Goal: Task Accomplishment & Management: Manage account settings

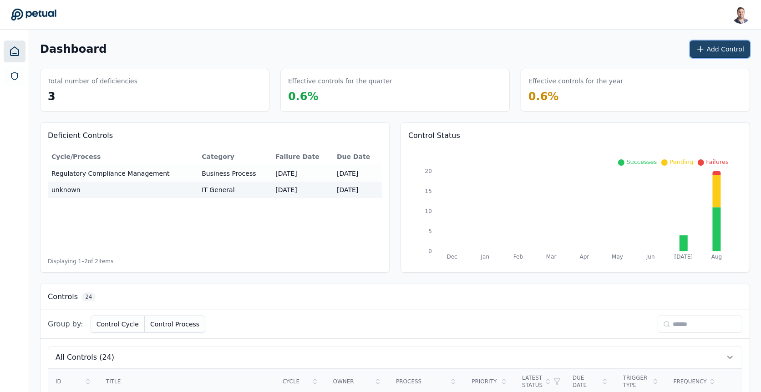
click at [732, 52] on button "Add Control" at bounding box center [720, 49] width 60 height 17
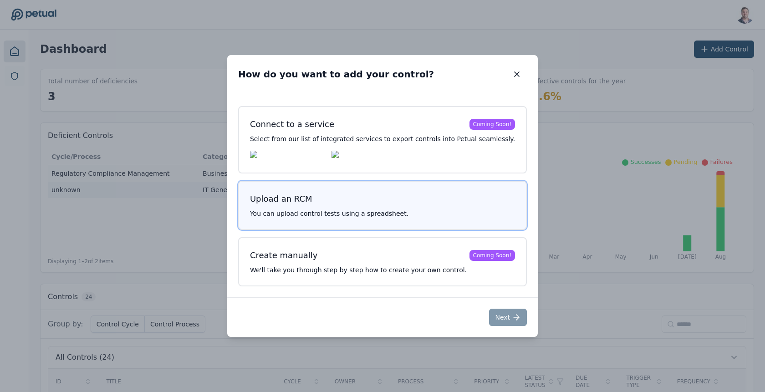
click at [310, 216] on p "You can upload control tests using a spreadsheet." at bounding box center [382, 213] width 265 height 9
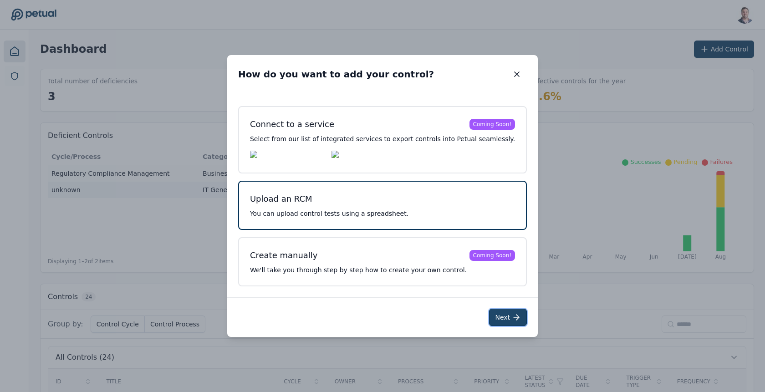
click at [512, 320] on icon at bounding box center [516, 317] width 9 height 9
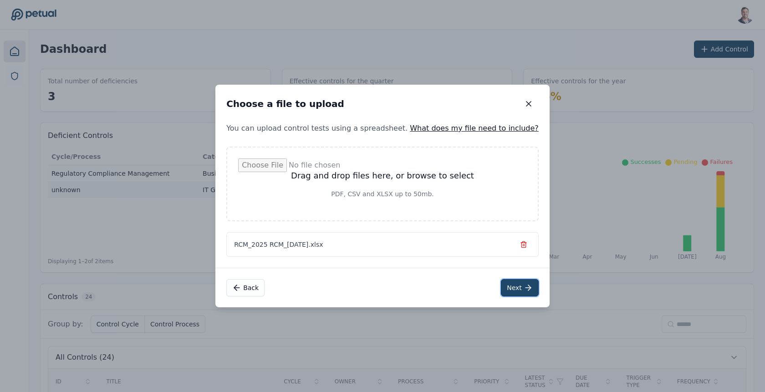
click at [523, 285] on icon at bounding box center [527, 287] width 9 height 9
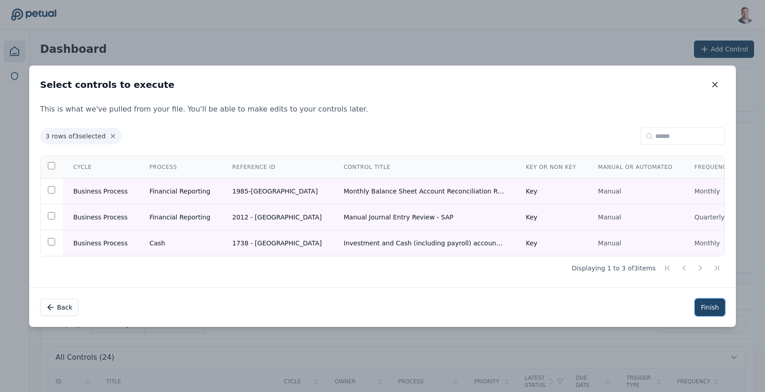
click at [695, 304] on button "Finish" at bounding box center [710, 307] width 30 height 17
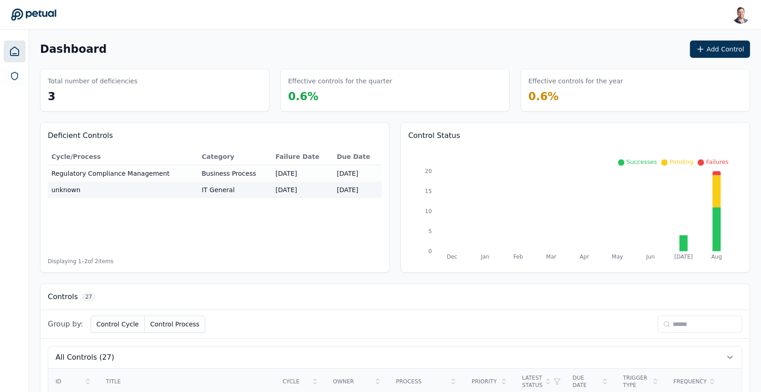
click at [697, 306] on div "Controls 27" at bounding box center [395, 297] width 709 height 26
click at [700, 322] on input at bounding box center [700, 323] width 85 height 17
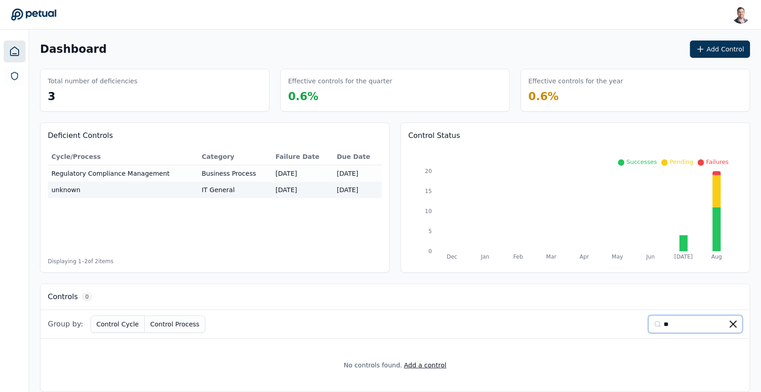
type input "*"
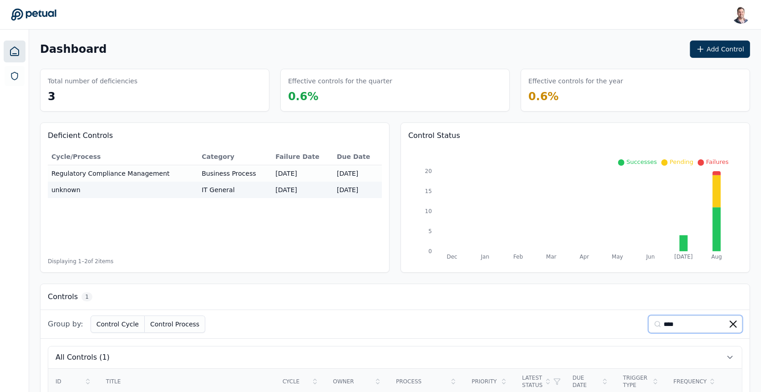
scroll to position [56, 0]
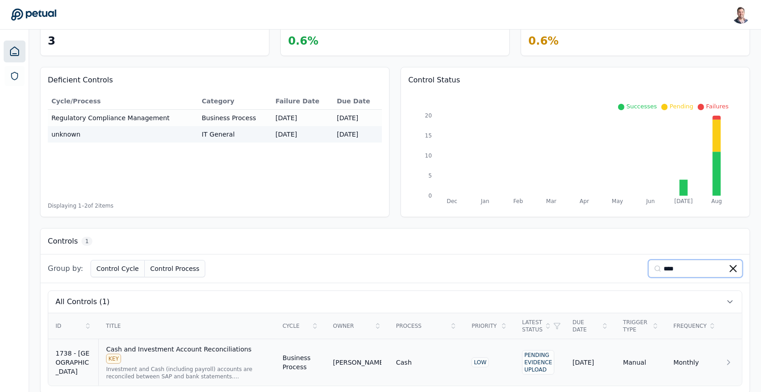
type input "****"
click at [168, 365] on div "Investment and Cash (including payroll) accounts are reconciled between SAP and…" at bounding box center [187, 372] width 162 height 15
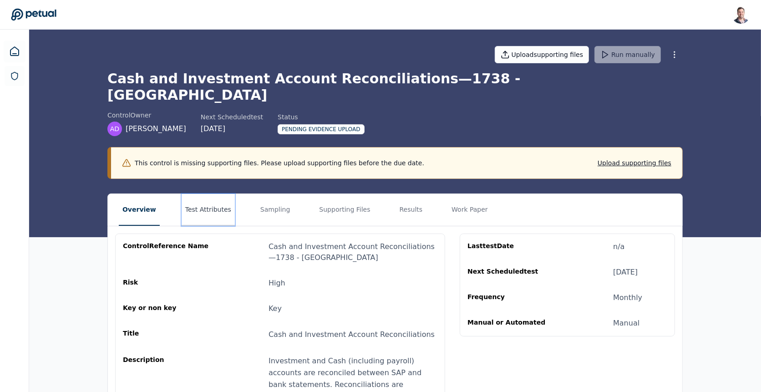
click at [211, 198] on button "Test Attributes" at bounding box center [208, 210] width 53 height 32
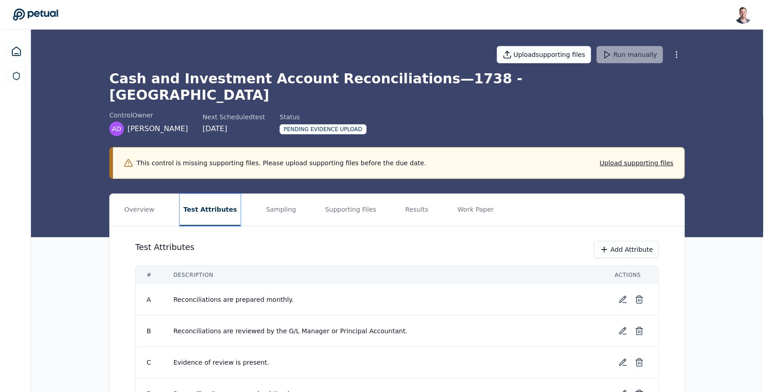
scroll to position [42, 0]
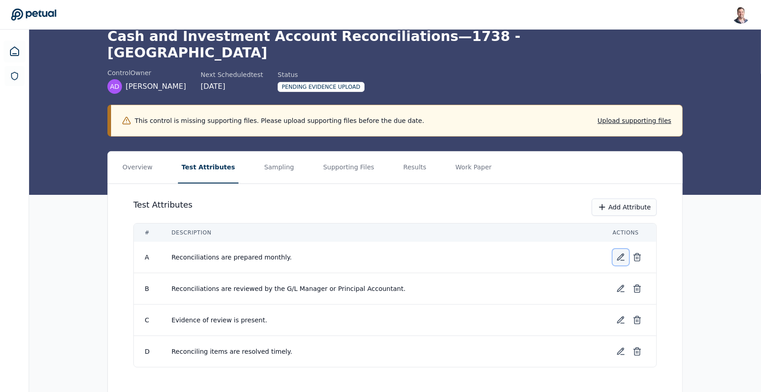
click at [619, 253] on icon at bounding box center [620, 257] width 9 height 9
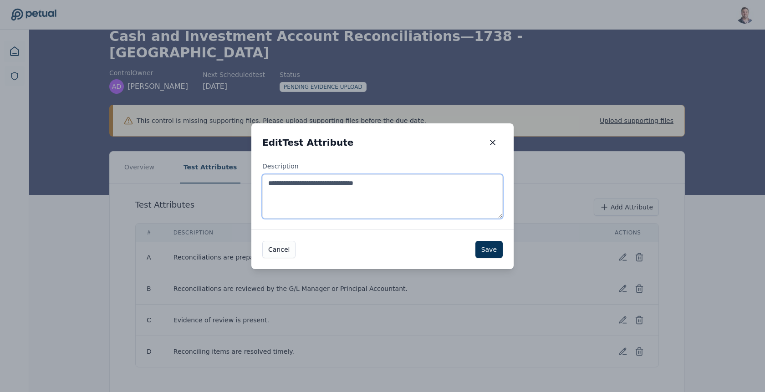
click at [419, 199] on textarea "**********" at bounding box center [382, 196] width 240 height 44
paste textarea "**********"
type textarea "**********"
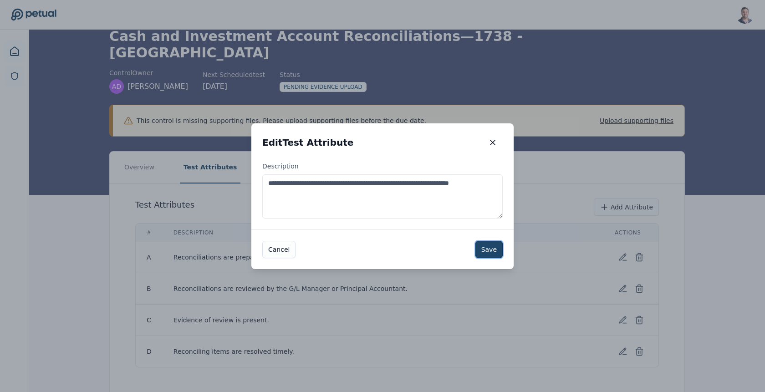
click at [492, 249] on button "Save" at bounding box center [488, 249] width 27 height 17
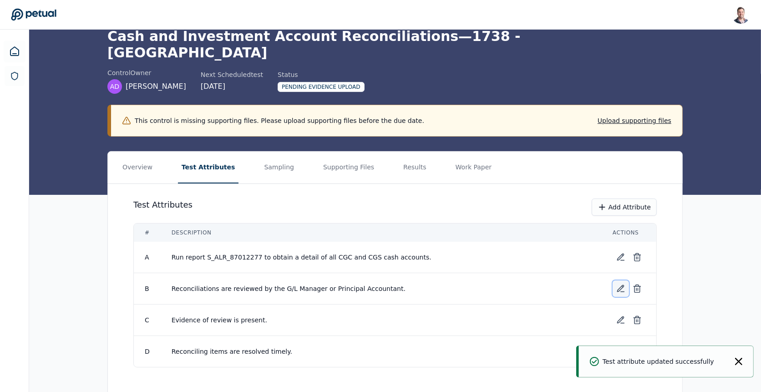
click at [620, 284] on icon at bounding box center [620, 288] width 9 height 9
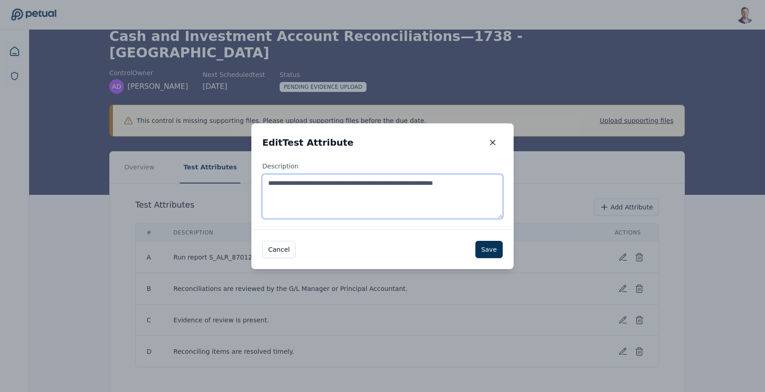
click at [432, 212] on textarea "**********" at bounding box center [382, 196] width 240 height 44
paste textarea "**********"
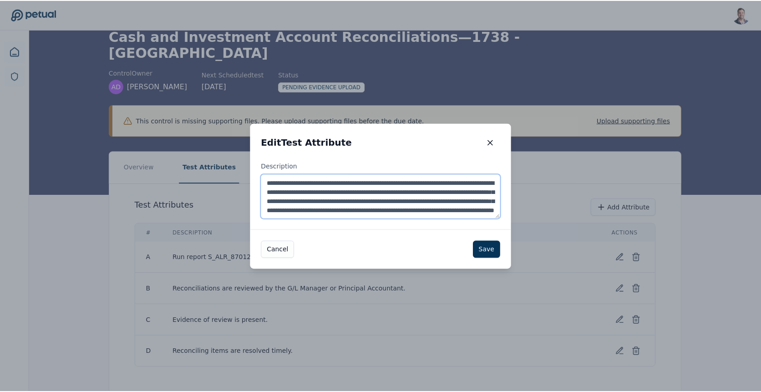
scroll to position [14, 0]
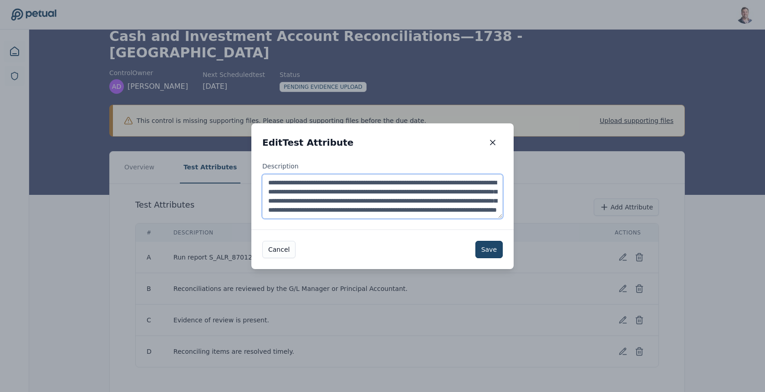
type textarea "**********"
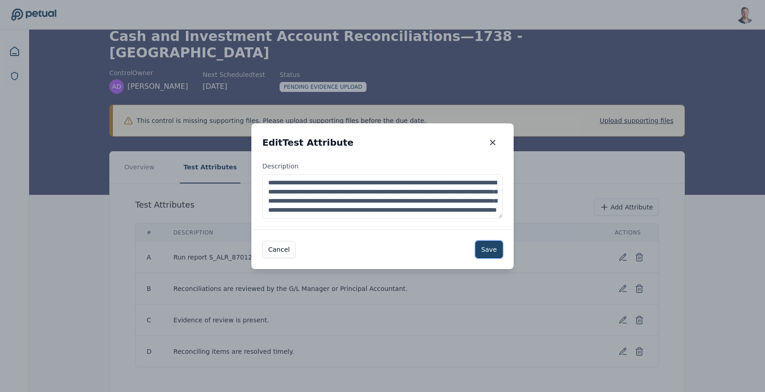
click at [486, 251] on button "Save" at bounding box center [488, 249] width 27 height 17
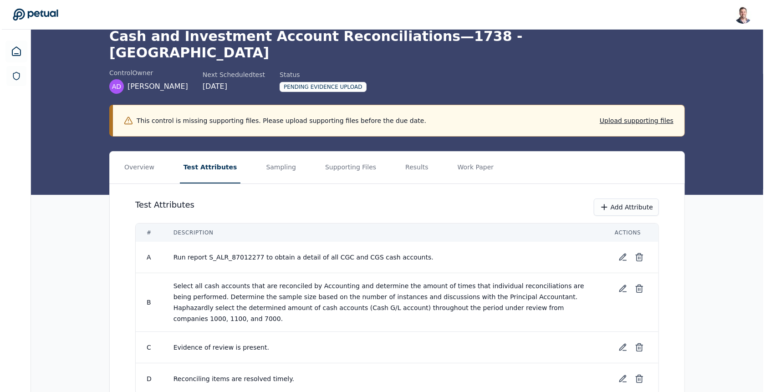
scroll to position [59, 0]
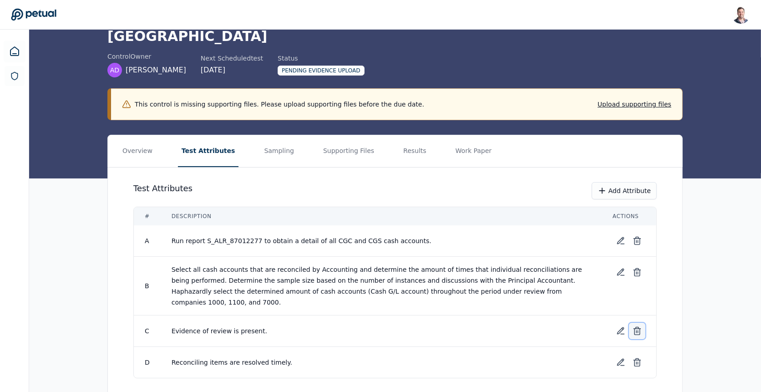
click at [638, 330] on line at bounding box center [638, 331] width 0 height 2
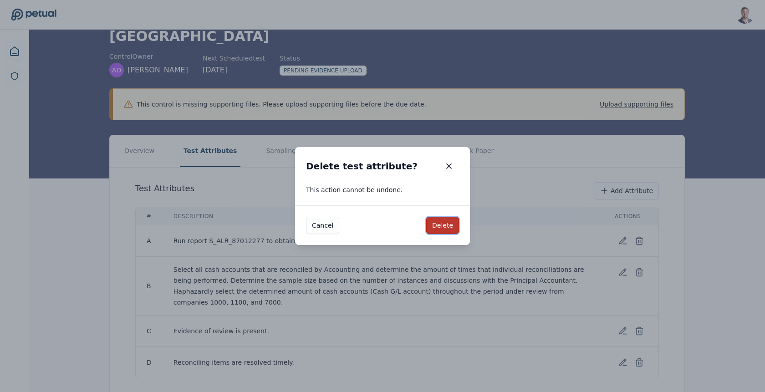
click at [437, 223] on button "Delete" at bounding box center [442, 225] width 33 height 17
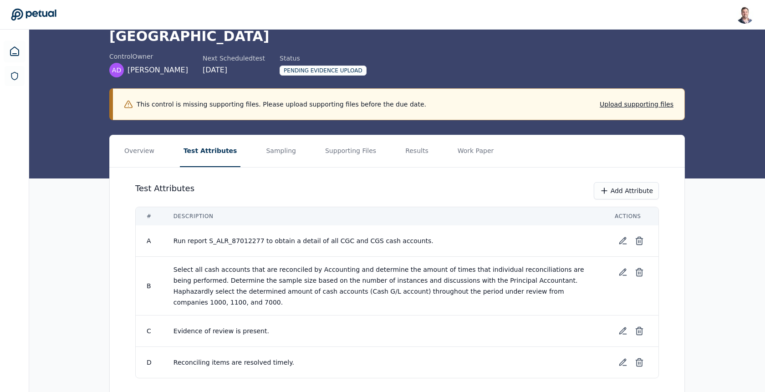
scroll to position [27, 0]
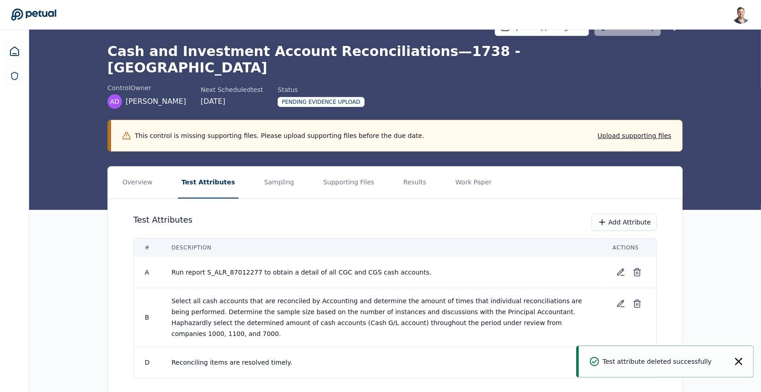
click at [636, 358] on icon at bounding box center [637, 362] width 9 height 9
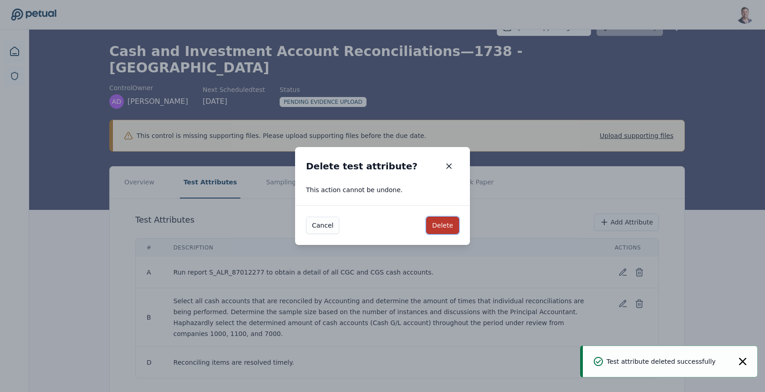
click at [449, 225] on button "Delete" at bounding box center [442, 225] width 33 height 17
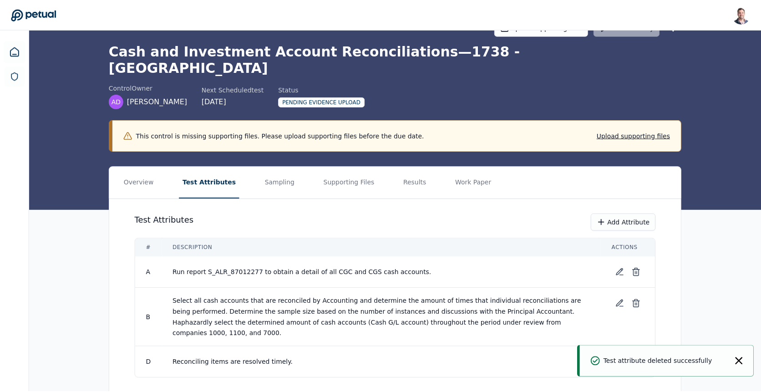
scroll to position [0, 0]
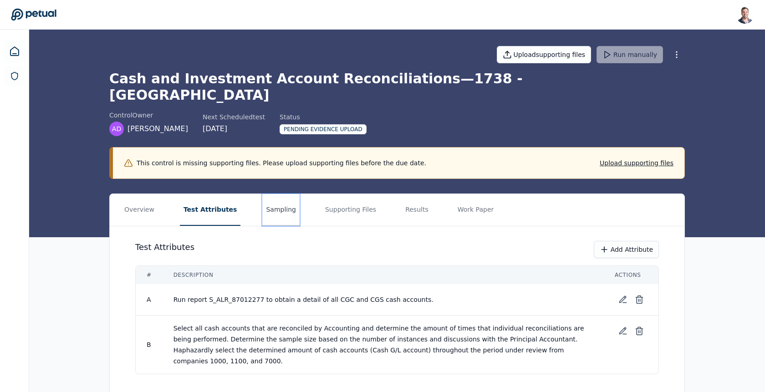
click at [274, 196] on button "Sampling" at bounding box center [280, 210] width 37 height 32
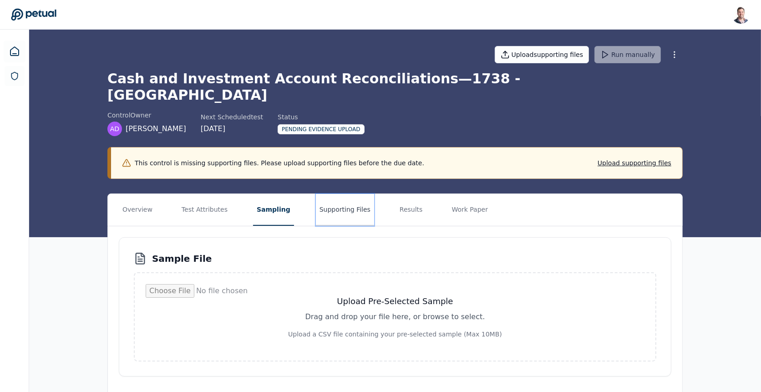
click at [320, 196] on button "Supporting Files" at bounding box center [345, 210] width 58 height 32
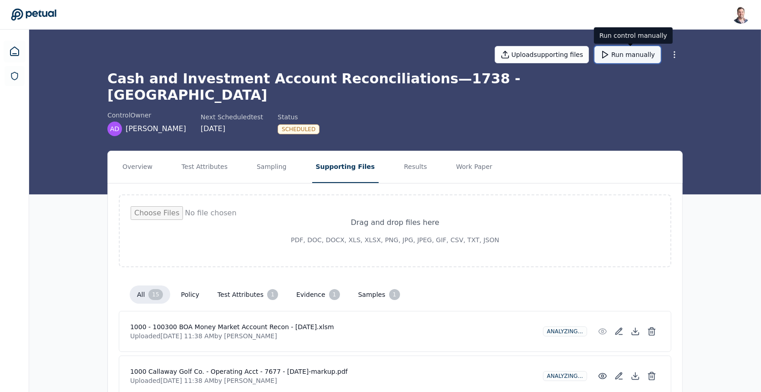
click at [629, 58] on button "Run manually" at bounding box center [627, 54] width 66 height 17
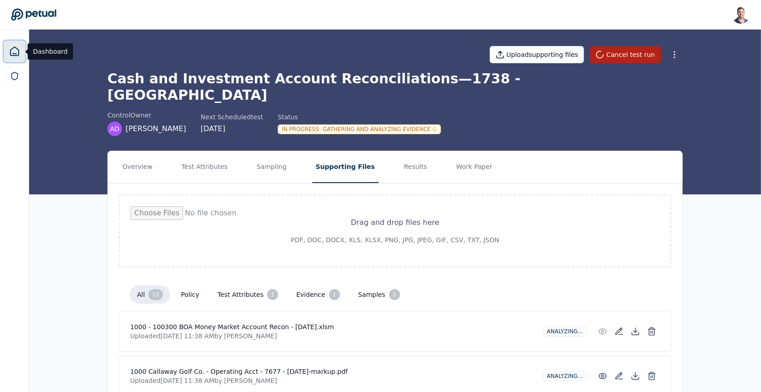
click at [15, 53] on icon at bounding box center [14, 51] width 8 height 9
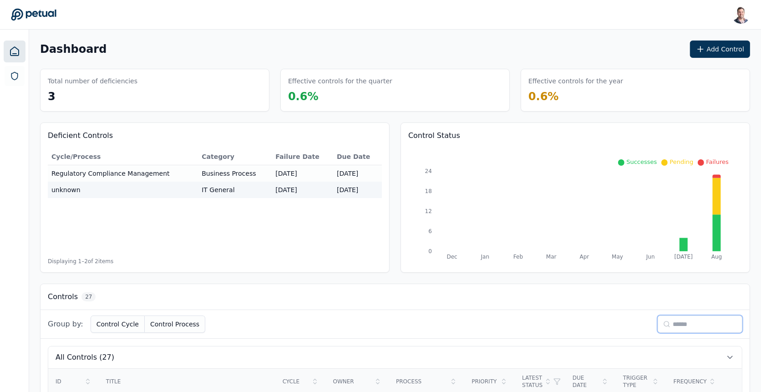
click at [683, 321] on input at bounding box center [700, 323] width 85 height 17
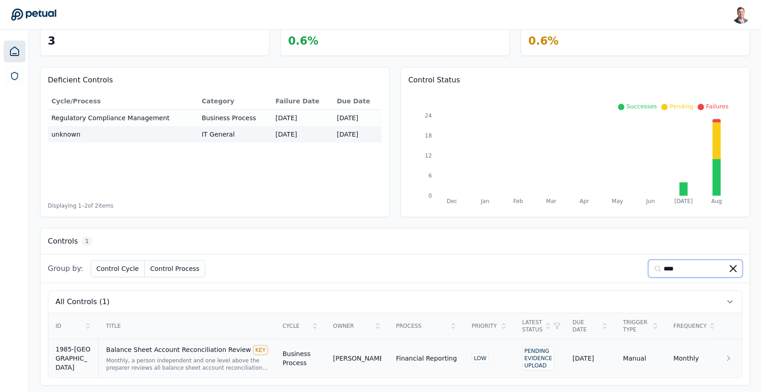
type input "****"
click at [157, 359] on div "Monthly, a person independent and one level above the preparer reviews all bala…" at bounding box center [187, 364] width 162 height 15
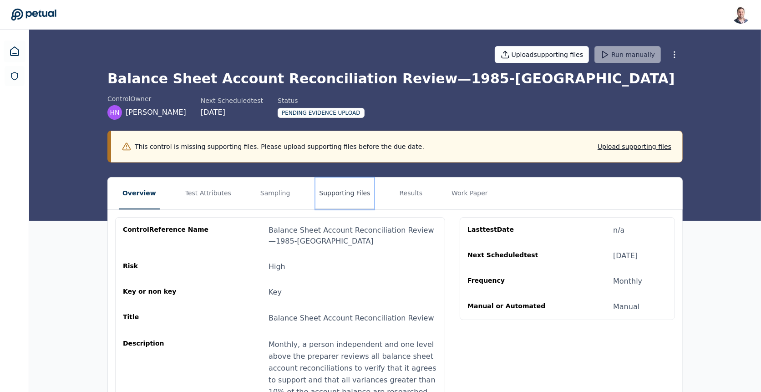
click at [333, 193] on button "Supporting Files" at bounding box center [344, 194] width 58 height 32
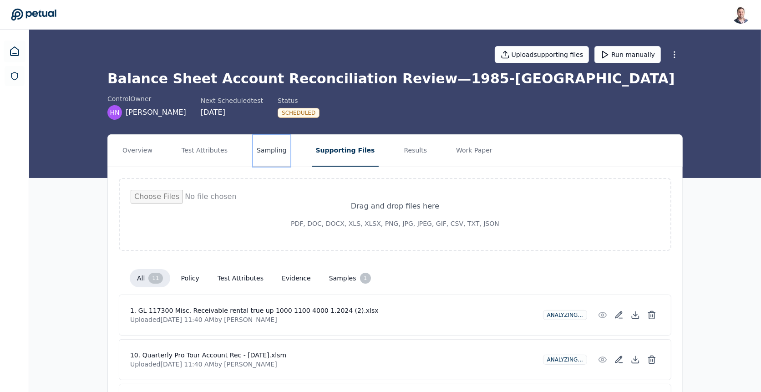
click at [256, 153] on button "Sampling" at bounding box center [271, 151] width 37 height 32
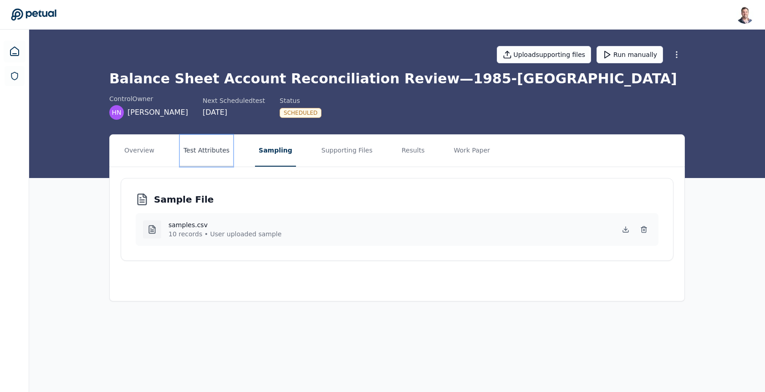
click at [204, 156] on button "Test Attributes" at bounding box center [206, 151] width 53 height 32
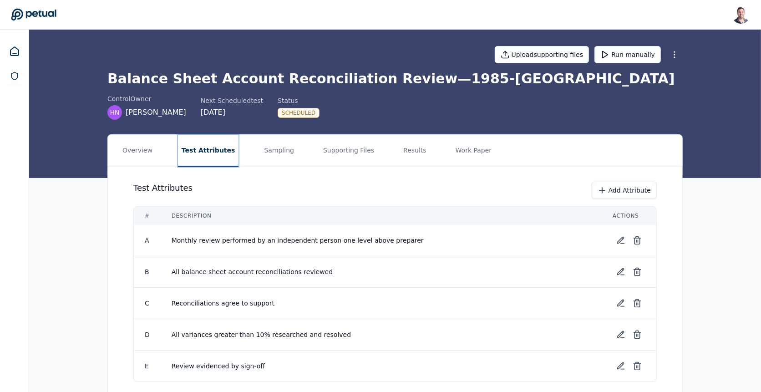
scroll to position [31, 0]
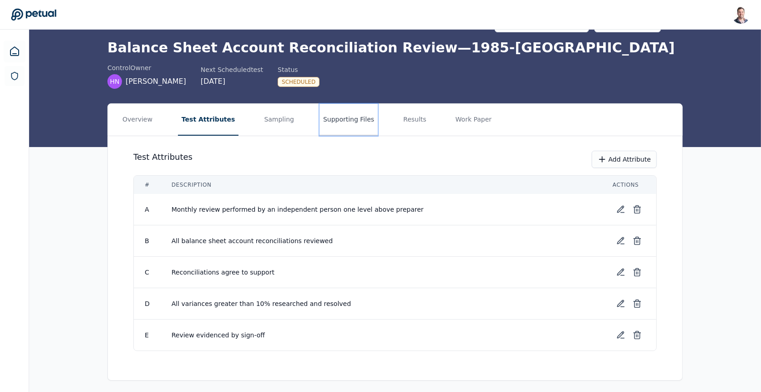
click at [328, 123] on button "Supporting Files" at bounding box center [349, 120] width 58 height 32
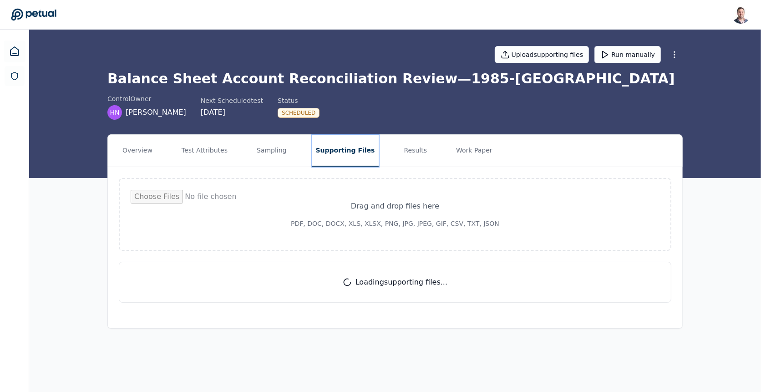
scroll to position [0, 0]
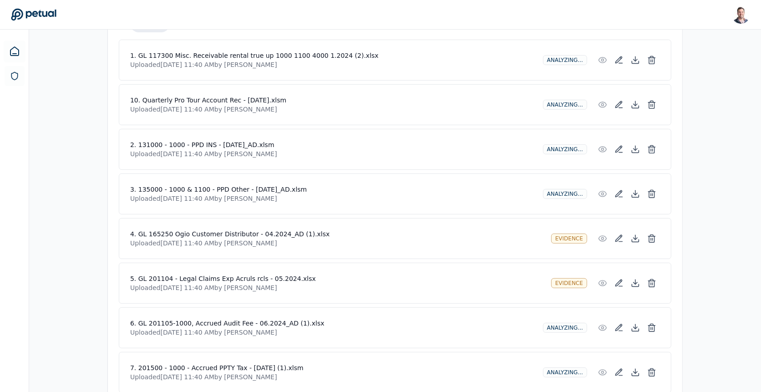
scroll to position [261, 0]
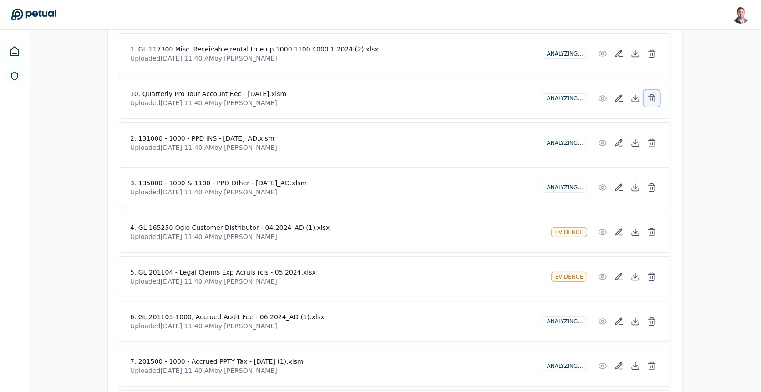
click at [653, 98] on line at bounding box center [653, 99] width 0 height 2
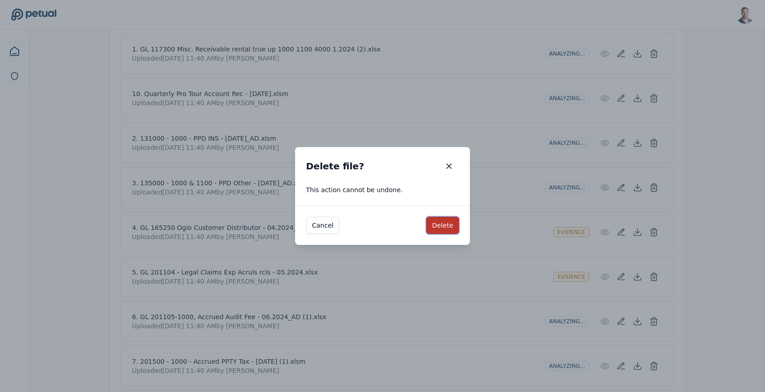
click at [439, 226] on button "Delete" at bounding box center [442, 225] width 33 height 17
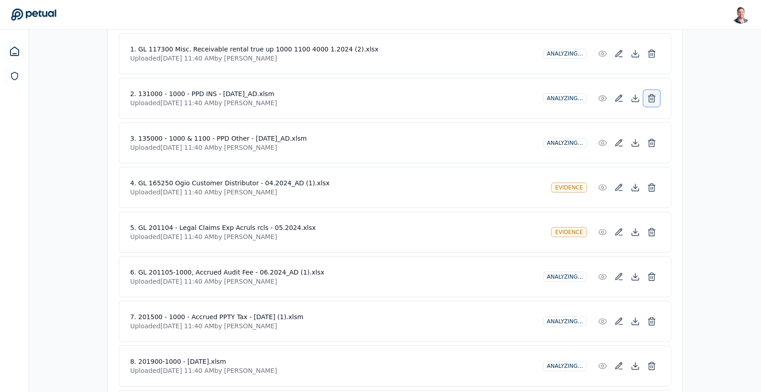
click at [652, 96] on icon at bounding box center [652, 96] width 7 height 0
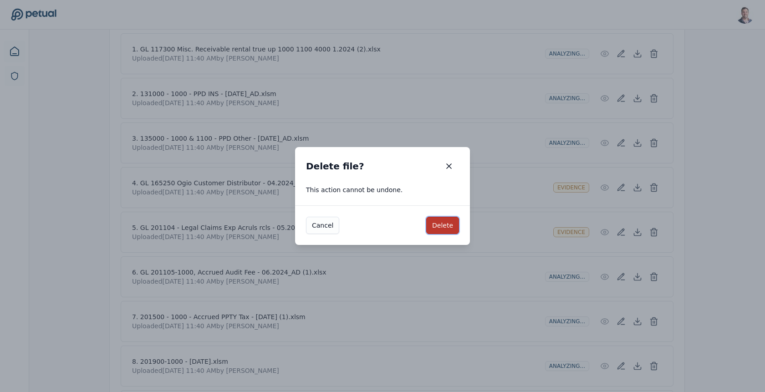
click at [447, 230] on button "Delete" at bounding box center [442, 225] width 33 height 17
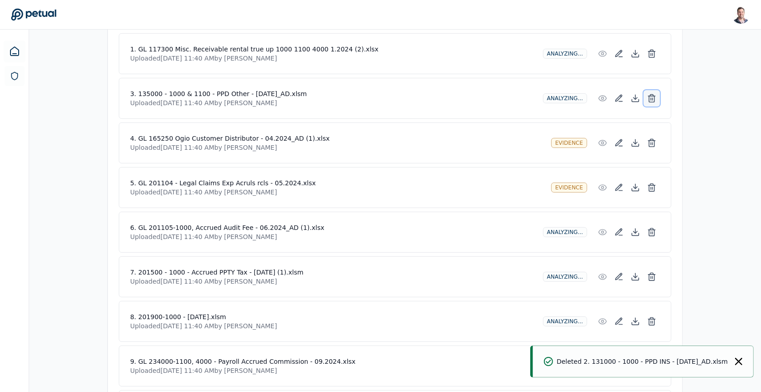
click at [657, 97] on button at bounding box center [652, 98] width 16 height 16
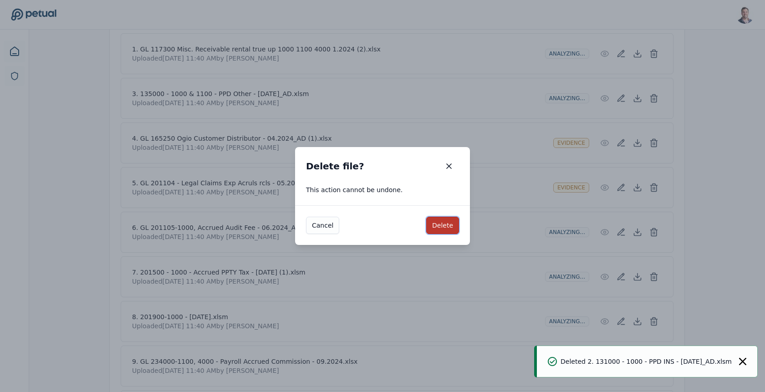
click at [442, 227] on button "Delete" at bounding box center [442, 225] width 33 height 17
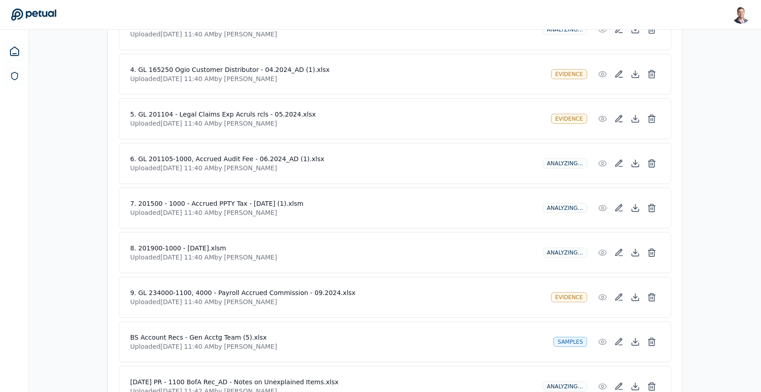
scroll to position [286, 0]
click at [264, 198] on h4 "7. 201500 - 1000 - Accrued PPTY Tax - [DATE] (1).xlsm" at bounding box center [333, 202] width 406 height 9
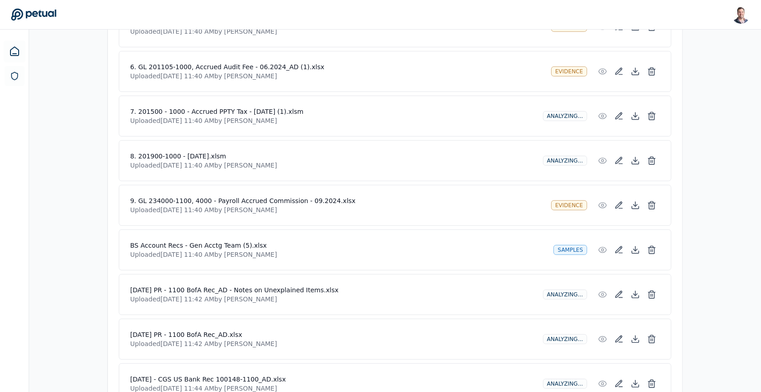
scroll to position [423, 0]
drag, startPoint x: 185, startPoint y: 105, endPoint x: 243, endPoint y: 109, distance: 57.5
click at [243, 109] on h4 "7. 201500 - 1000 - Accrued PPTY Tax - [DATE] (1).xlsm" at bounding box center [333, 110] width 406 height 9
copy h4 "Accrued PPTY Tax"
click at [653, 110] on icon at bounding box center [651, 114] width 9 height 9
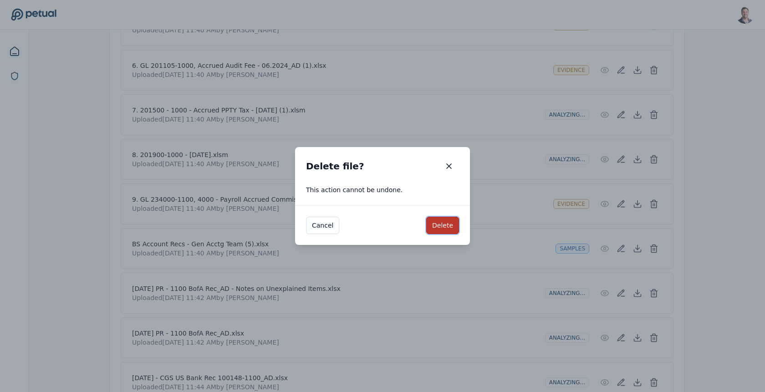
click at [438, 224] on button "Delete" at bounding box center [442, 225] width 33 height 17
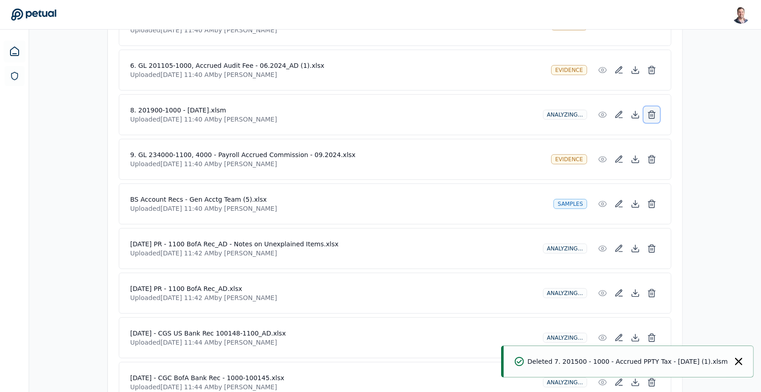
click at [653, 110] on icon at bounding box center [651, 114] width 9 height 9
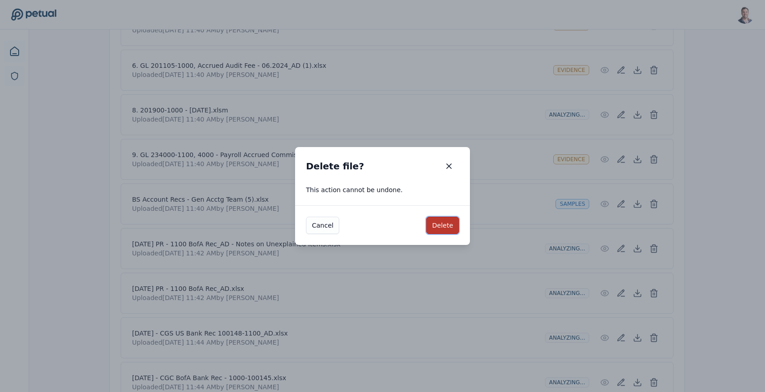
click at [445, 228] on button "Delete" at bounding box center [442, 225] width 33 height 17
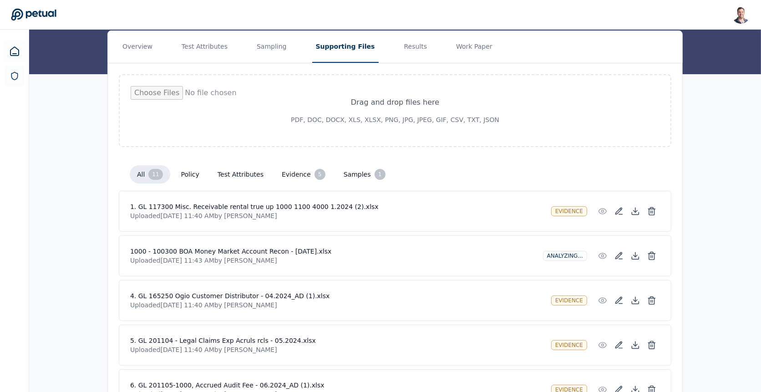
scroll to position [105, 0]
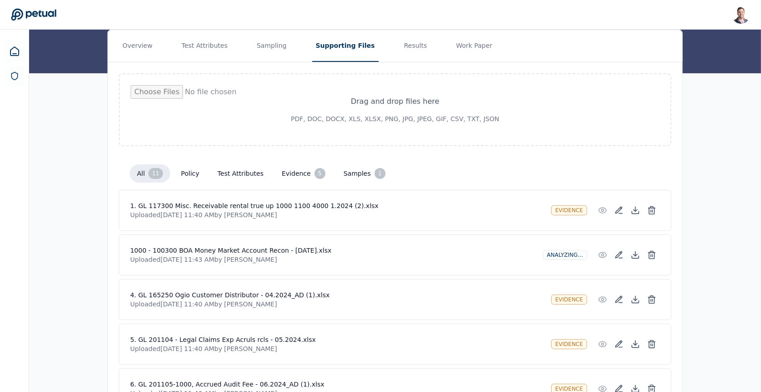
click at [227, 150] on div "Drag and drop files here PDF, DOC, DOCX, XLS, XLSX, PNG, JPG, JPEG, GIF, CSV, T…" at bounding box center [395, 374] width 574 height 625
click at [309, 183] on div "All 11 Policy Test Attributes Evidence 5 Samples 1" at bounding box center [395, 173] width 553 height 33
click at [290, 172] on button "Evidence 5" at bounding box center [303, 173] width 58 height 18
click at [352, 176] on button "Samples 1" at bounding box center [364, 173] width 56 height 18
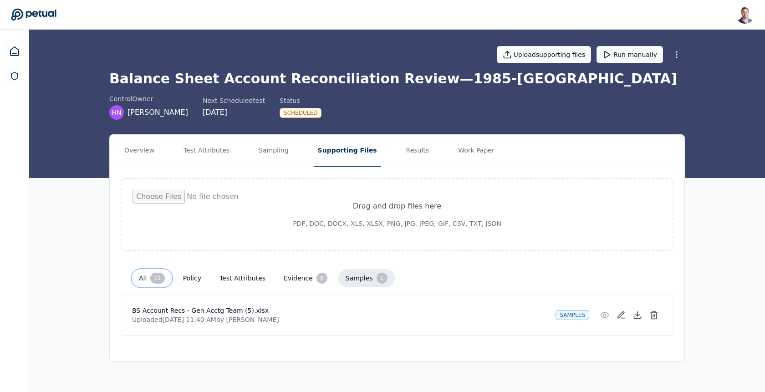
click at [154, 277] on div "11" at bounding box center [157, 278] width 14 height 11
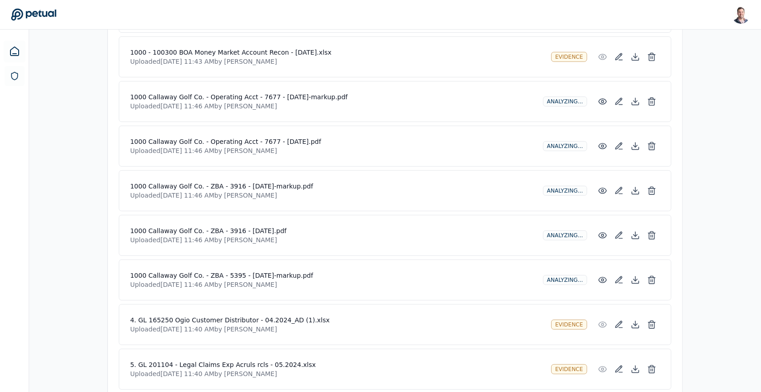
scroll to position [294, 0]
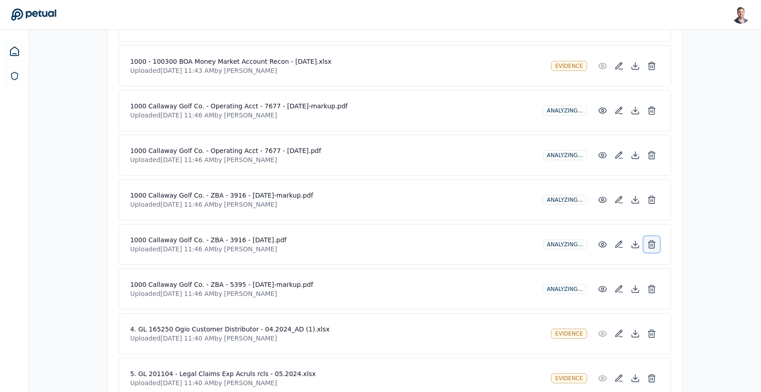
click at [651, 243] on icon at bounding box center [651, 244] width 9 height 9
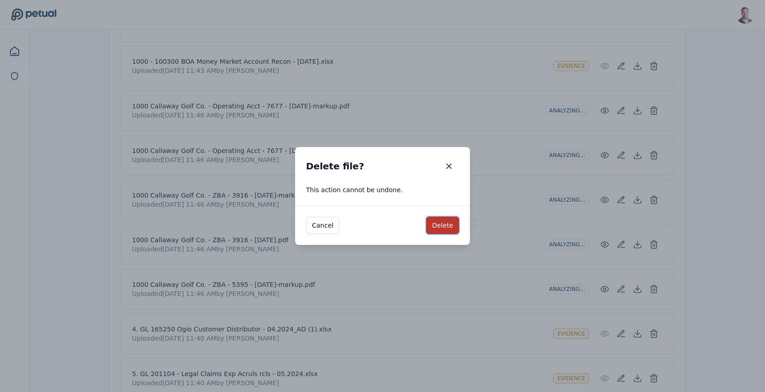
click at [438, 227] on button "Delete" at bounding box center [442, 225] width 33 height 17
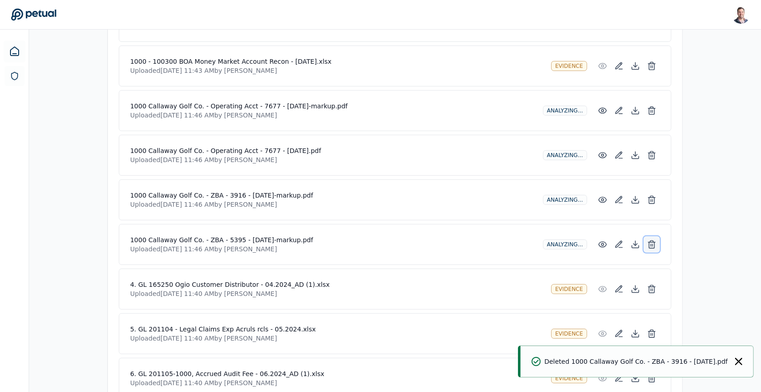
click at [655, 240] on icon at bounding box center [651, 244] width 9 height 9
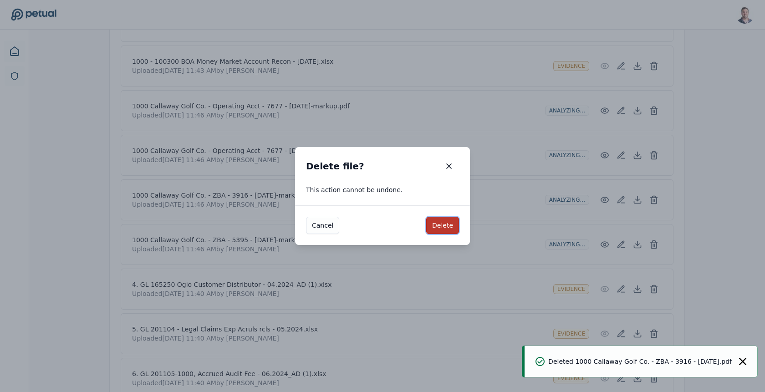
click at [449, 225] on button "Delete" at bounding box center [442, 225] width 33 height 17
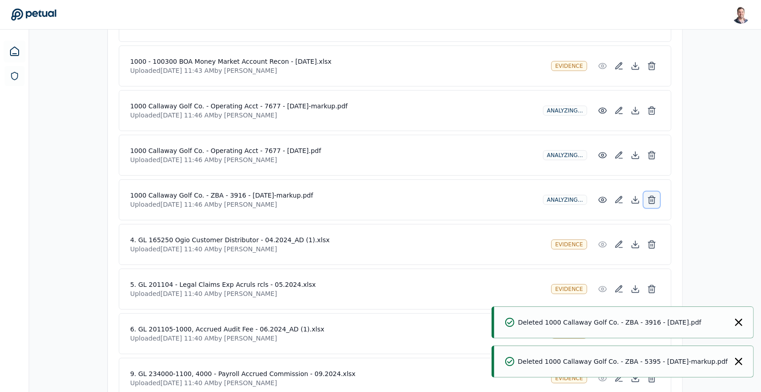
click at [653, 198] on icon at bounding box center [651, 199] width 9 height 9
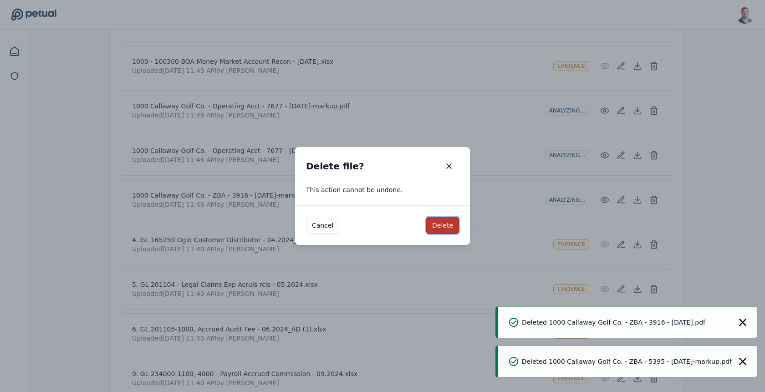
click at [444, 227] on button "Delete" at bounding box center [442, 225] width 33 height 17
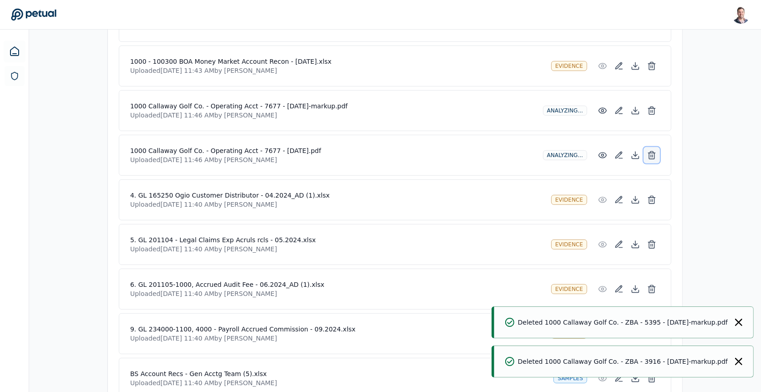
click at [653, 154] on icon at bounding box center [651, 155] width 9 height 9
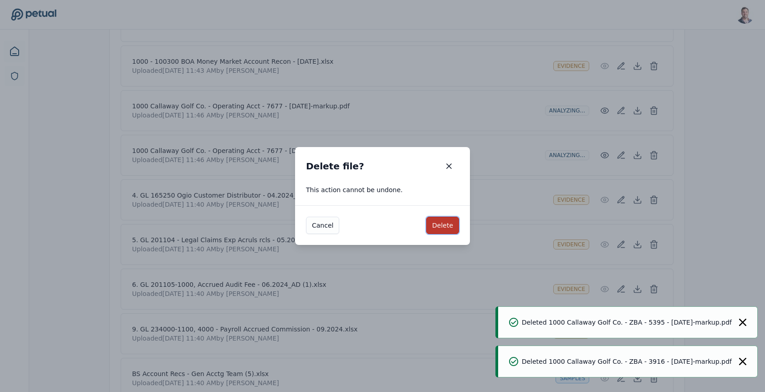
click at [449, 233] on button "Delete" at bounding box center [442, 225] width 33 height 17
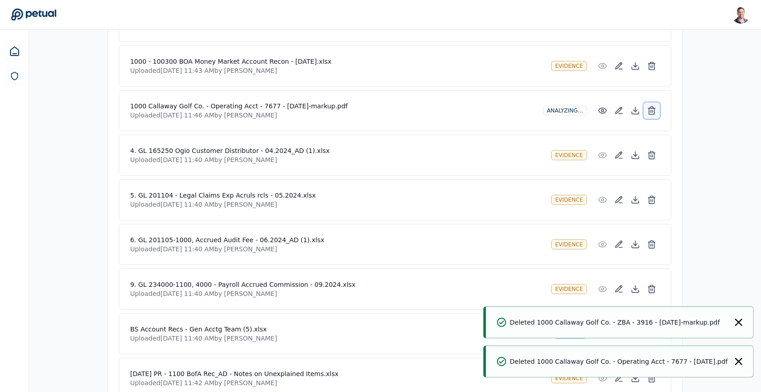
click at [657, 106] on button at bounding box center [652, 110] width 16 height 16
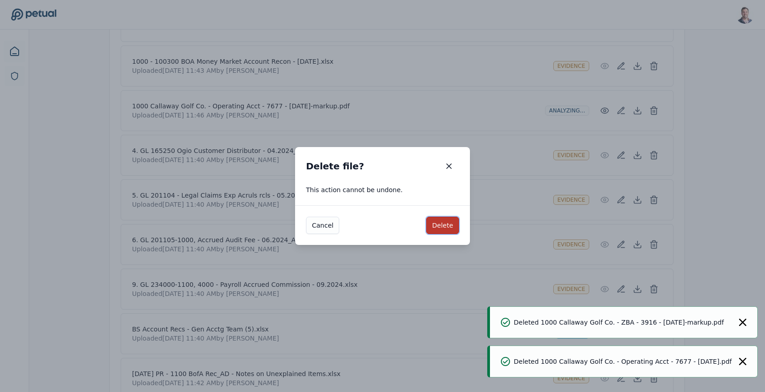
click at [451, 226] on button "Delete" at bounding box center [442, 225] width 33 height 17
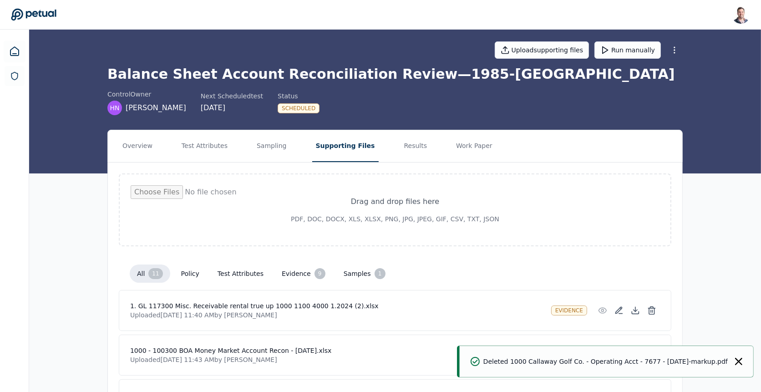
scroll to position [0, 0]
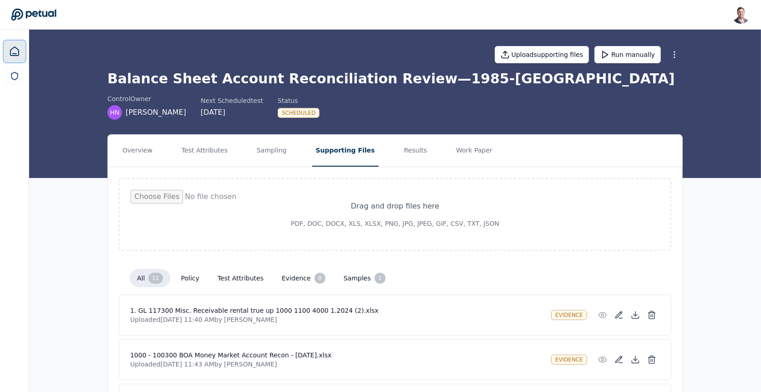
click at [9, 46] on icon at bounding box center [14, 51] width 11 height 11
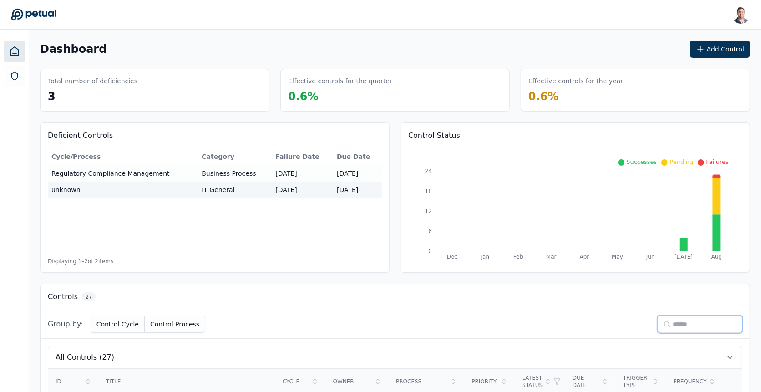
click at [674, 322] on input at bounding box center [700, 323] width 85 height 17
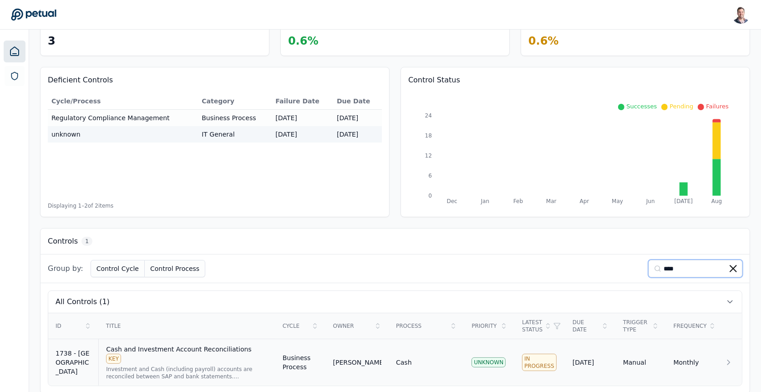
type input "****"
click at [198, 345] on div "Cash and Investment Account Reconciliations KEY" at bounding box center [187, 354] width 162 height 19
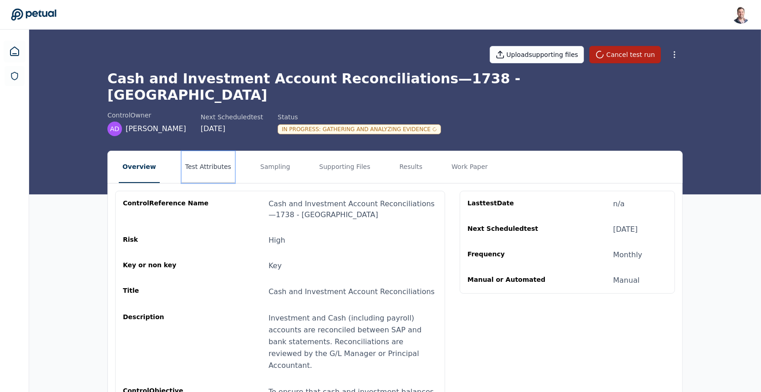
click at [215, 152] on button "Test Attributes" at bounding box center [208, 167] width 53 height 32
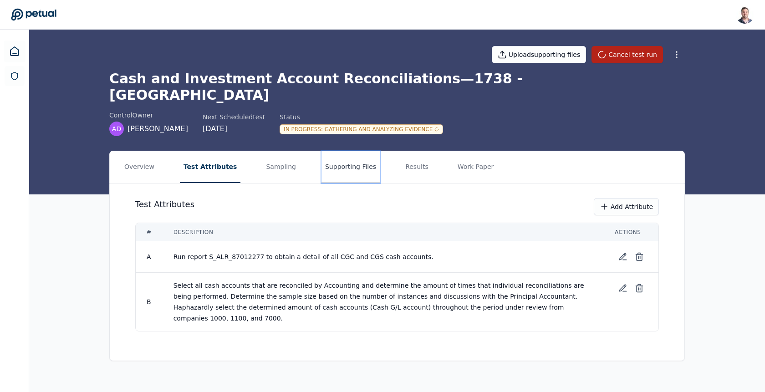
click at [345, 153] on button "Supporting Files" at bounding box center [350, 167] width 58 height 32
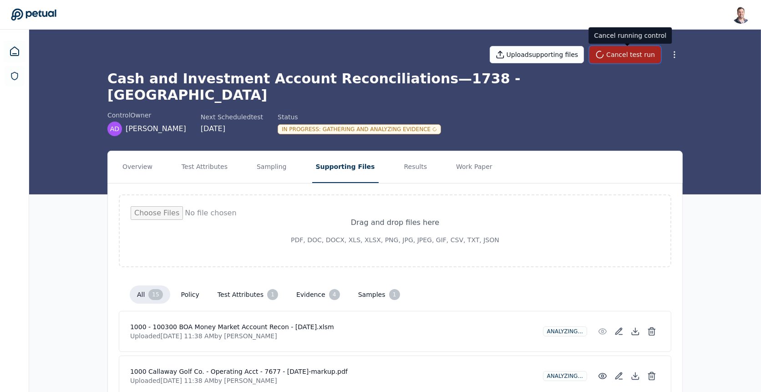
click at [635, 53] on button "Cancel test run" at bounding box center [624, 54] width 71 height 17
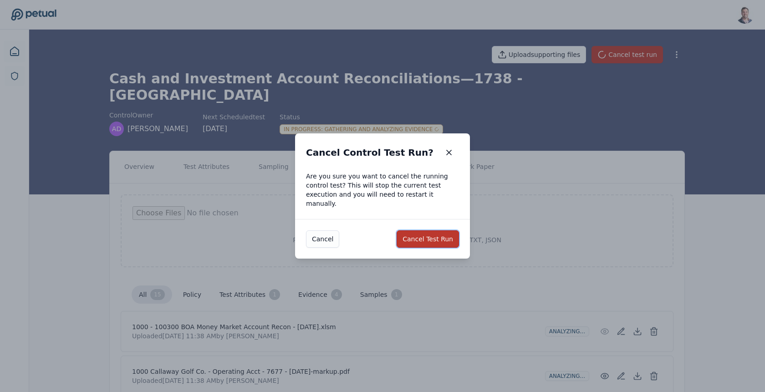
click at [426, 233] on button "Cancel Test Run" at bounding box center [427, 238] width 62 height 17
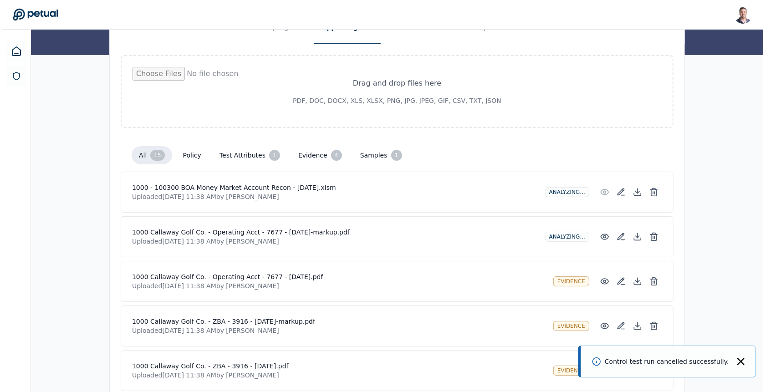
scroll to position [149, 0]
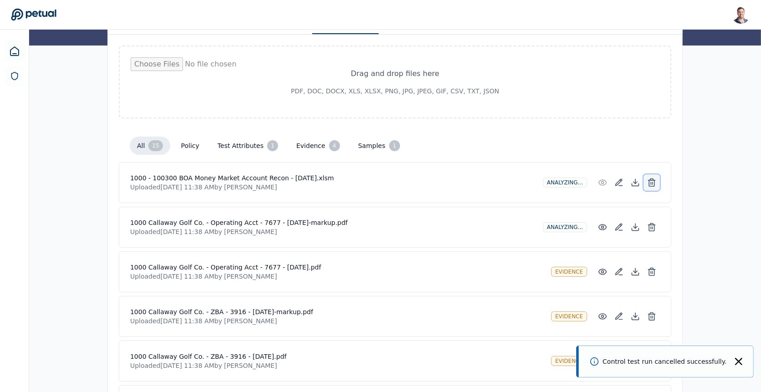
click at [654, 178] on icon at bounding box center [651, 182] width 9 height 9
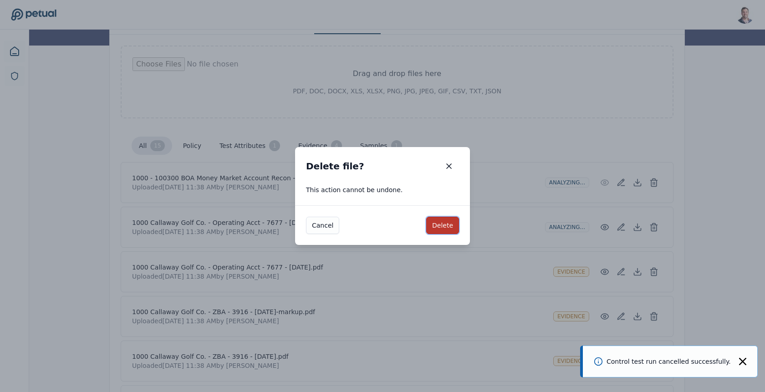
click at [441, 221] on button "Delete" at bounding box center [442, 225] width 33 height 17
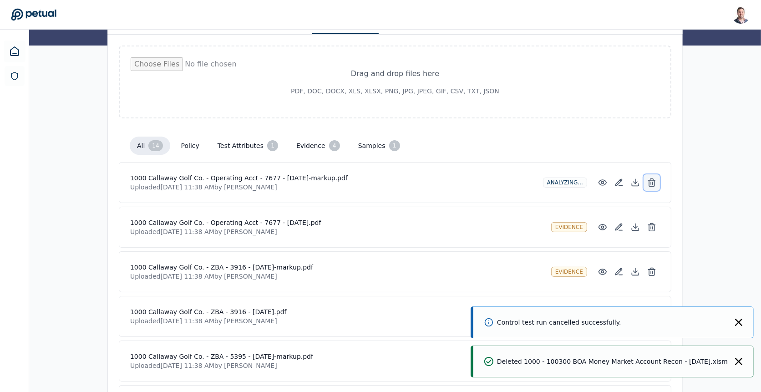
click at [653, 178] on icon at bounding box center [651, 182] width 9 height 9
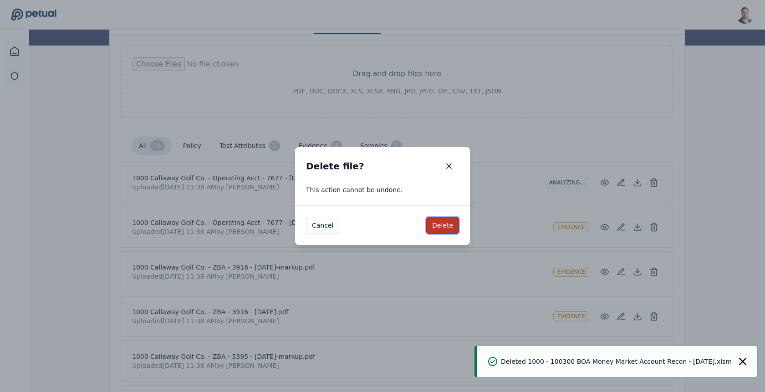
click at [441, 227] on button "Delete" at bounding box center [442, 225] width 33 height 17
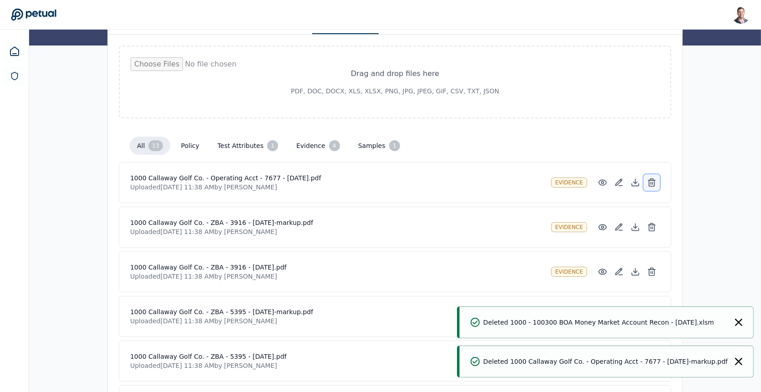
click at [656, 178] on icon at bounding box center [651, 182] width 9 height 9
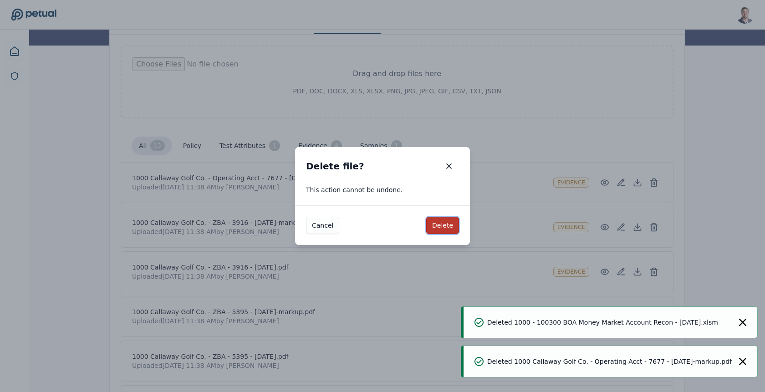
click at [444, 225] on button "Delete" at bounding box center [442, 225] width 33 height 17
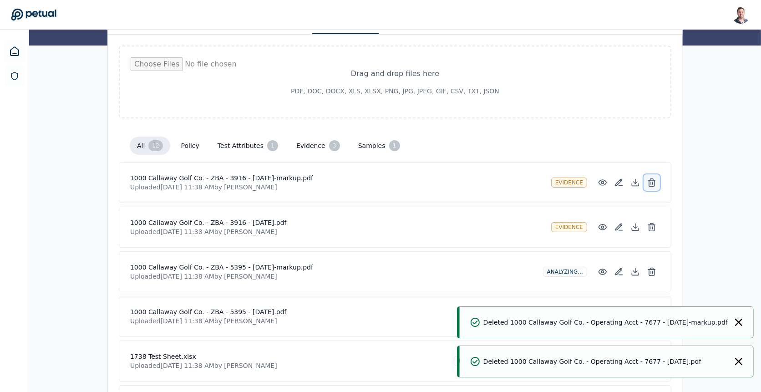
click at [653, 182] on line at bounding box center [653, 183] width 0 height 2
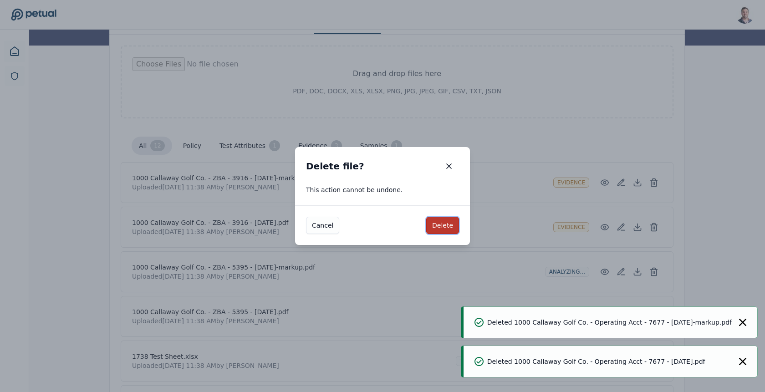
click at [445, 230] on button "Delete" at bounding box center [442, 225] width 33 height 17
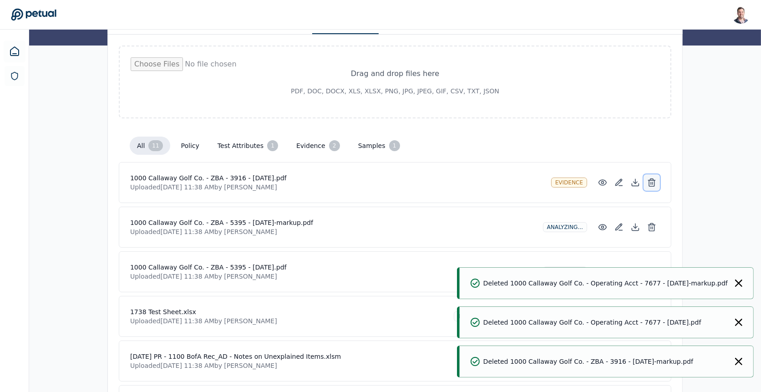
click at [656, 178] on icon at bounding box center [651, 182] width 9 height 9
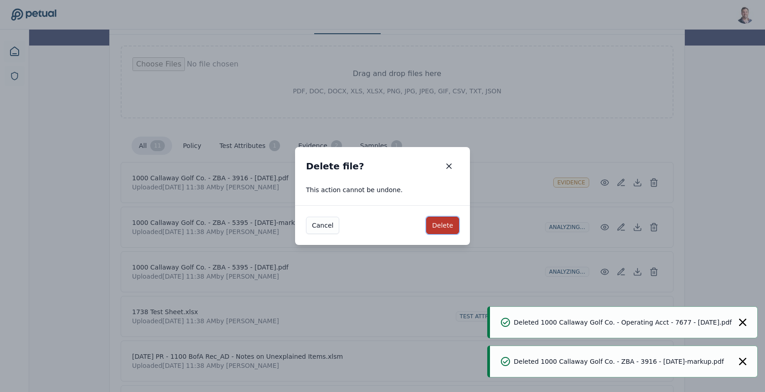
click at [443, 220] on button "Delete" at bounding box center [442, 225] width 33 height 17
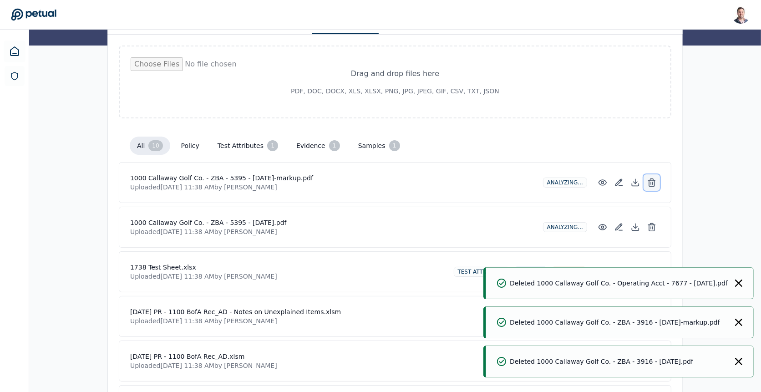
click at [651, 178] on icon at bounding box center [651, 182] width 9 height 9
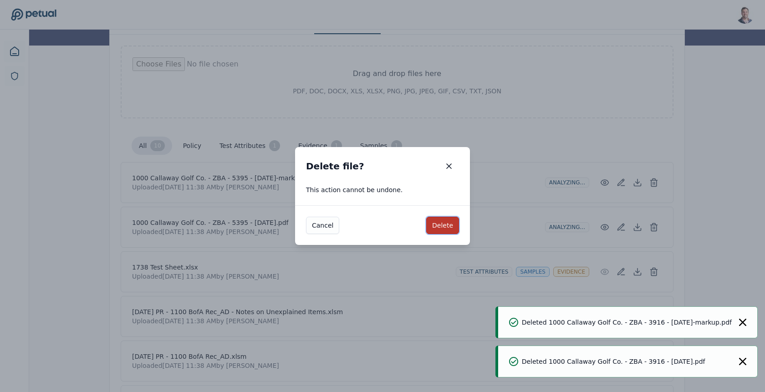
click at [442, 232] on button "Delete" at bounding box center [442, 225] width 33 height 17
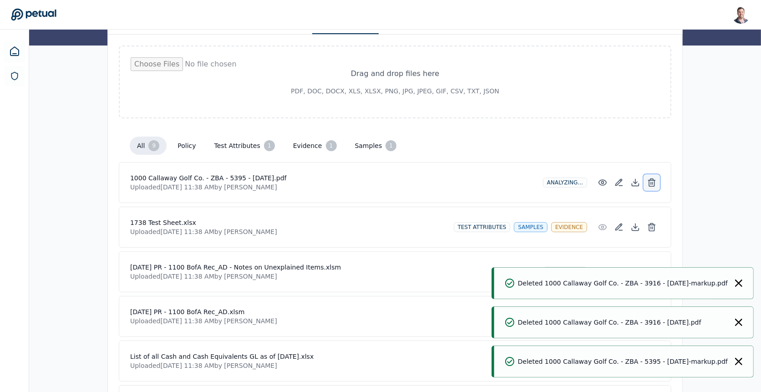
click at [657, 174] on button at bounding box center [652, 182] width 16 height 16
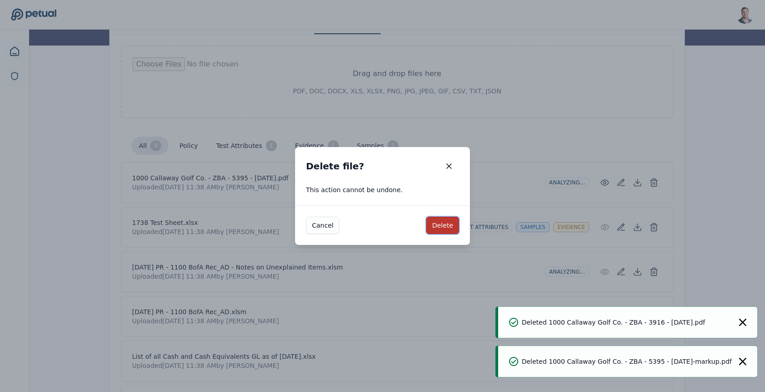
click at [449, 224] on button "Delete" at bounding box center [442, 225] width 33 height 17
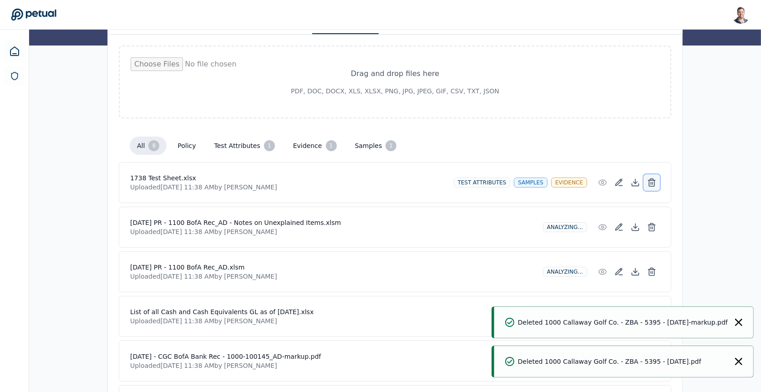
click at [649, 174] on button at bounding box center [652, 182] width 16 height 16
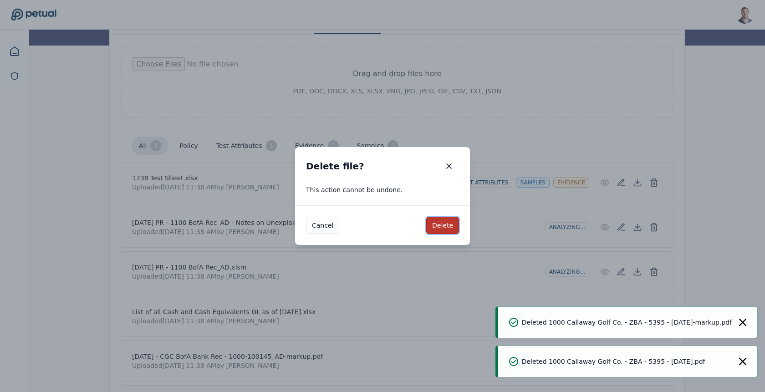
click at [446, 224] on button "Delete" at bounding box center [442, 225] width 33 height 17
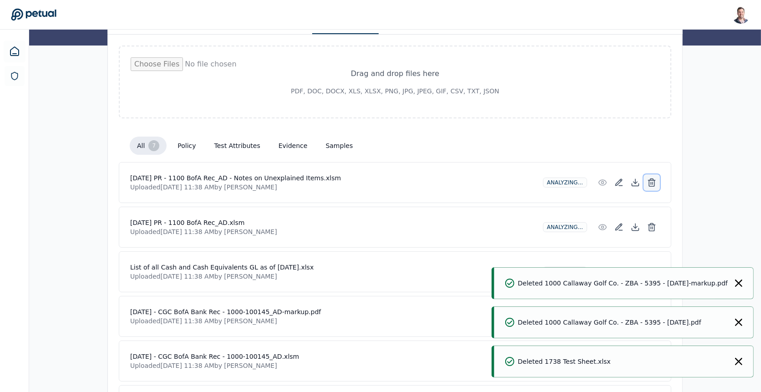
click at [648, 178] on icon at bounding box center [651, 182] width 9 height 9
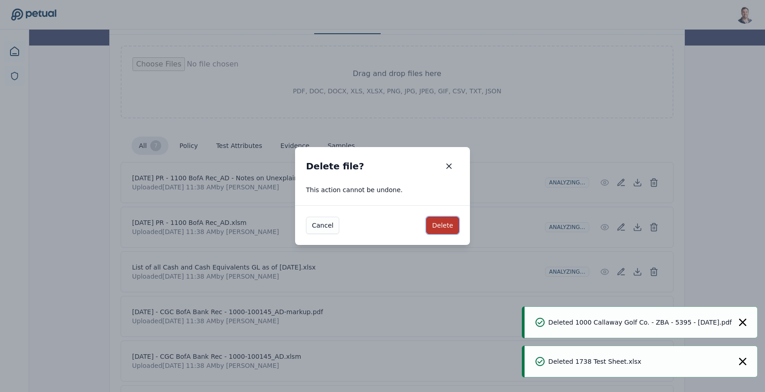
click at [439, 231] on button "Delete" at bounding box center [442, 225] width 33 height 17
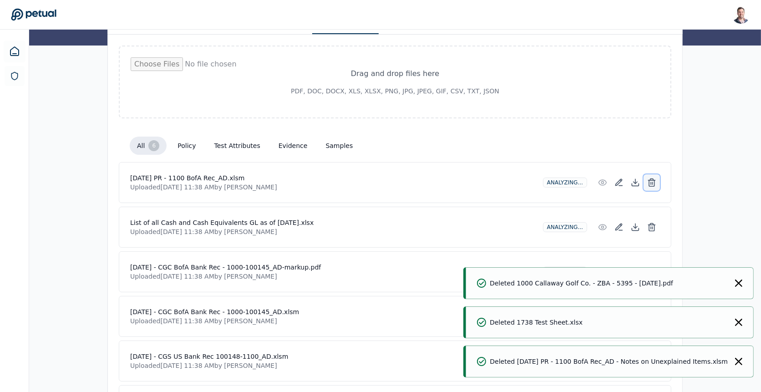
click at [650, 180] on icon at bounding box center [651, 183] width 5 height 6
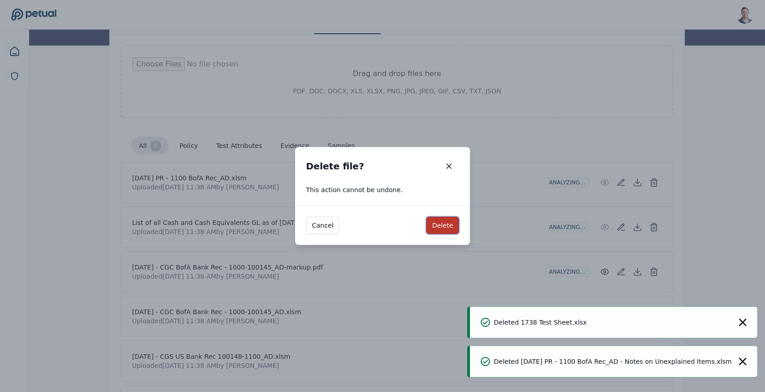
click at [438, 227] on button "Delete" at bounding box center [442, 225] width 33 height 17
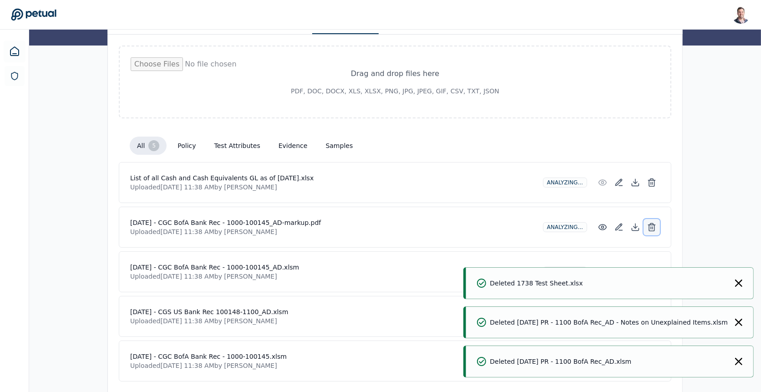
click at [652, 225] on icon at bounding box center [652, 225] width 7 height 0
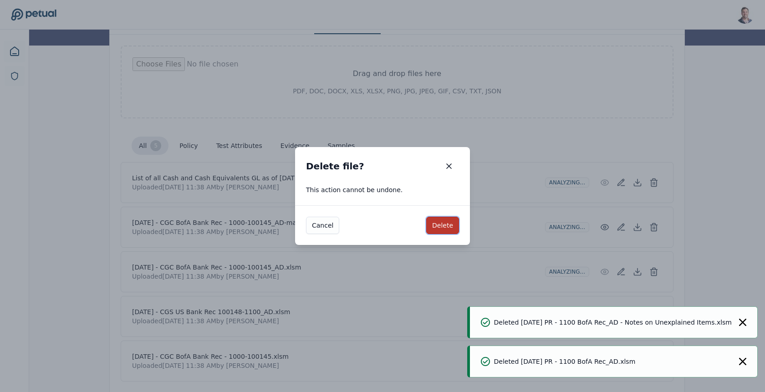
click at [446, 221] on button "Delete" at bounding box center [442, 225] width 33 height 17
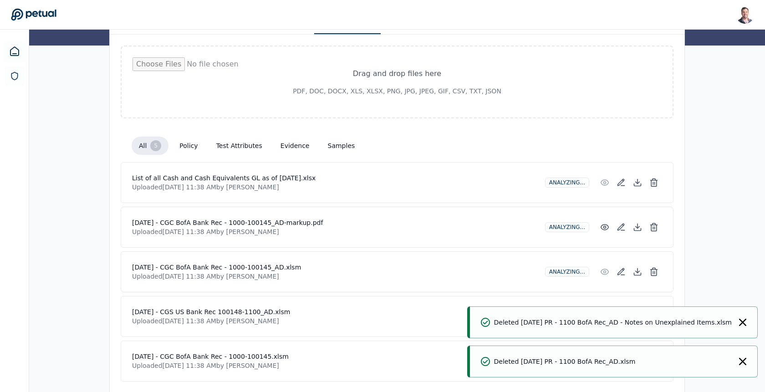
scroll to position [114, 0]
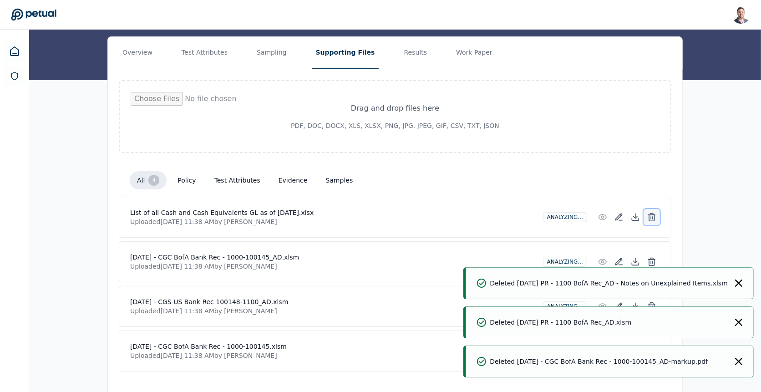
click at [653, 215] on icon at bounding box center [651, 218] width 5 height 6
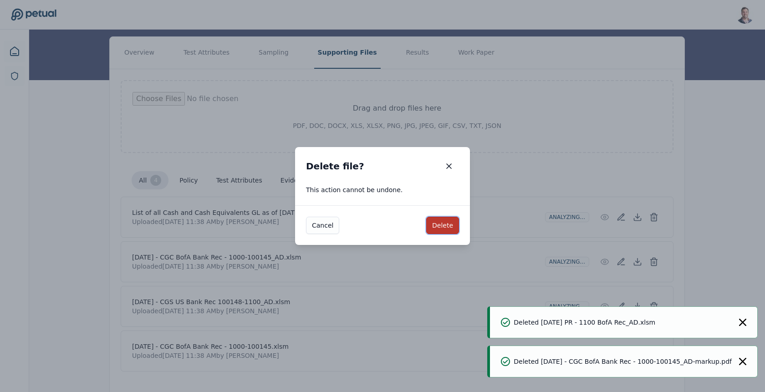
click at [444, 230] on button "Delete" at bounding box center [442, 225] width 33 height 17
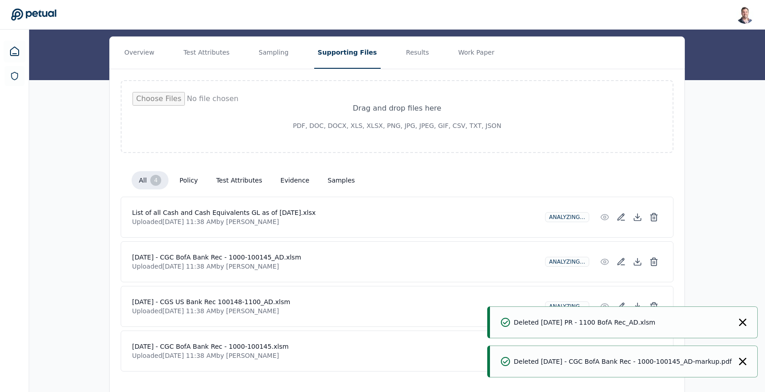
scroll to position [71, 0]
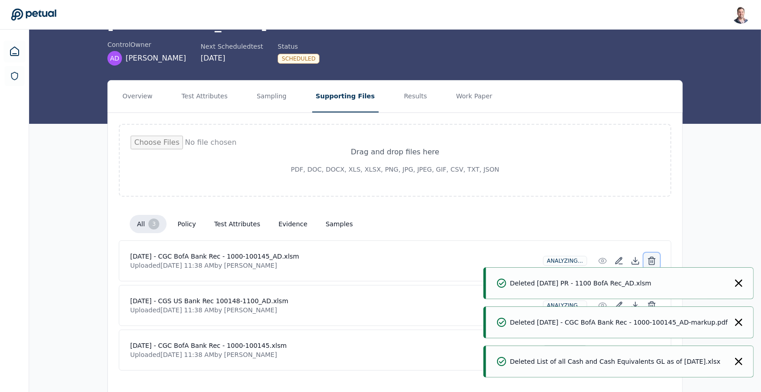
click at [653, 256] on icon at bounding box center [651, 260] width 9 height 9
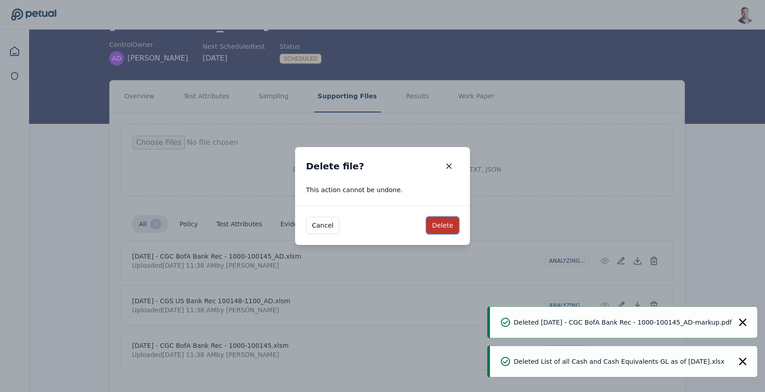
click at [450, 220] on button "Delete" at bounding box center [442, 225] width 33 height 17
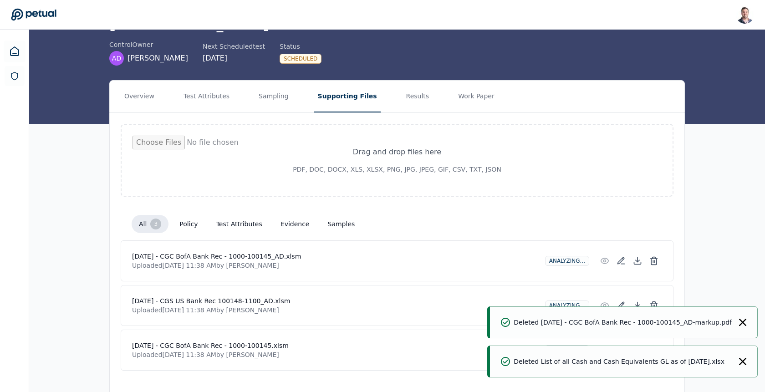
scroll to position [26, 0]
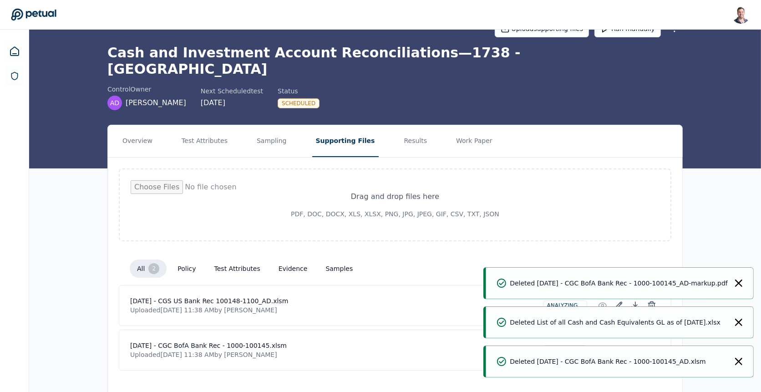
click at [738, 280] on icon "Notifications (F8)" at bounding box center [738, 282] width 7 height 7
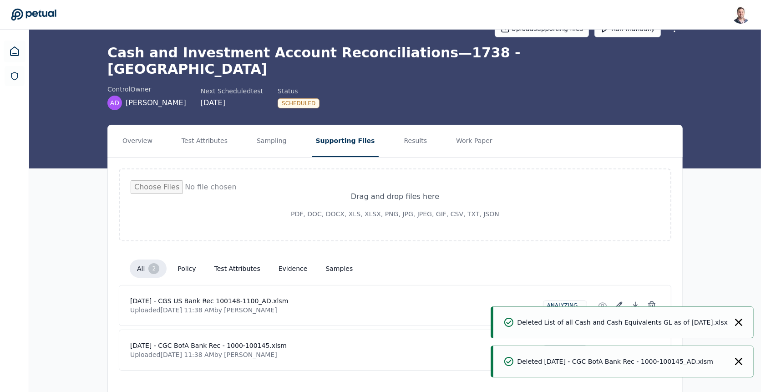
click at [738, 317] on div "Deleted List of all Cash and Cash Equivalents GL as of [DATE].xlsx" at bounding box center [623, 322] width 260 height 32
click at [738, 325] on icon "Notifications (F8)" at bounding box center [738, 322] width 7 height 7
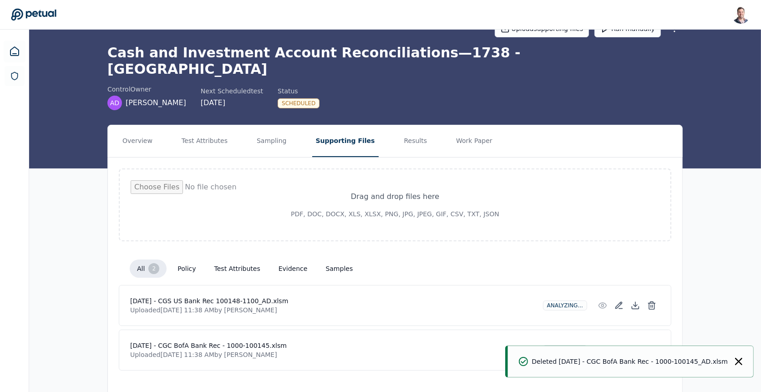
click at [738, 354] on div "Deleted [DATE] - CGC BofA Bank Rec - 1000-100145_AD.xlsm" at bounding box center [631, 361] width 246 height 32
click at [738, 361] on icon "Notifications (F8)" at bounding box center [738, 361] width 7 height 7
click at [653, 350] on line at bounding box center [653, 351] width 0 height 2
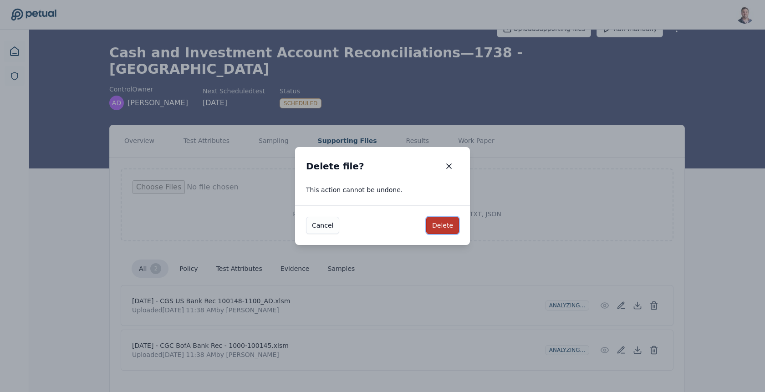
click at [452, 223] on button "Delete" at bounding box center [442, 225] width 33 height 17
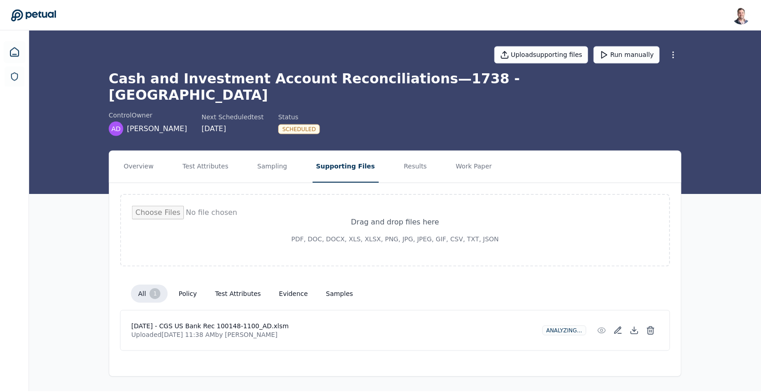
scroll to position [0, 0]
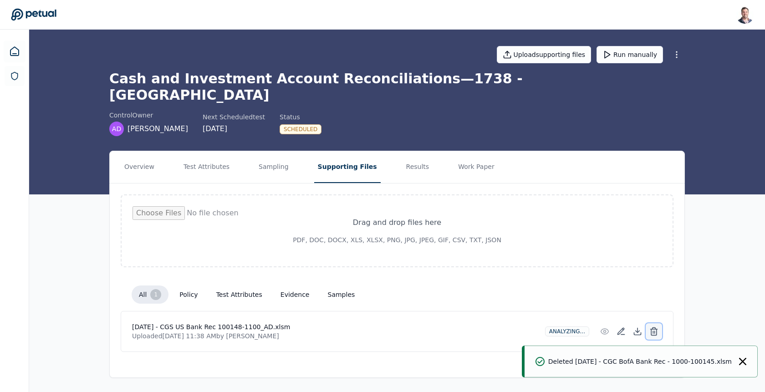
click at [650, 323] on button at bounding box center [653, 331] width 16 height 16
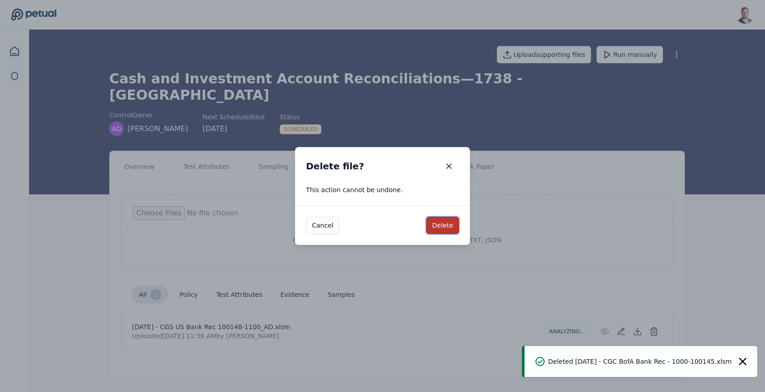
click at [441, 223] on button "Delete" at bounding box center [442, 225] width 33 height 17
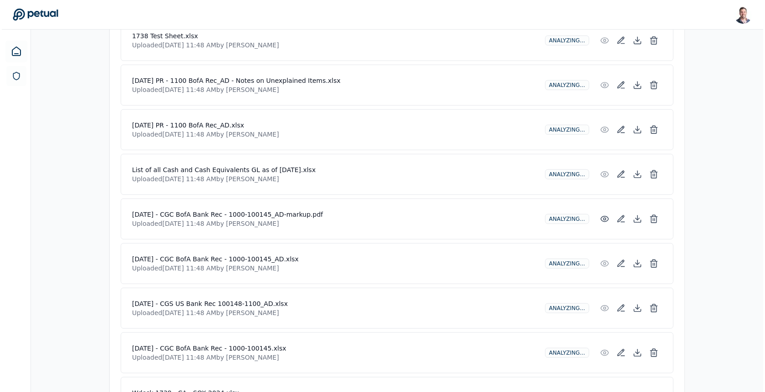
scroll to position [645, 0]
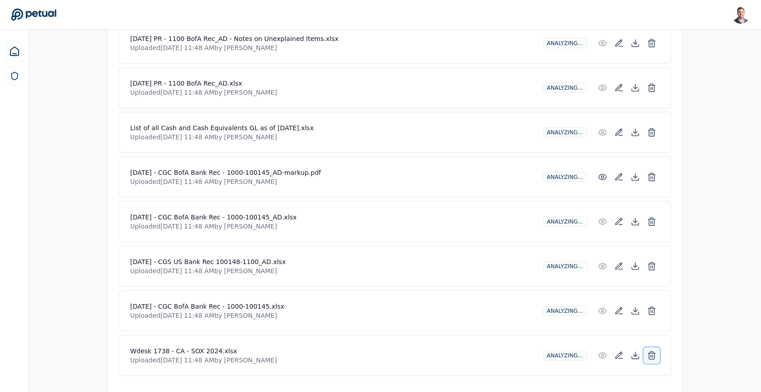
click at [657, 347] on button at bounding box center [652, 355] width 16 height 16
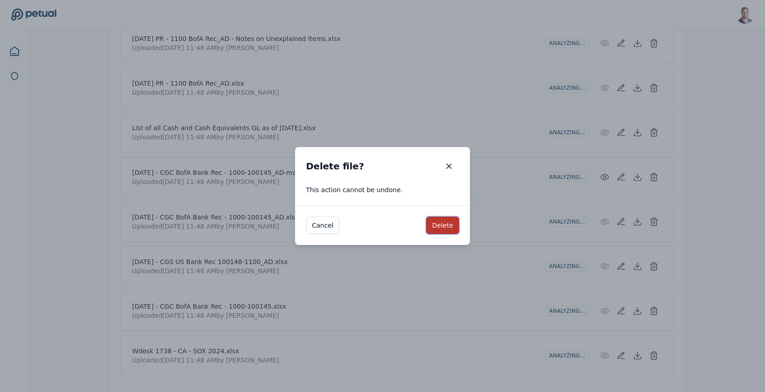
click at [442, 230] on button "Delete" at bounding box center [442, 225] width 33 height 17
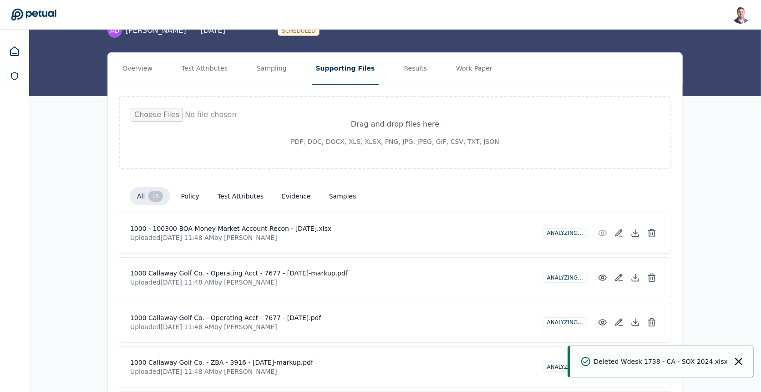
scroll to position [0, 0]
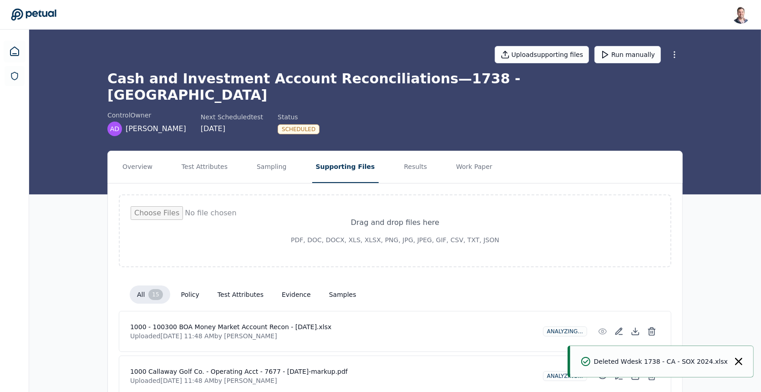
click at [175, 151] on nav "Overview Test Attributes Sampling Supporting Files Results Work Paper" at bounding box center [395, 167] width 574 height 32
click at [192, 151] on button "Test Attributes" at bounding box center [204, 167] width 53 height 32
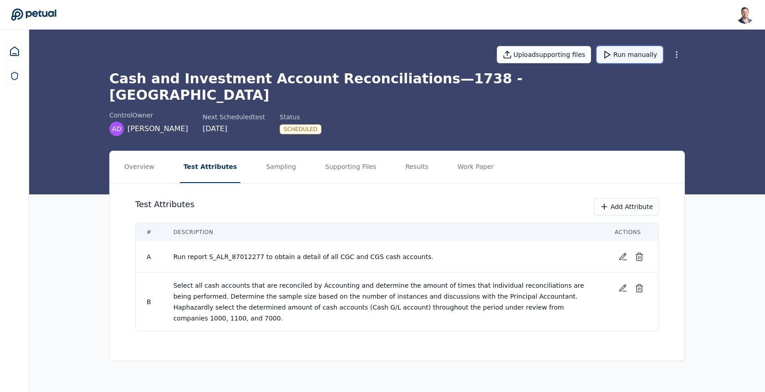
click at [632, 52] on button "Run manually" at bounding box center [629, 54] width 66 height 17
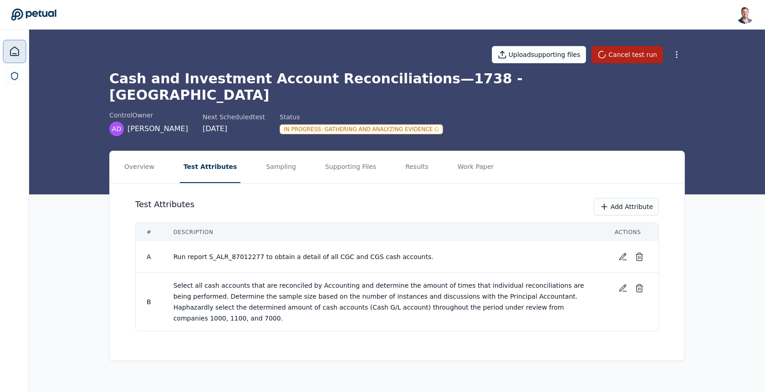
click at [7, 50] on link at bounding box center [15, 52] width 22 height 22
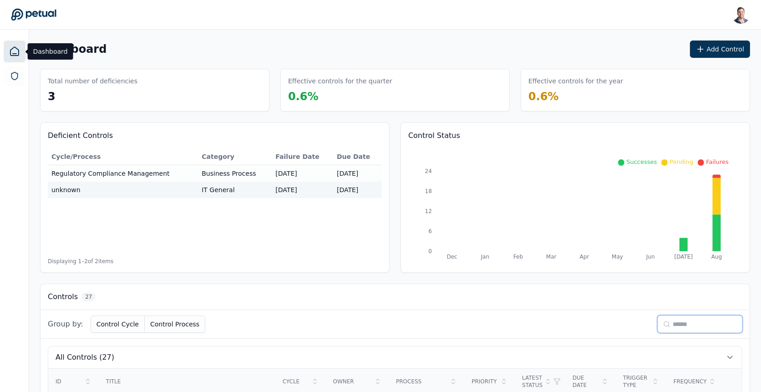
click at [677, 322] on input at bounding box center [700, 323] width 85 height 17
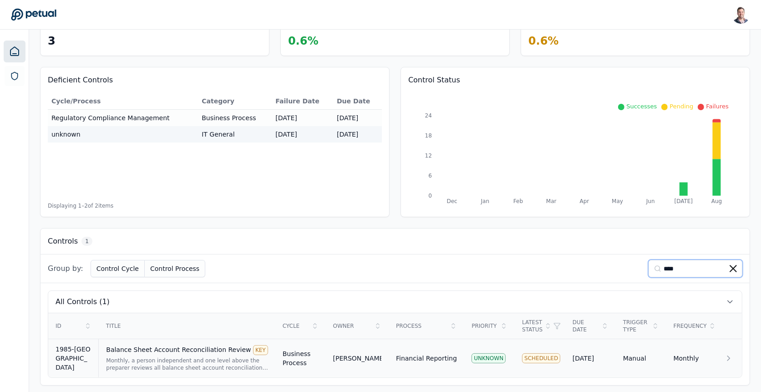
type input "****"
click at [195, 349] on div "Balance Sheet Account Reconciliation Review KEY" at bounding box center [187, 350] width 162 height 10
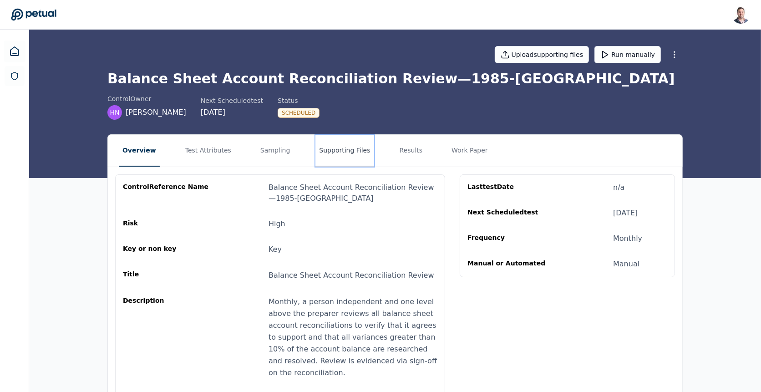
click at [316, 152] on button "Supporting Files" at bounding box center [344, 151] width 58 height 32
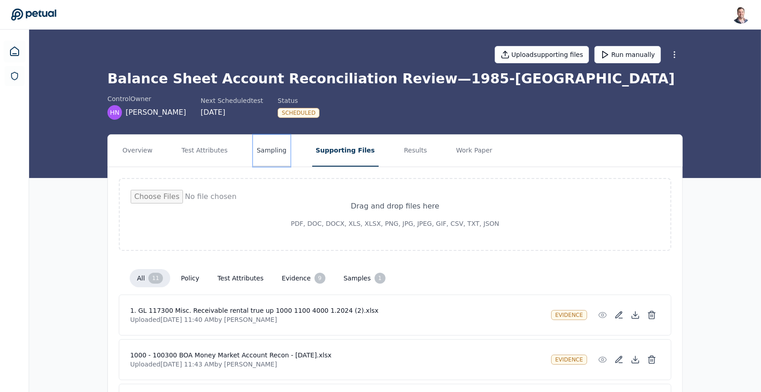
click at [253, 152] on button "Sampling" at bounding box center [271, 151] width 37 height 32
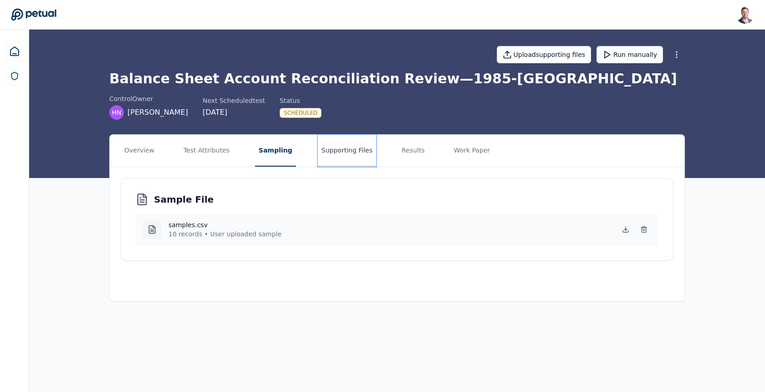
click at [347, 140] on button "Supporting Files" at bounding box center [347, 151] width 58 height 32
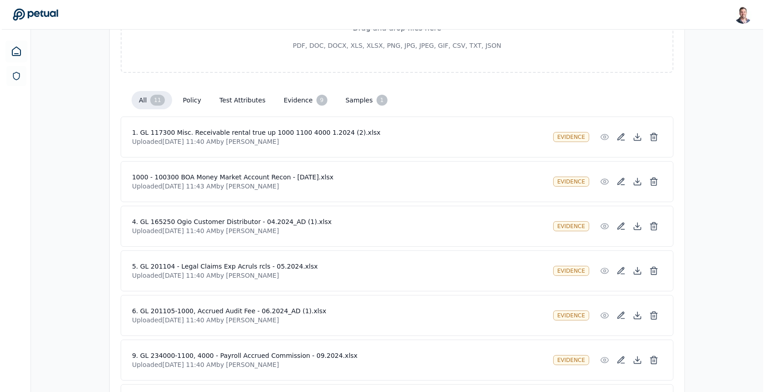
scroll to position [192, 0]
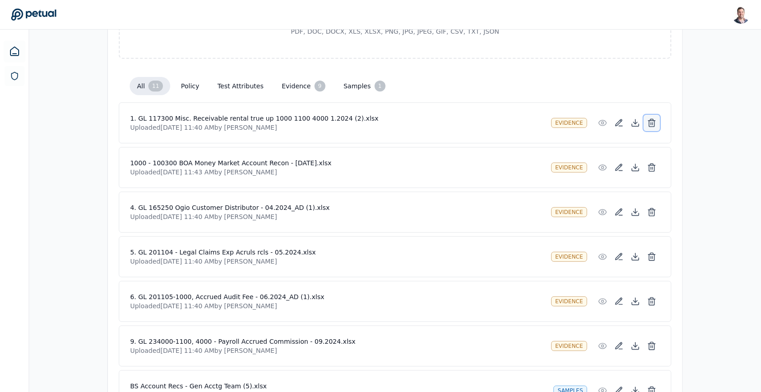
click at [655, 121] on icon at bounding box center [651, 124] width 5 height 6
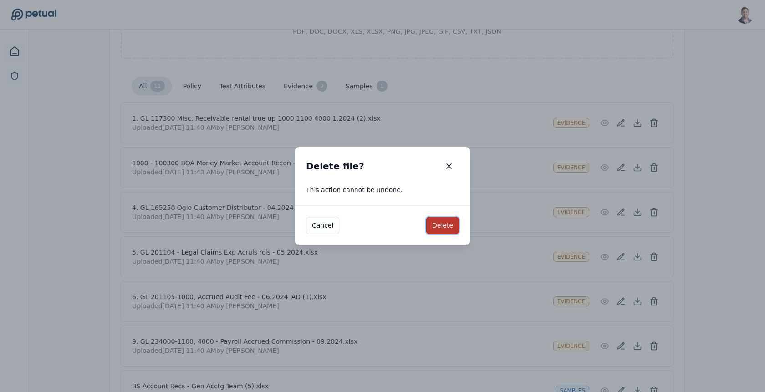
click at [442, 223] on button "Delete" at bounding box center [442, 225] width 33 height 17
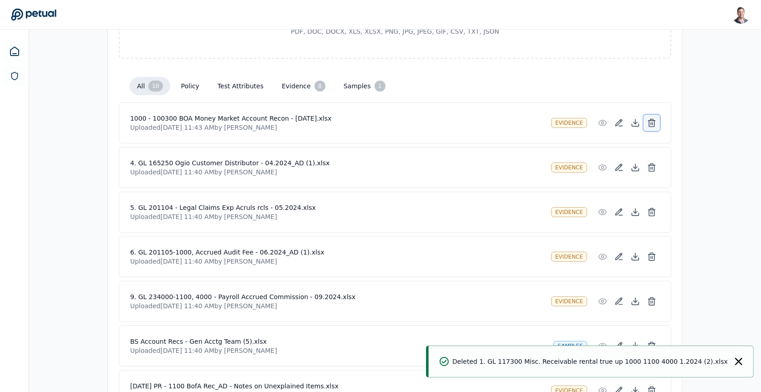
click at [655, 125] on icon at bounding box center [651, 122] width 9 height 9
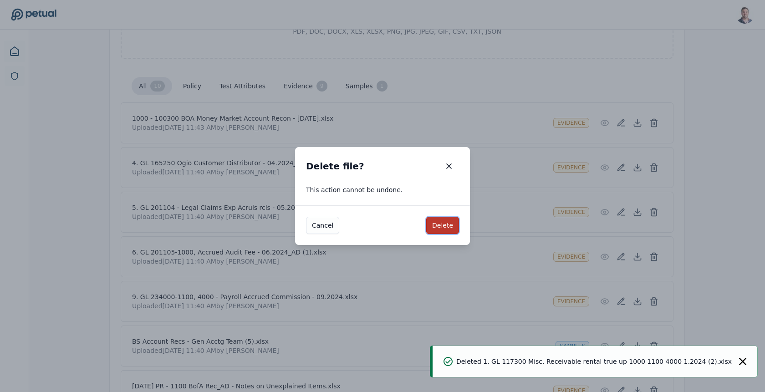
click at [446, 228] on button "Delete" at bounding box center [442, 225] width 33 height 17
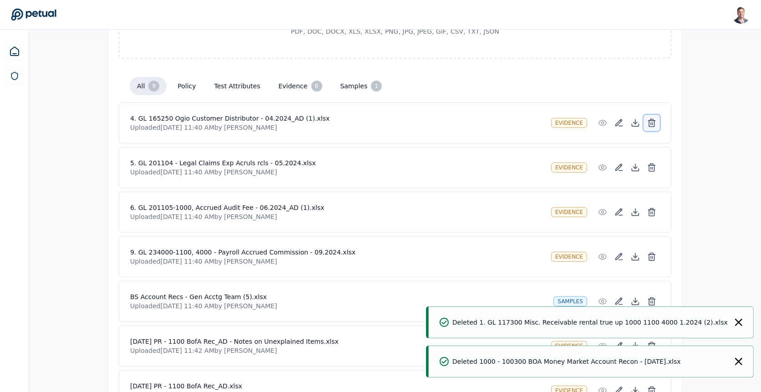
click at [647, 123] on button at bounding box center [652, 123] width 16 height 16
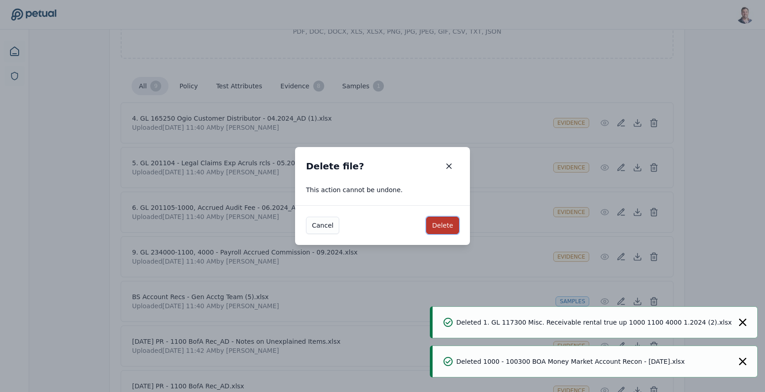
click at [440, 230] on button "Delete" at bounding box center [442, 225] width 33 height 17
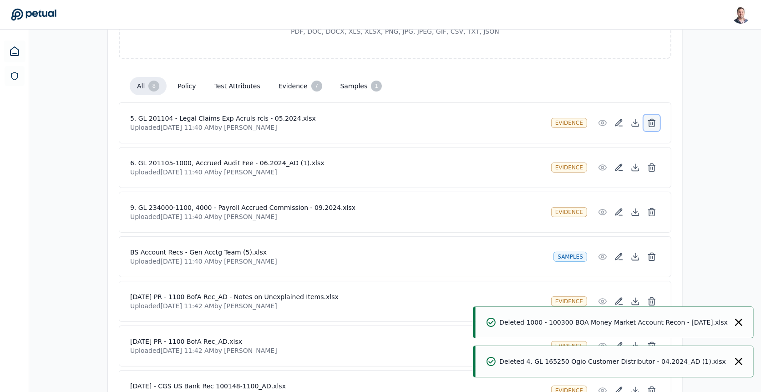
click at [650, 122] on icon at bounding box center [651, 124] width 5 height 6
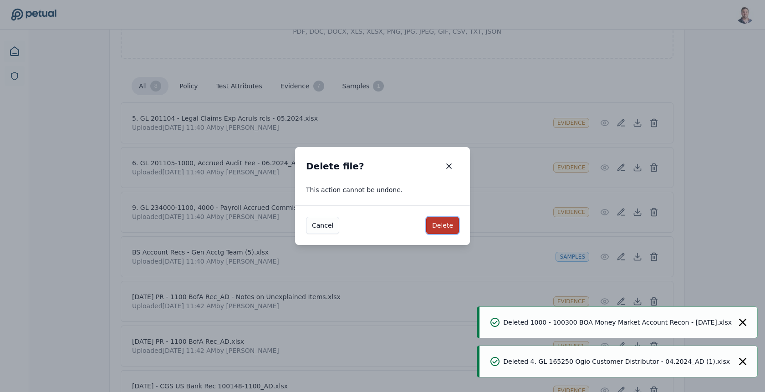
click at [452, 232] on button "Delete" at bounding box center [442, 225] width 33 height 17
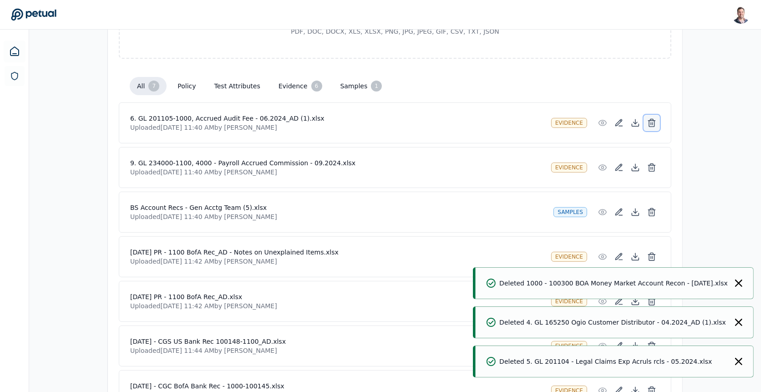
click at [649, 123] on icon at bounding box center [651, 124] width 5 height 6
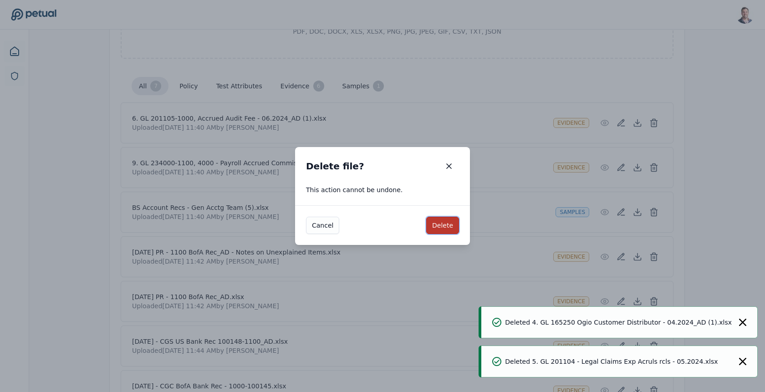
click at [443, 224] on button "Delete" at bounding box center [442, 225] width 33 height 17
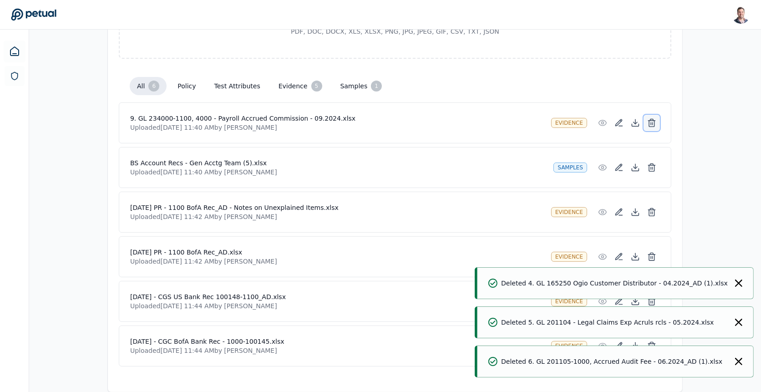
click at [652, 125] on icon at bounding box center [651, 124] width 5 height 6
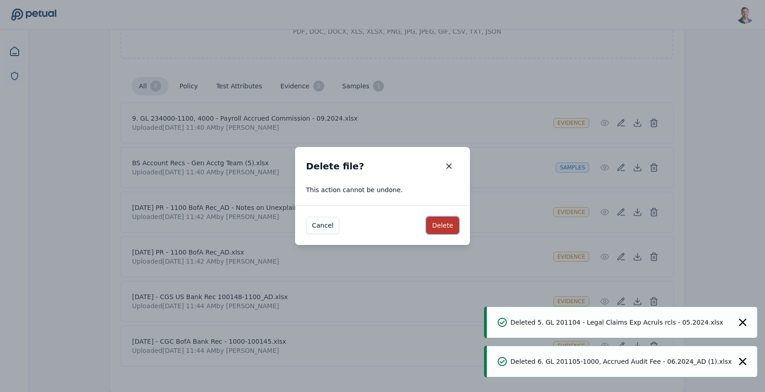
click at [451, 225] on button "Delete" at bounding box center [442, 225] width 33 height 17
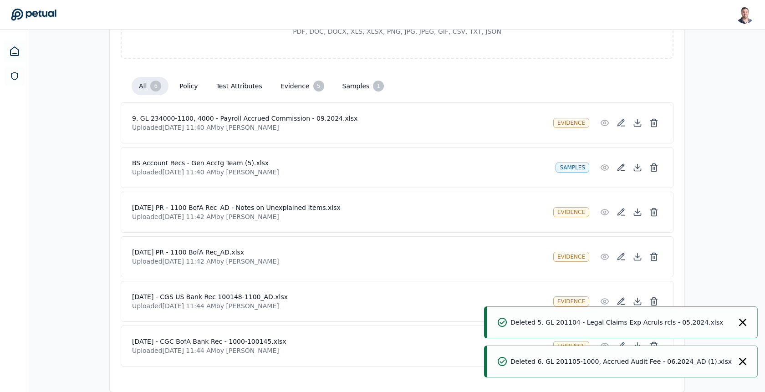
scroll to position [158, 0]
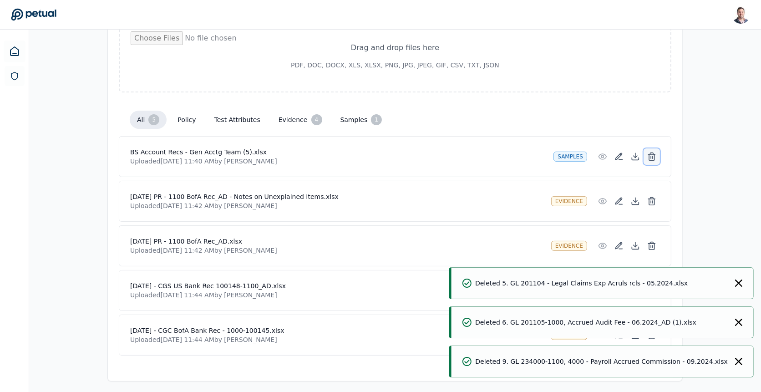
click at [651, 148] on button at bounding box center [652, 156] width 16 height 16
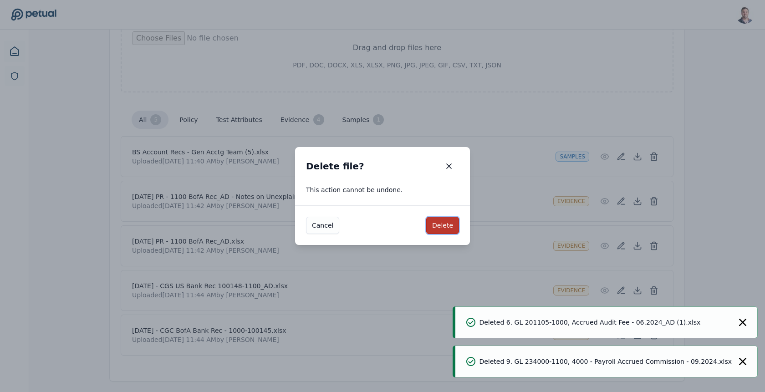
click at [451, 229] on button "Delete" at bounding box center [442, 225] width 33 height 17
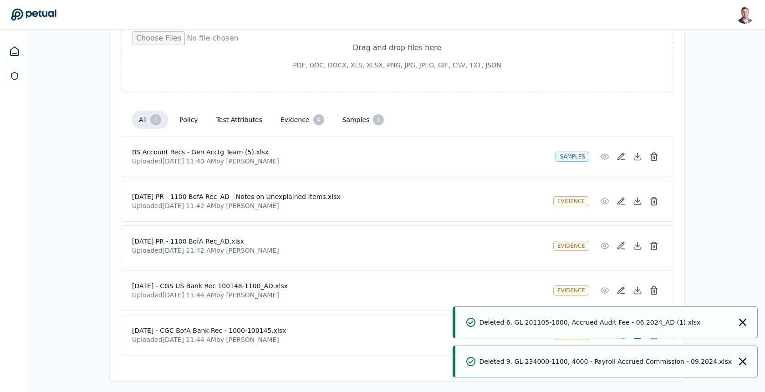
scroll to position [114, 0]
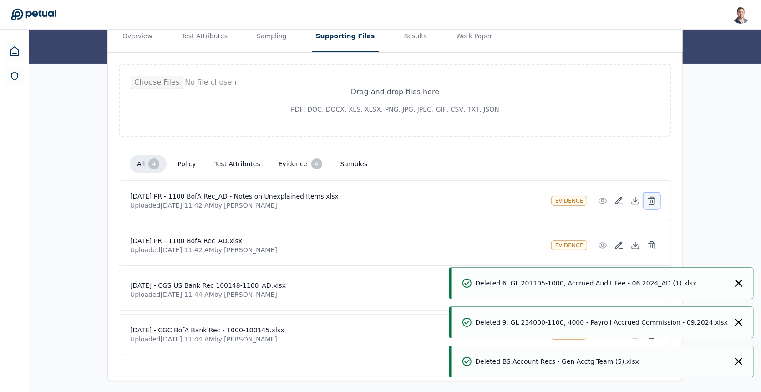
click at [657, 196] on button at bounding box center [652, 201] width 16 height 16
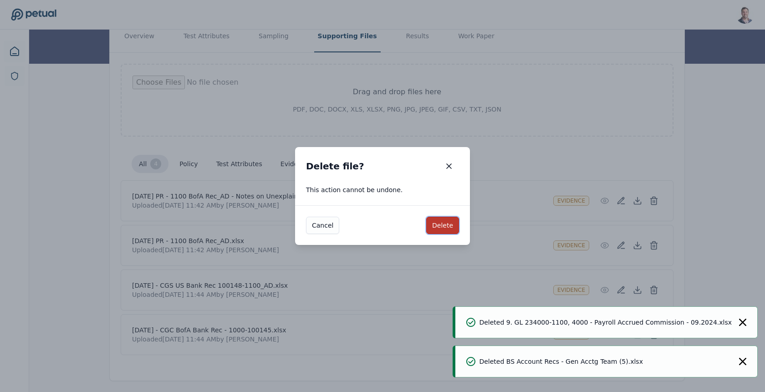
click at [452, 229] on button "Delete" at bounding box center [442, 225] width 33 height 17
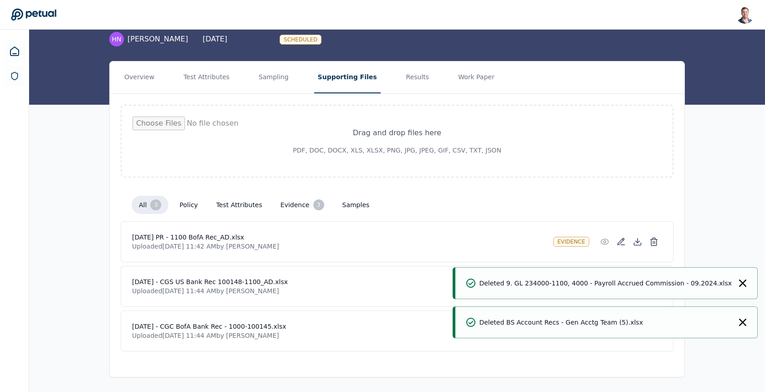
scroll to position [71, 0]
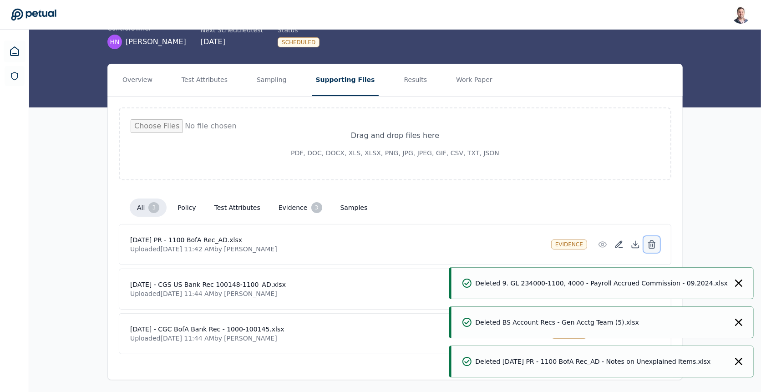
click at [649, 240] on icon at bounding box center [651, 244] width 9 height 9
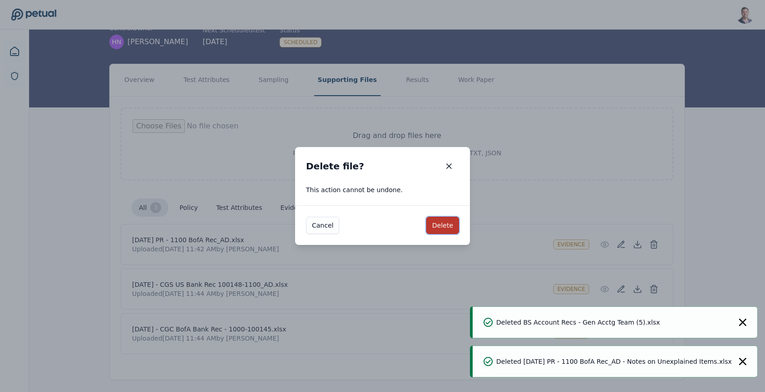
click at [446, 226] on button "Delete" at bounding box center [442, 225] width 33 height 17
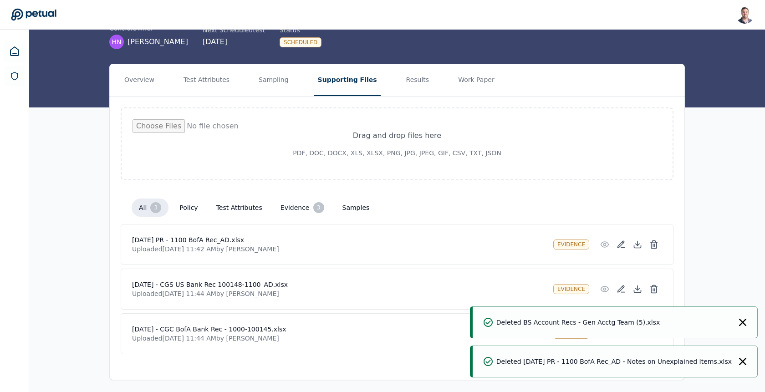
scroll to position [26, 0]
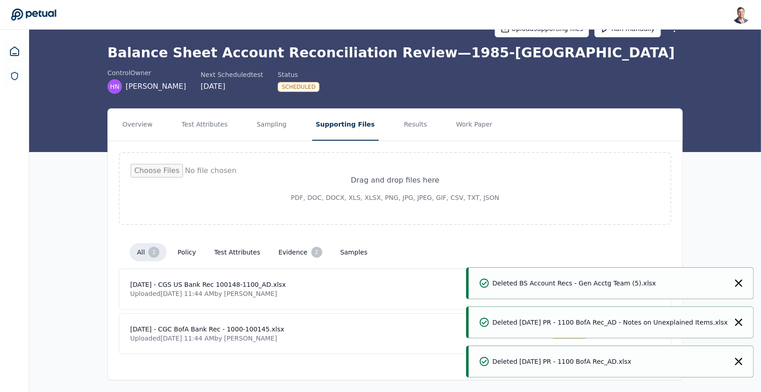
click at [743, 281] on div "Deleted BS Account Recs - Gen Acctg Team (5).xlsx" at bounding box center [611, 283] width 285 height 32
click at [741, 282] on icon "Notifications (F8)" at bounding box center [738, 282] width 7 height 7
click at [736, 321] on icon "Notifications (F8)" at bounding box center [738, 322] width 7 height 7
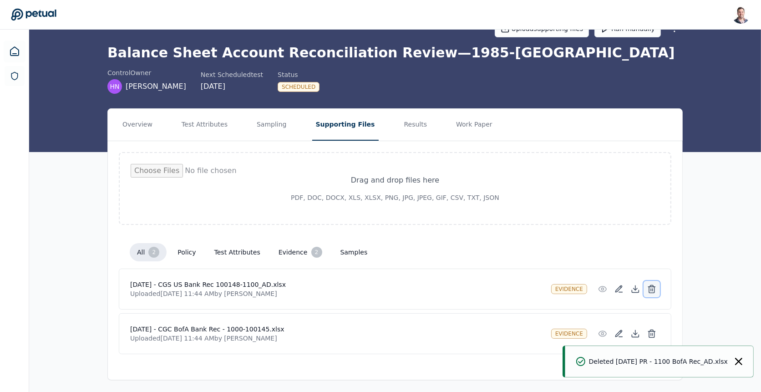
click at [655, 289] on icon at bounding box center [651, 288] width 9 height 9
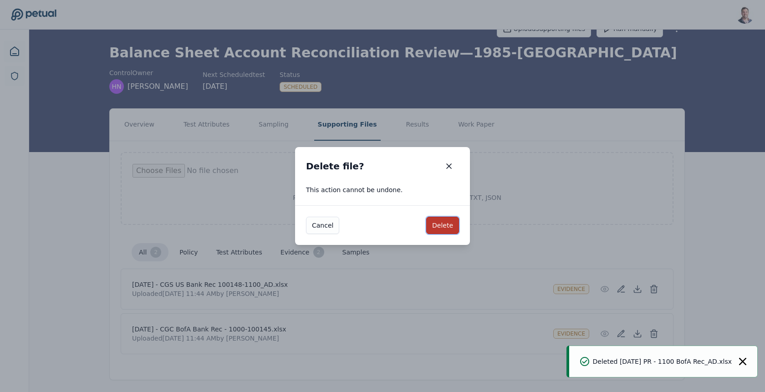
click at [450, 227] on button "Delete" at bounding box center [442, 225] width 33 height 17
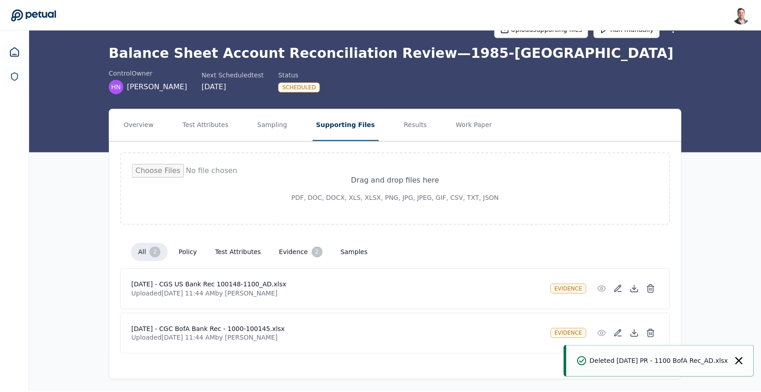
scroll to position [0, 0]
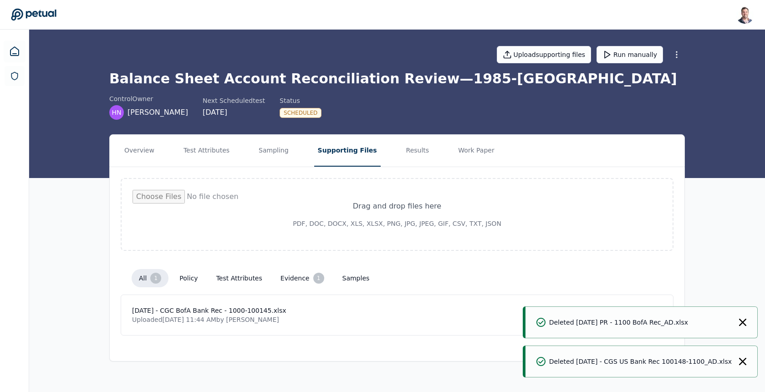
click at [746, 325] on icon "Notifications (F8)" at bounding box center [742, 322] width 7 height 7
click at [658, 315] on icon at bounding box center [653, 314] width 9 height 9
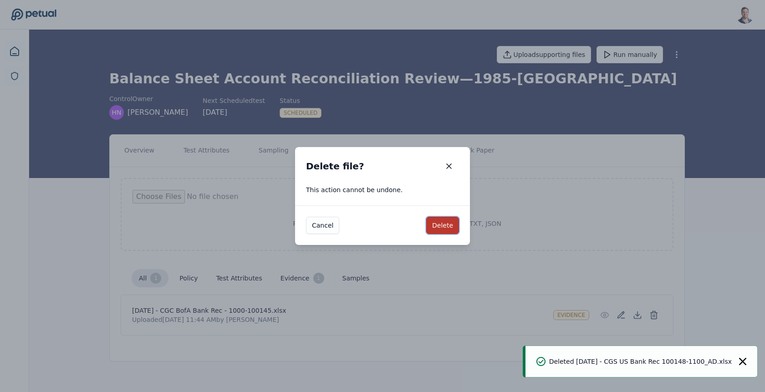
click at [449, 224] on button "Delete" at bounding box center [442, 225] width 33 height 17
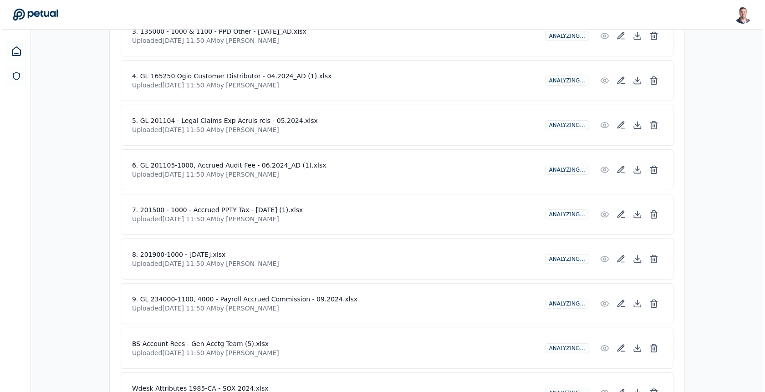
scroll to position [468, 0]
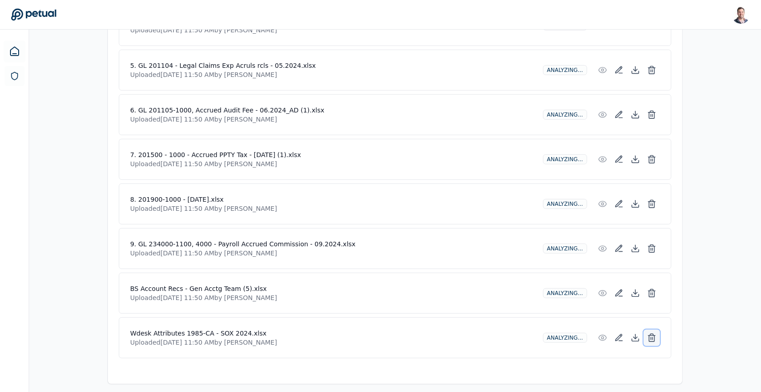
click at [654, 333] on icon at bounding box center [651, 337] width 9 height 9
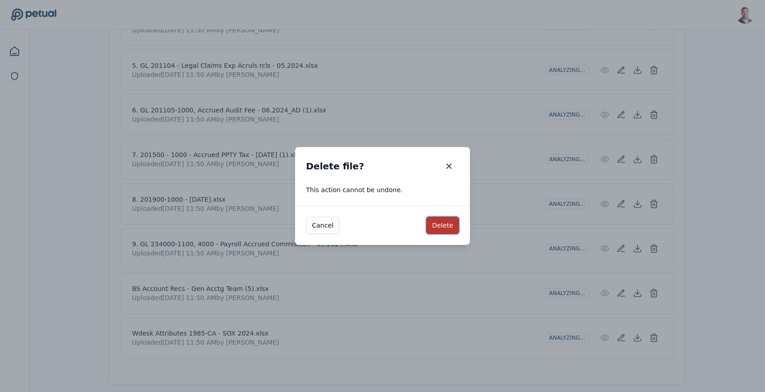
click at [442, 228] on button "Delete" at bounding box center [442, 225] width 33 height 17
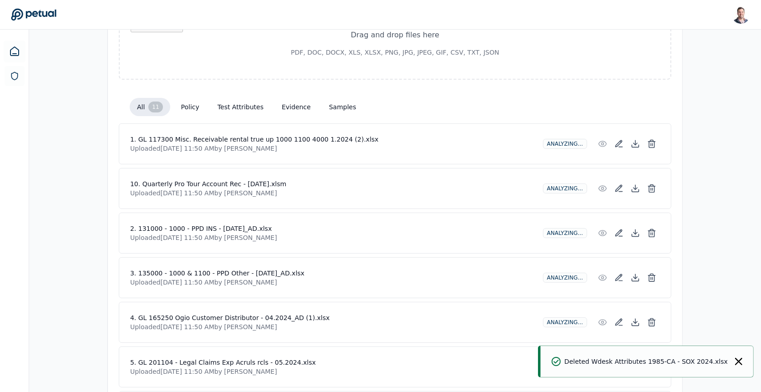
scroll to position [0, 0]
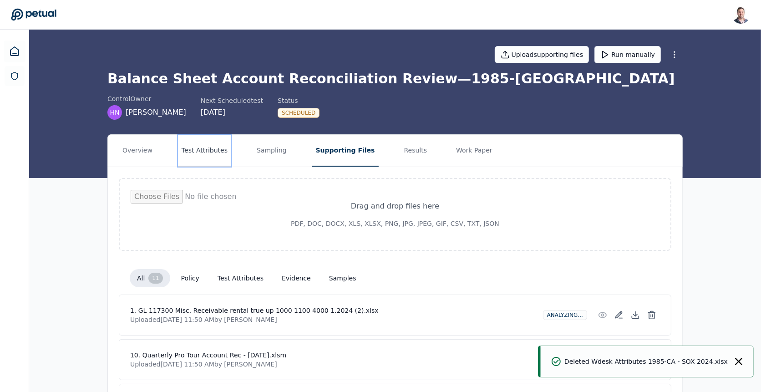
click at [183, 145] on button "Test Attributes" at bounding box center [204, 151] width 53 height 32
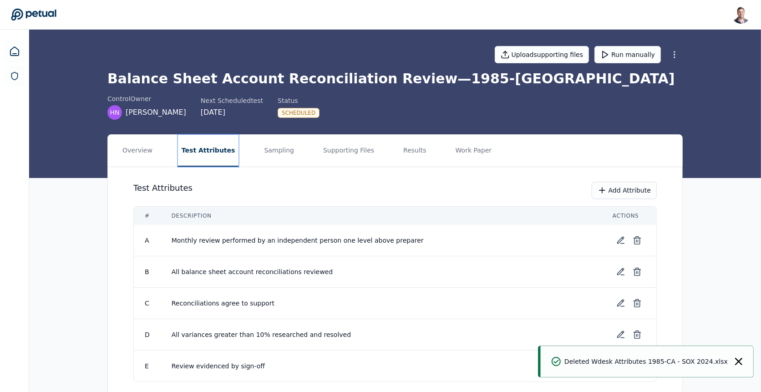
scroll to position [31, 0]
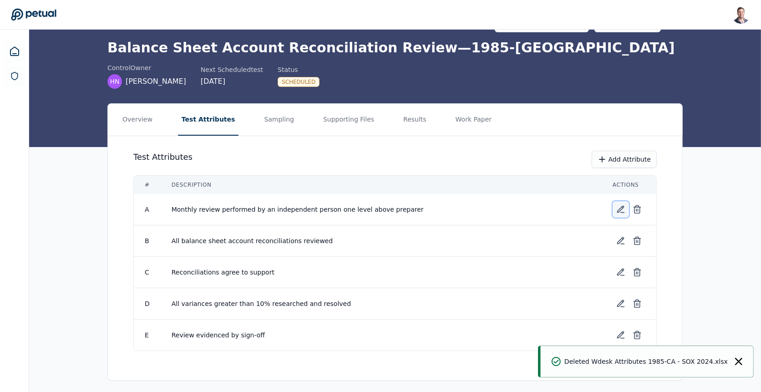
click at [621, 208] on icon at bounding box center [621, 209] width 6 height 6
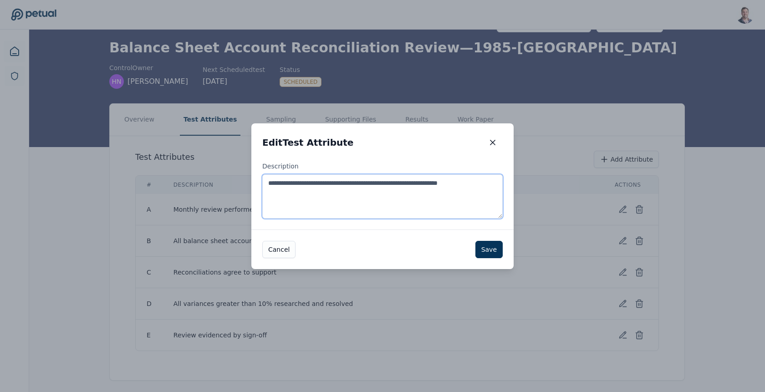
click at [389, 202] on textarea "**********" at bounding box center [382, 196] width 240 height 44
paste textarea "**********"
type textarea "**********"
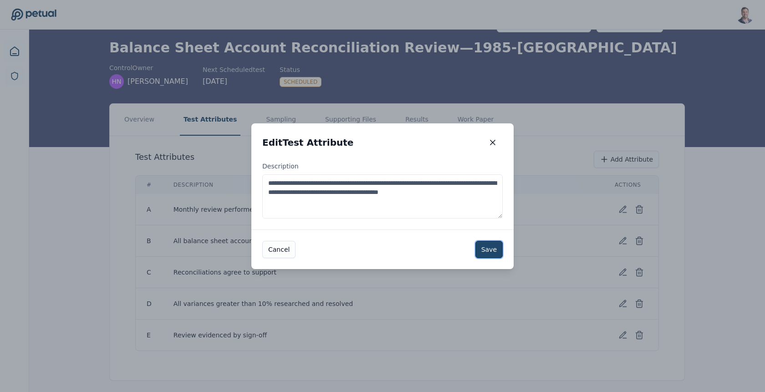
click at [484, 245] on button "Save" at bounding box center [488, 249] width 27 height 17
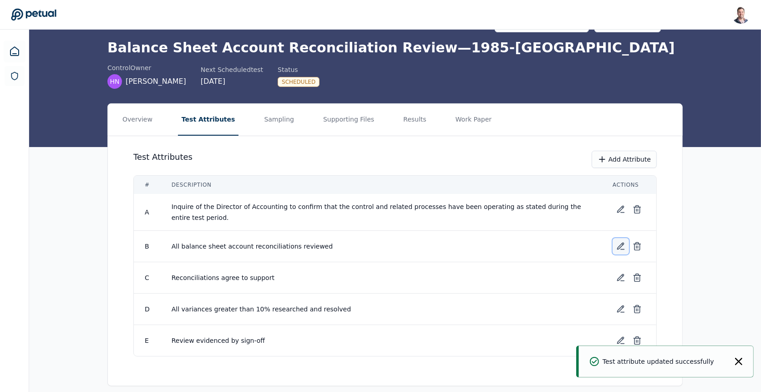
click at [621, 242] on icon at bounding box center [620, 246] width 9 height 9
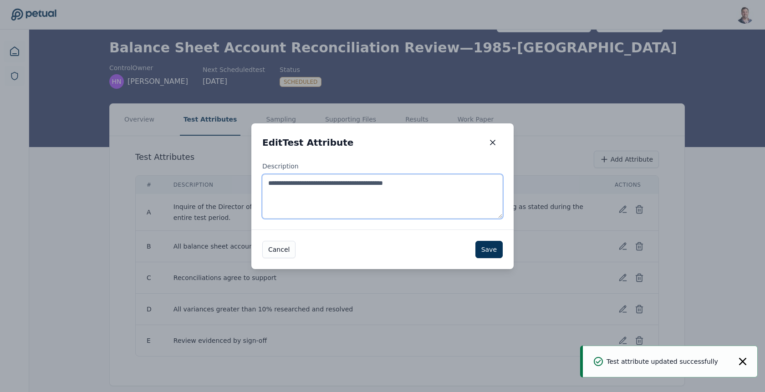
click at [406, 205] on textarea "**********" at bounding box center [382, 196] width 240 height 44
paste textarea "**********"
type textarea "**********"
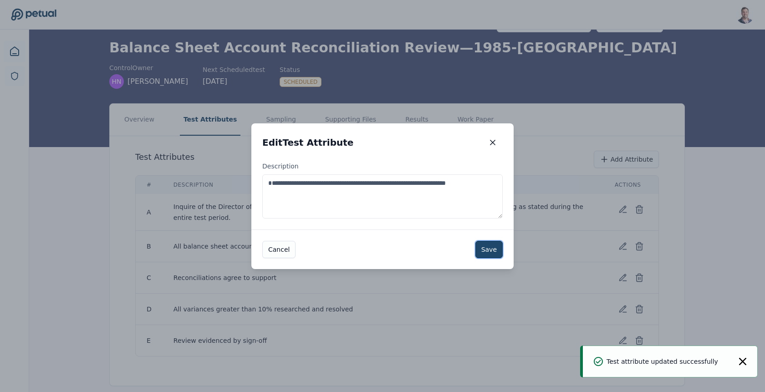
click at [490, 245] on button "Save" at bounding box center [488, 249] width 27 height 17
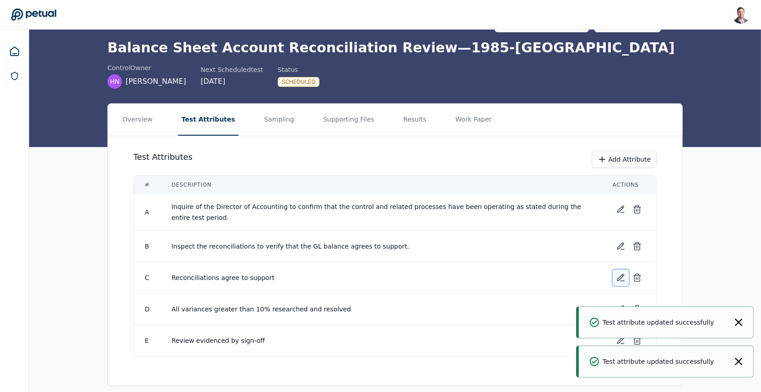
click at [620, 274] on icon at bounding box center [620, 277] width 9 height 9
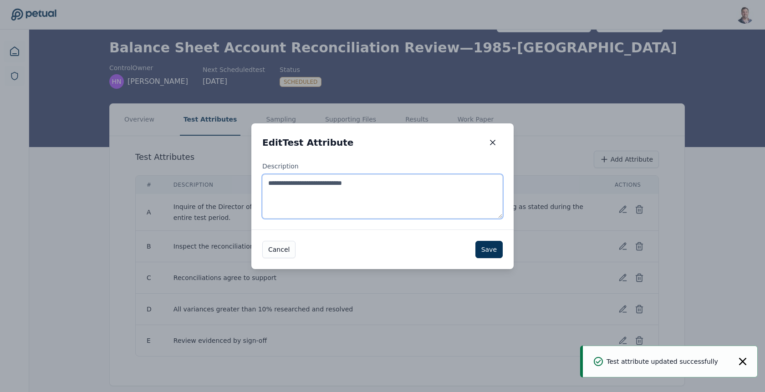
click at [430, 206] on textarea "**********" at bounding box center [382, 196] width 240 height 44
paste textarea "**********"
type textarea "**********"
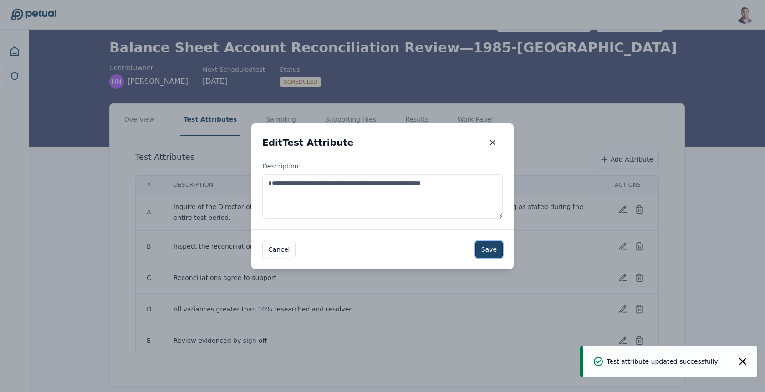
click at [498, 245] on button "Save" at bounding box center [488, 249] width 27 height 17
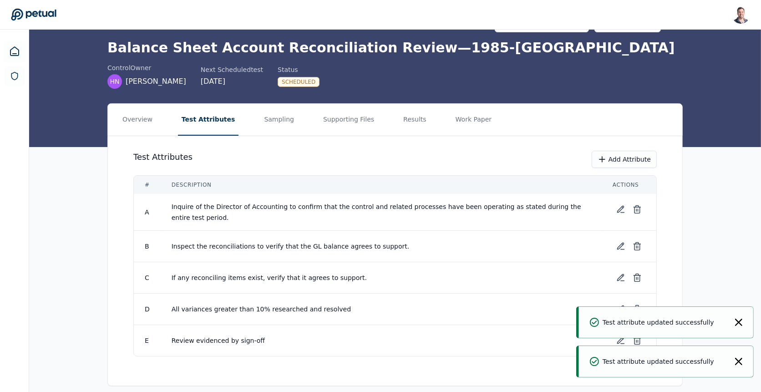
scroll to position [36, 0]
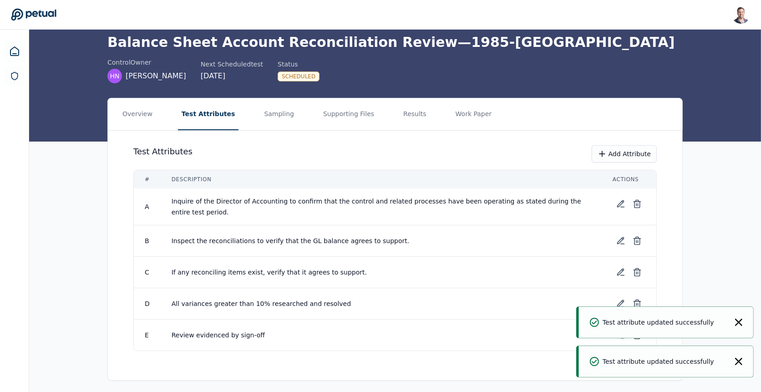
click at [745, 325] on div "Test attribute updated successfully" at bounding box center [666, 322] width 175 height 32
click at [744, 325] on div "Test attribute updated successfully" at bounding box center [666, 322] width 175 height 32
click at [738, 324] on icon "Notifications (F8)" at bounding box center [738, 322] width 7 height 7
click at [738, 366] on div "Test attribute updated successfully" at bounding box center [666, 361] width 175 height 32
click at [740, 360] on icon "Notifications (F8)" at bounding box center [738, 361] width 7 height 7
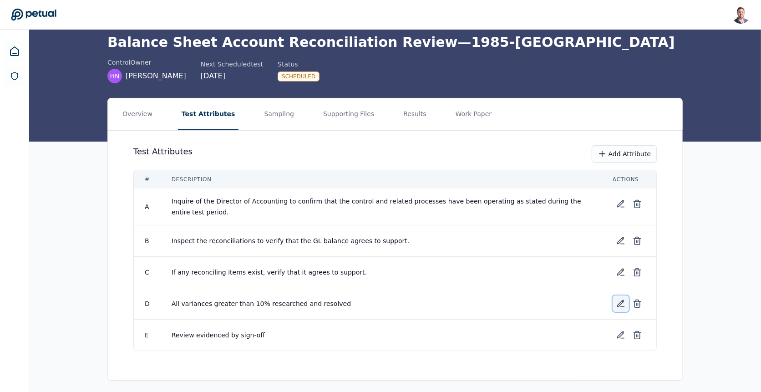
click at [626, 303] on button at bounding box center [621, 303] width 16 height 16
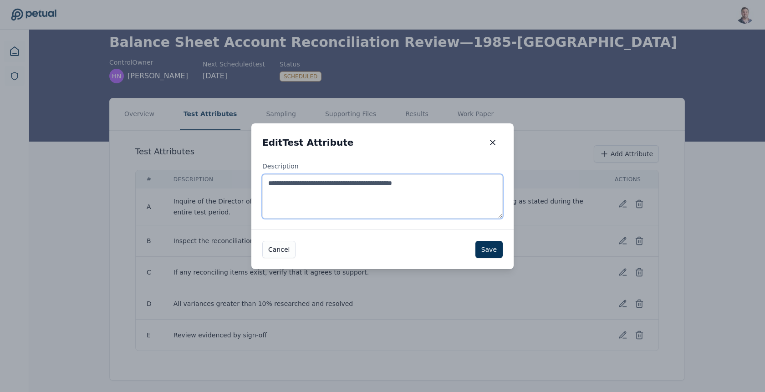
click at [403, 197] on textarea "**********" at bounding box center [382, 196] width 240 height 44
paste textarea "**********"
type textarea "**********"
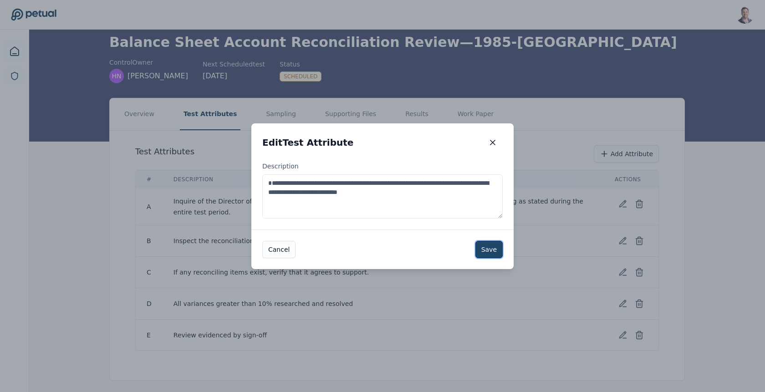
click at [485, 246] on button "Save" at bounding box center [488, 249] width 27 height 17
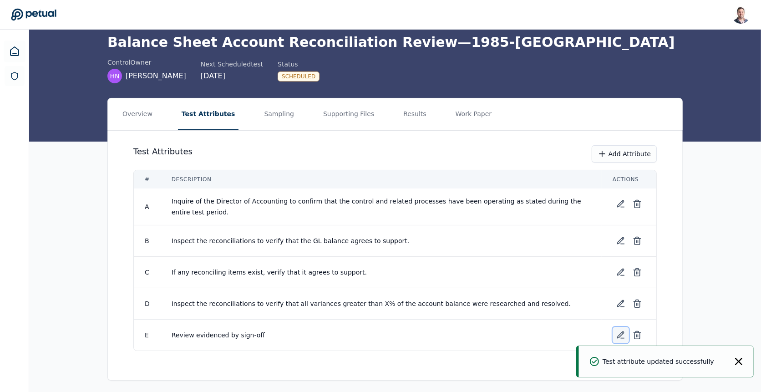
click at [622, 332] on icon at bounding box center [622, 332] width 1 height 1
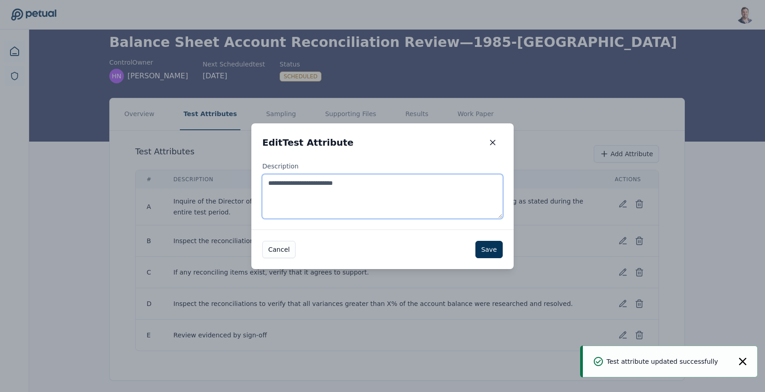
click at [368, 207] on textarea "**********" at bounding box center [382, 196] width 240 height 44
paste textarea "**********"
type textarea "**********"
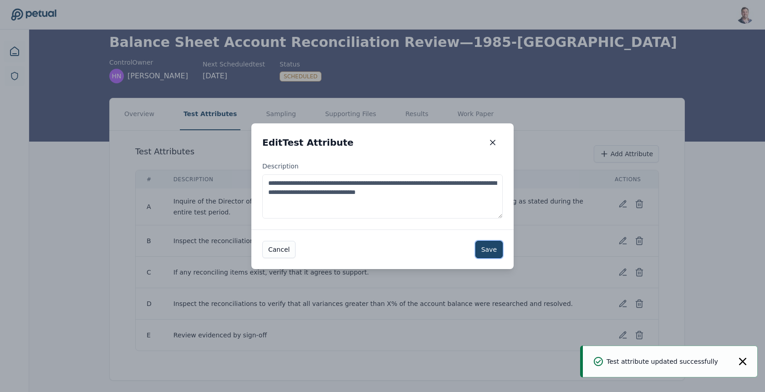
click at [488, 250] on button "Save" at bounding box center [488, 249] width 27 height 17
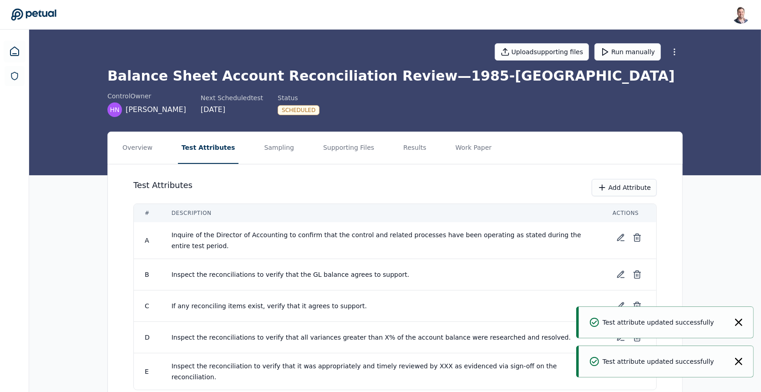
scroll to position [0, 0]
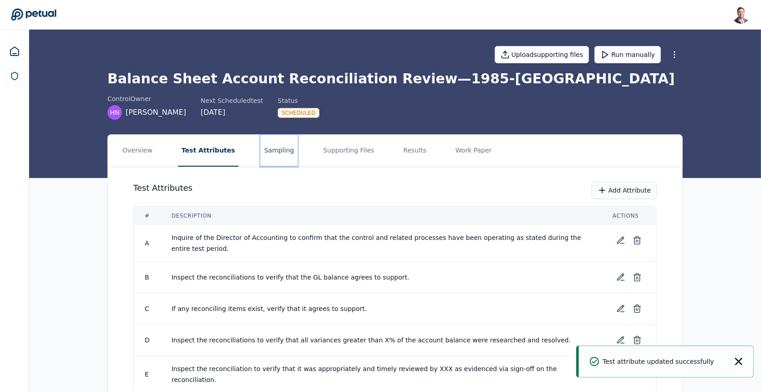
click at [262, 150] on button "Sampling" at bounding box center [278, 151] width 37 height 32
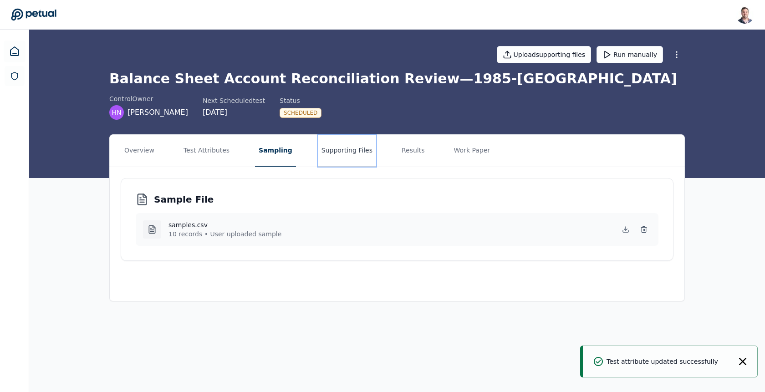
click at [342, 154] on button "Supporting Files" at bounding box center [347, 151] width 58 height 32
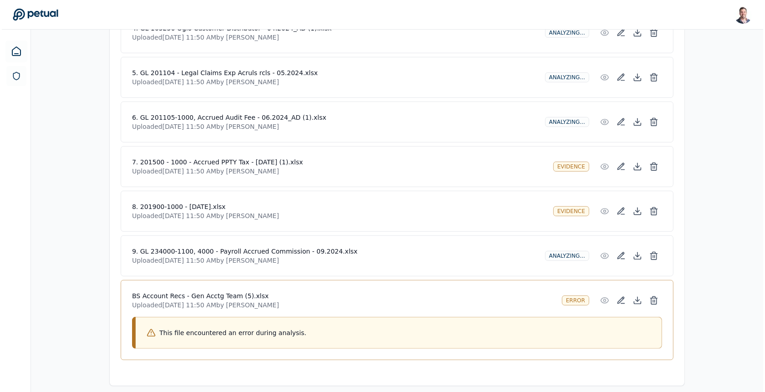
scroll to position [462, 0]
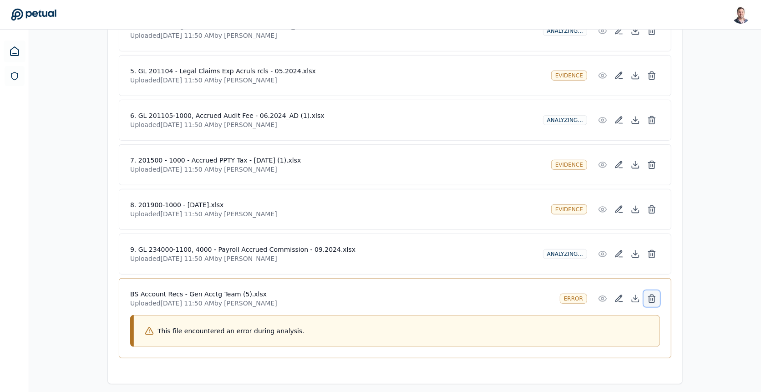
click at [654, 294] on icon at bounding box center [651, 298] width 9 height 9
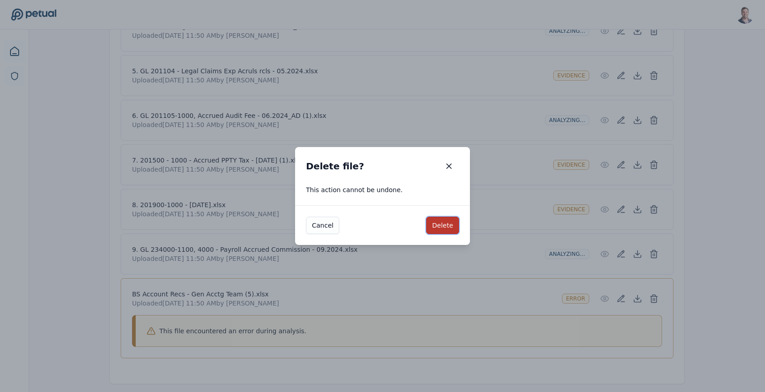
click at [449, 223] on button "Delete" at bounding box center [442, 225] width 33 height 17
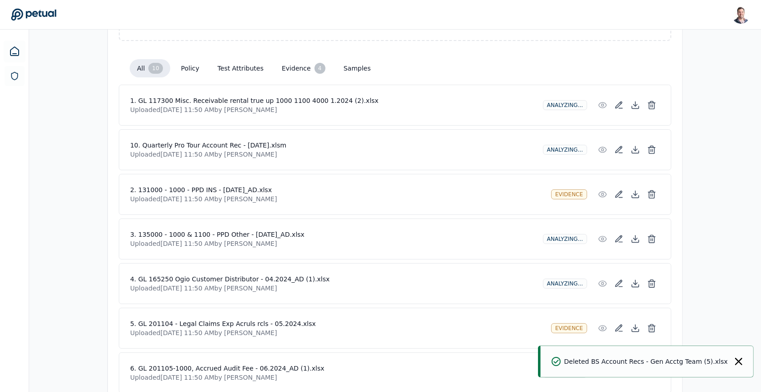
scroll to position [0, 0]
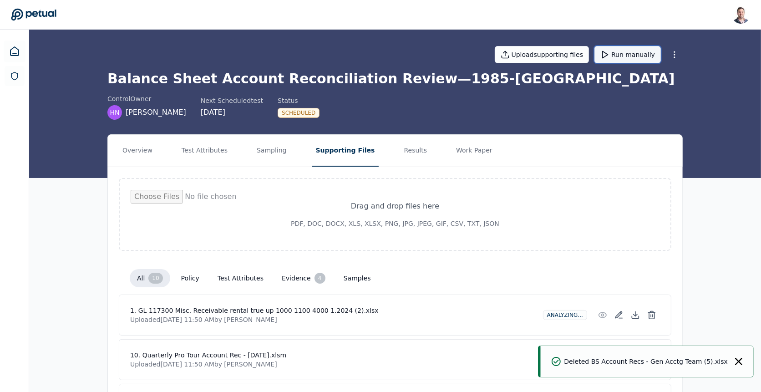
click at [622, 53] on button "Run manually" at bounding box center [627, 54] width 66 height 17
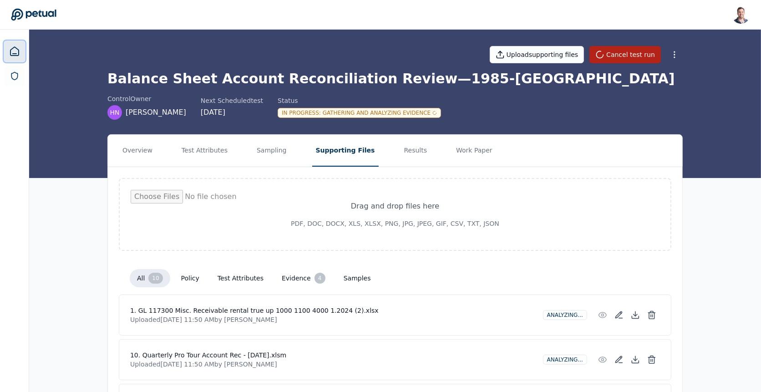
click at [4, 51] on link at bounding box center [15, 52] width 22 height 22
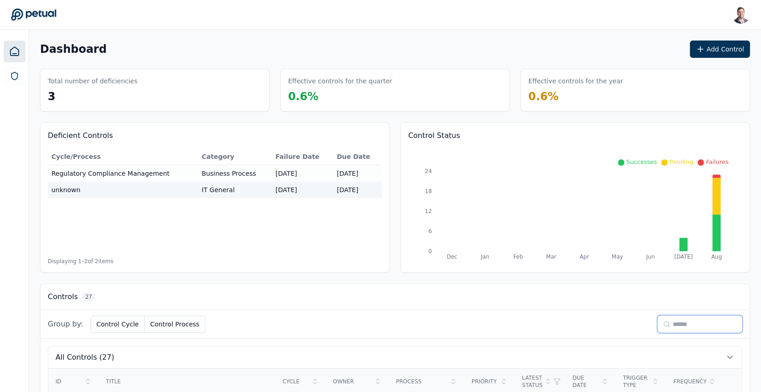
click at [683, 324] on input at bounding box center [700, 323] width 85 height 17
type input "****"
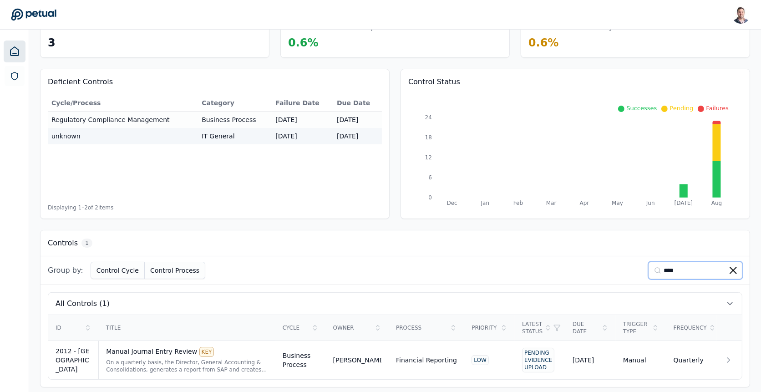
scroll to position [56, 0]
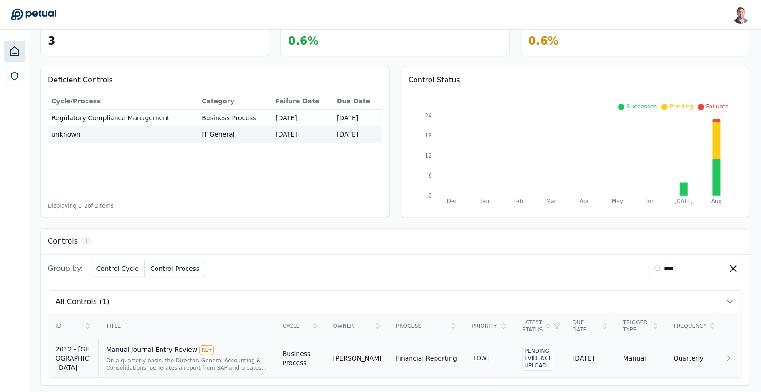
click at [116, 351] on div "Manual Journal Entry Review KEY On a quarterly basis, the Director, General Acc…" at bounding box center [187, 358] width 162 height 26
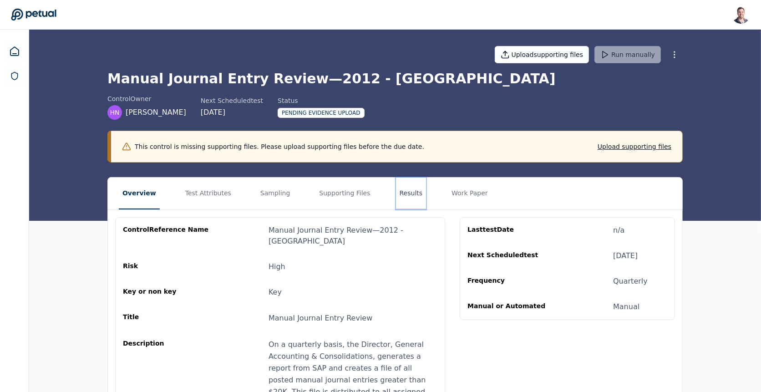
click at [399, 198] on button "Results" at bounding box center [411, 194] width 30 height 32
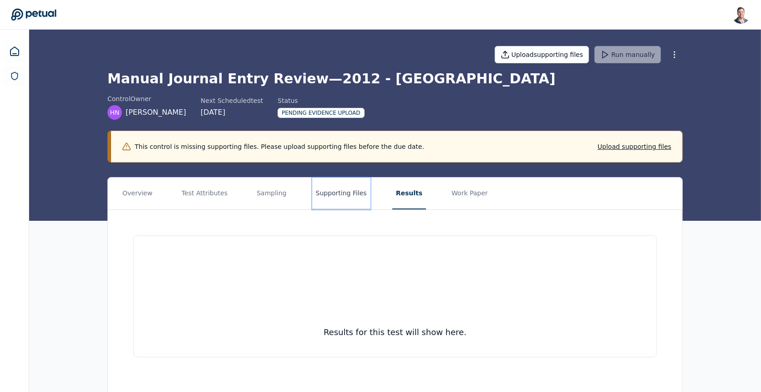
click at [332, 197] on button "Supporting Files" at bounding box center [341, 194] width 58 height 32
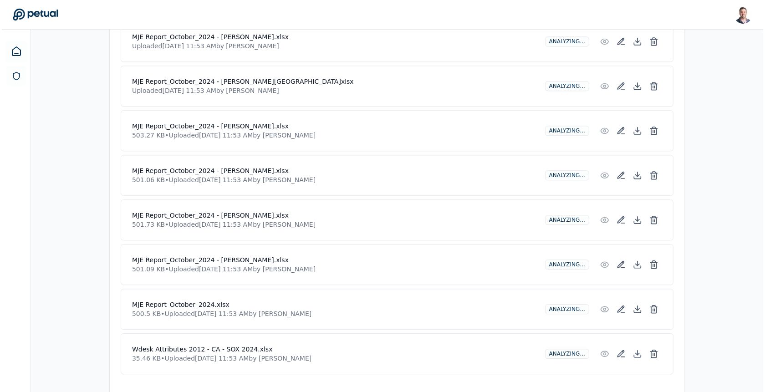
scroll to position [2236, 0]
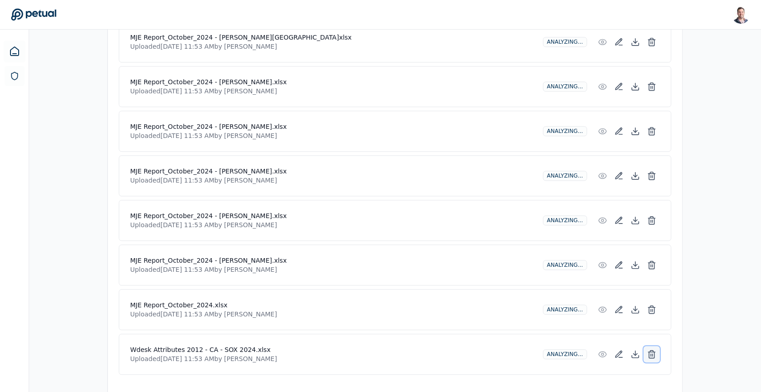
click at [651, 354] on line at bounding box center [651, 355] width 0 height 2
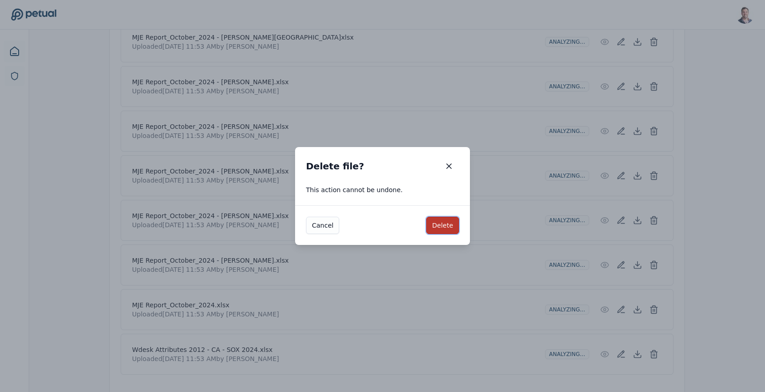
click at [447, 224] on button "Delete" at bounding box center [442, 225] width 33 height 17
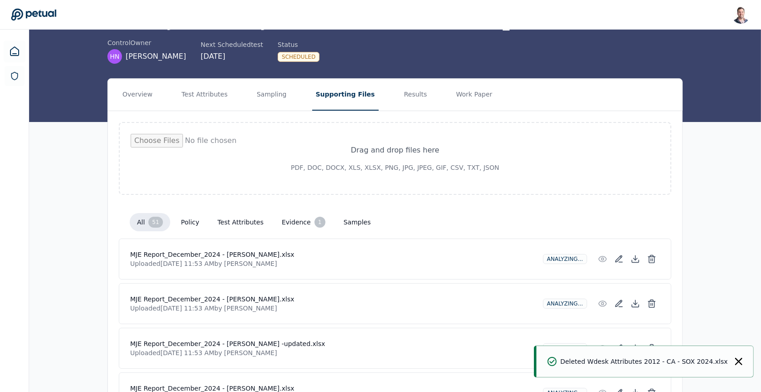
scroll to position [0, 0]
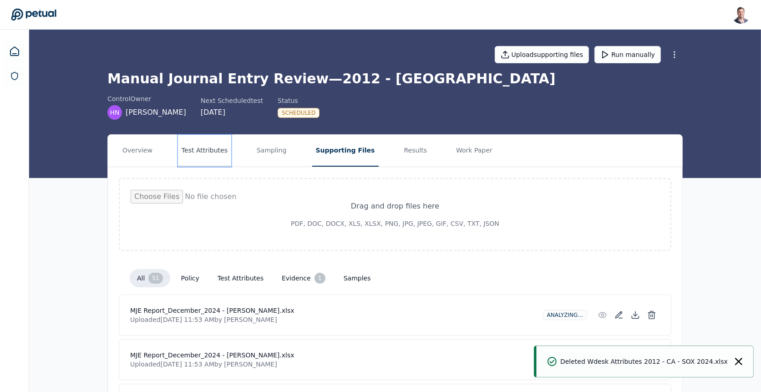
click at [213, 153] on button "Test Attributes" at bounding box center [204, 151] width 53 height 32
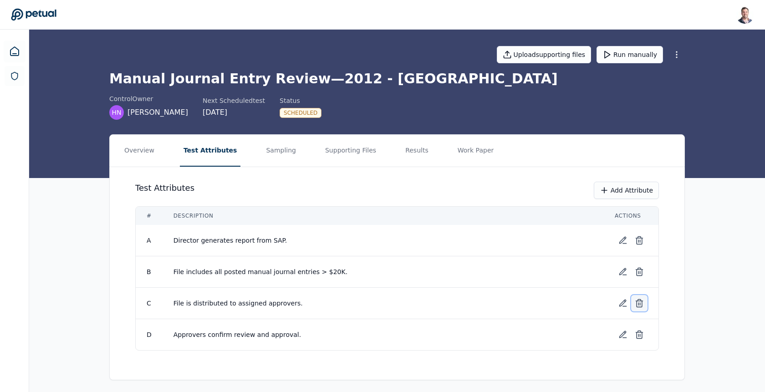
click at [640, 303] on line at bounding box center [640, 304] width 0 height 2
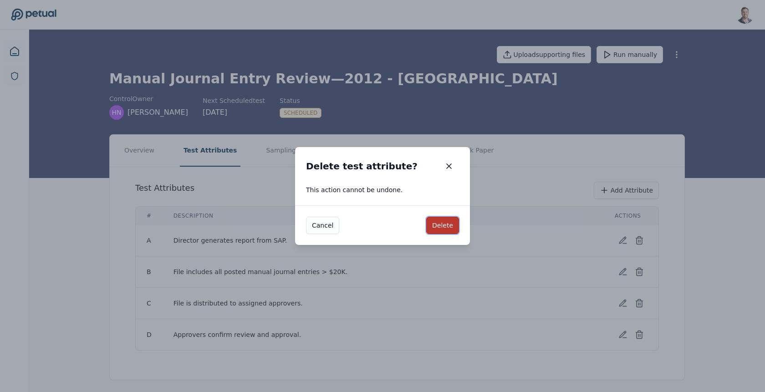
click at [442, 219] on button "Delete" at bounding box center [442, 225] width 33 height 17
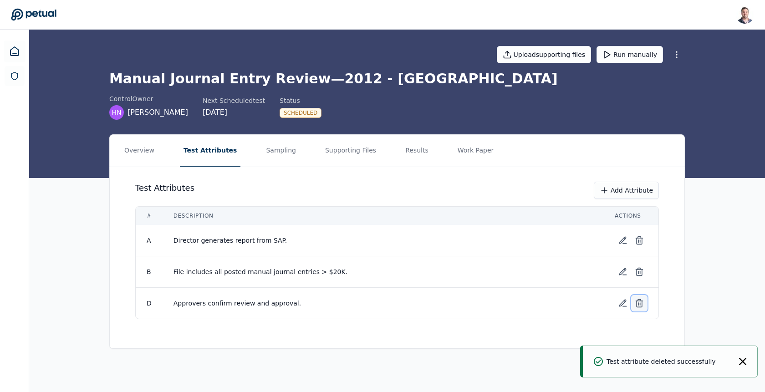
click at [639, 303] on icon at bounding box center [639, 303] width 9 height 9
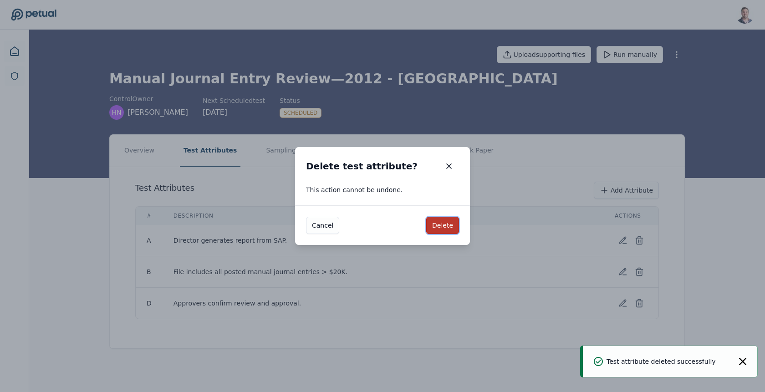
click at [436, 228] on button "Delete" at bounding box center [442, 225] width 33 height 17
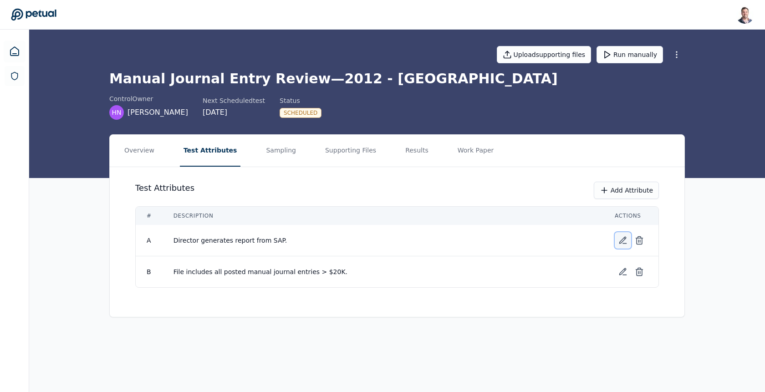
click at [623, 239] on icon at bounding box center [622, 240] width 6 height 6
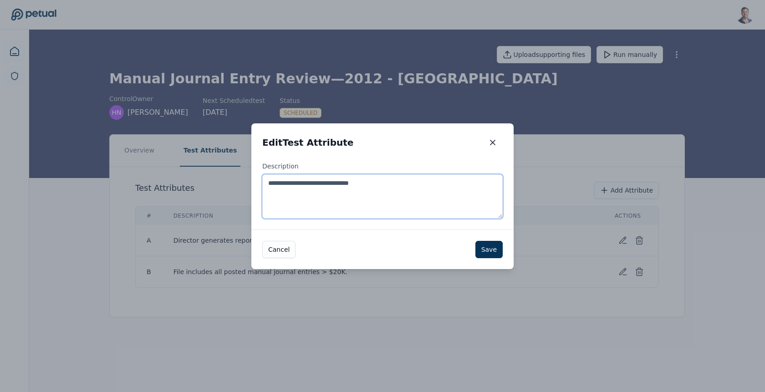
click at [357, 184] on textarea "**********" at bounding box center [382, 196] width 240 height 44
paste textarea "**********"
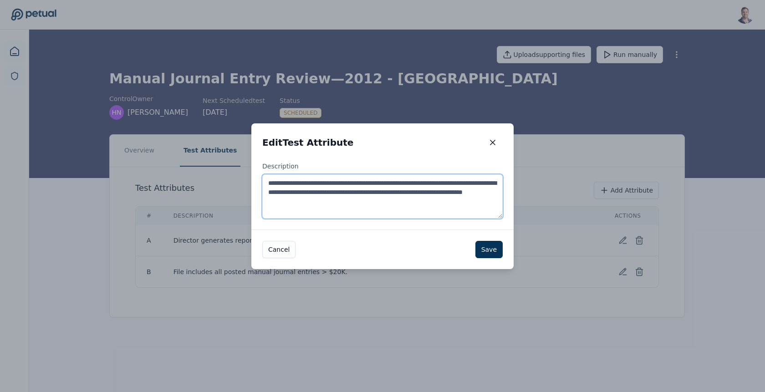
type textarea "**********"
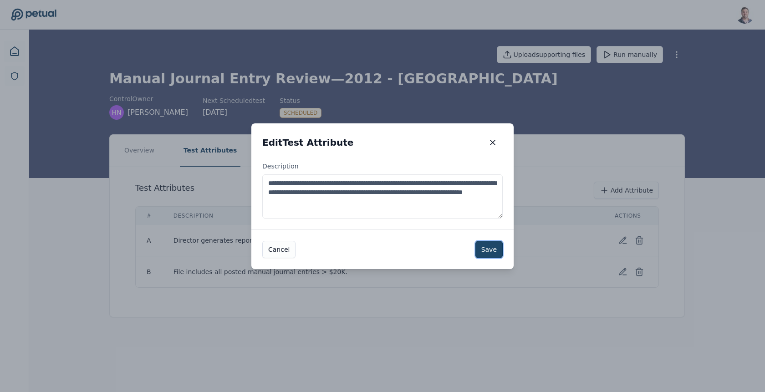
click at [489, 247] on button "Save" at bounding box center [488, 249] width 27 height 17
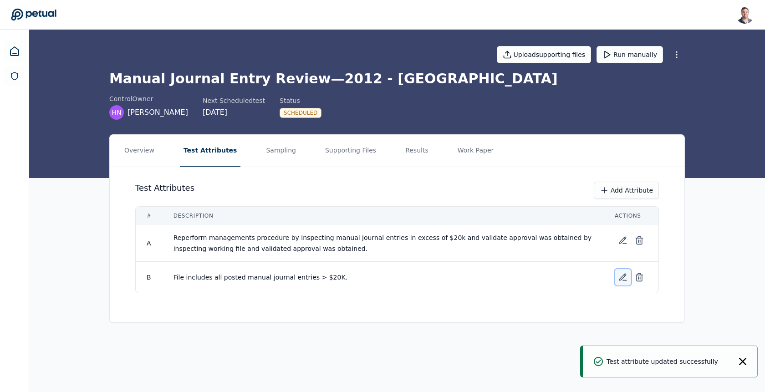
click at [618, 276] on icon at bounding box center [622, 277] width 9 height 9
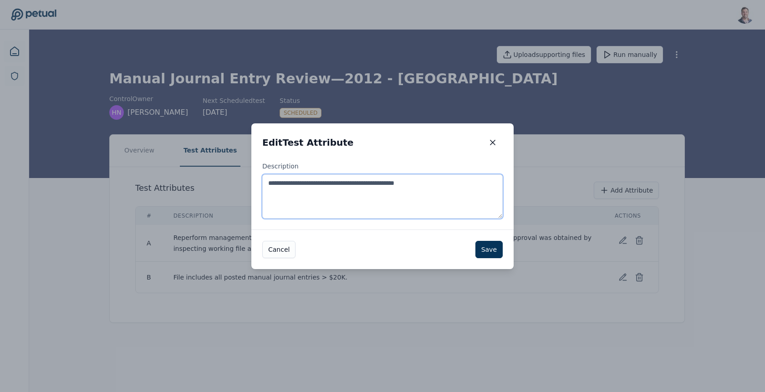
click at [398, 193] on textarea "**********" at bounding box center [382, 196] width 240 height 44
paste textarea
type textarea "**********"
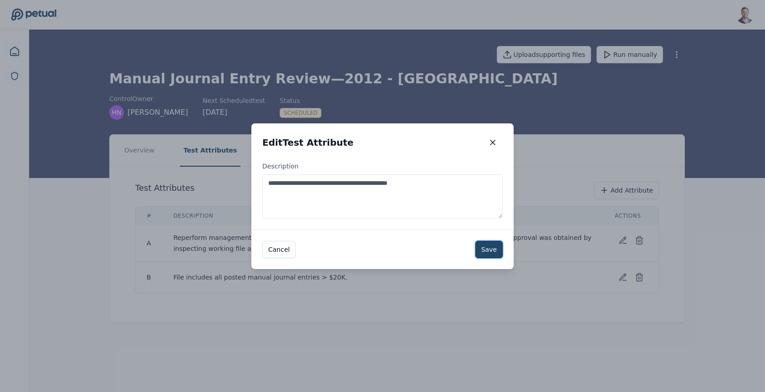
click at [487, 242] on button "Save" at bounding box center [488, 249] width 27 height 17
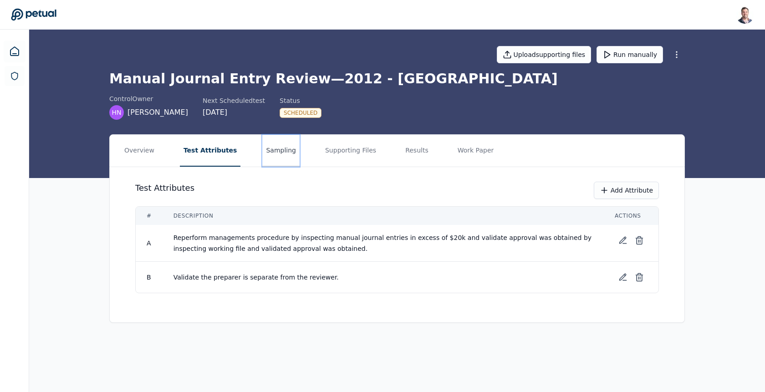
click at [275, 158] on button "Sampling" at bounding box center [280, 151] width 37 height 32
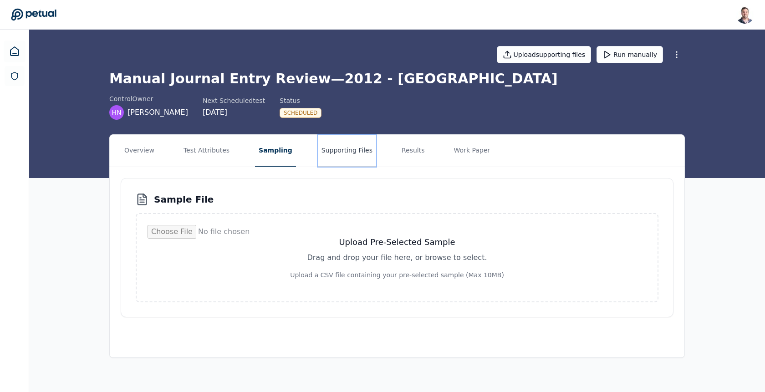
click at [342, 163] on button "Supporting Files" at bounding box center [347, 151] width 58 height 32
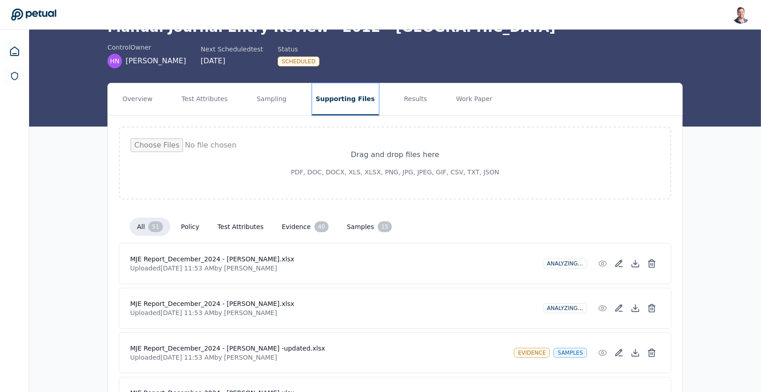
scroll to position [40, 0]
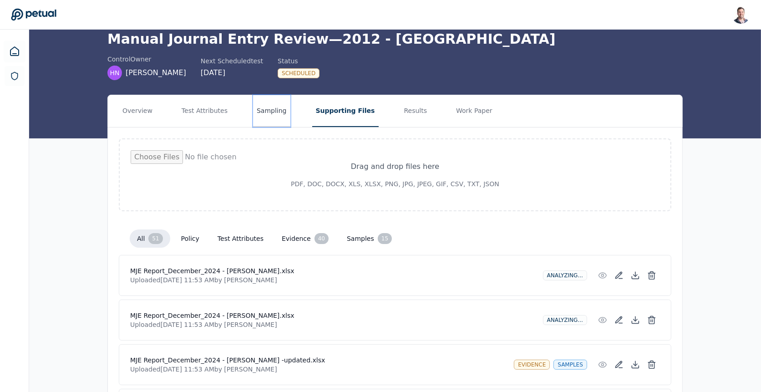
click at [270, 116] on button "Sampling" at bounding box center [271, 111] width 37 height 32
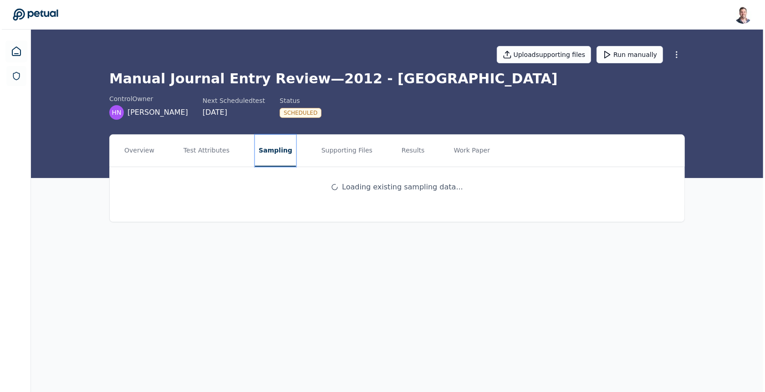
scroll to position [0, 0]
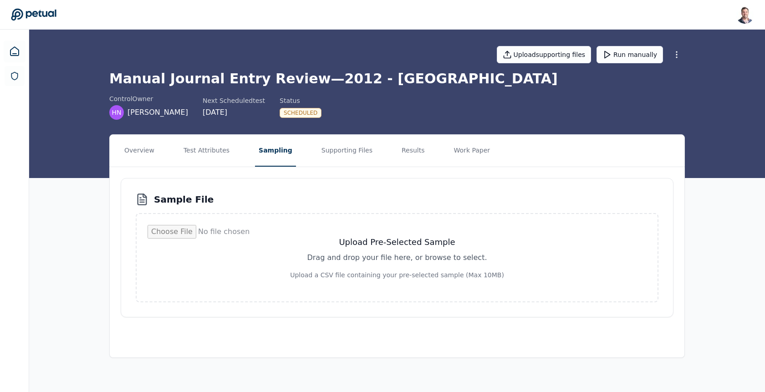
click at [396, 191] on div "Sample File Upload Pre-Selected Sample Drag and drop your file here, or browse …" at bounding box center [397, 247] width 553 height 139
click at [133, 256] on div "Sample File Upload Pre-Selected Sample Drag and drop your file here, or browse …" at bounding box center [397, 247] width 553 height 139
click at [631, 51] on button "Run manually" at bounding box center [629, 54] width 66 height 17
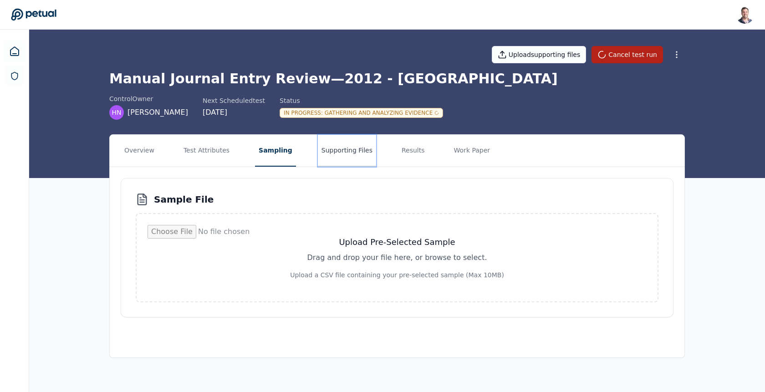
click at [351, 154] on button "Supporting Files" at bounding box center [347, 151] width 58 height 32
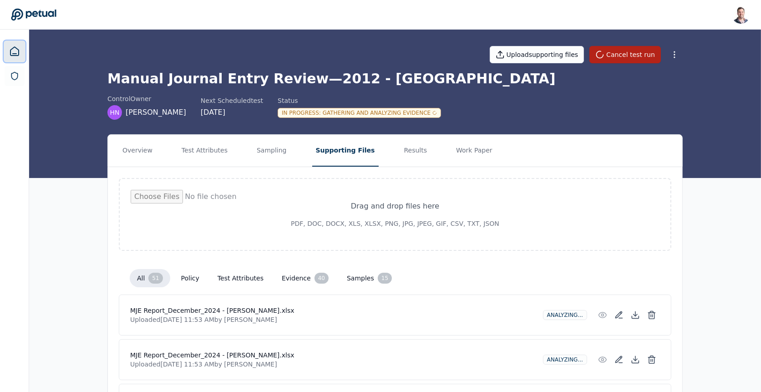
click at [14, 54] on icon at bounding box center [14, 51] width 8 height 9
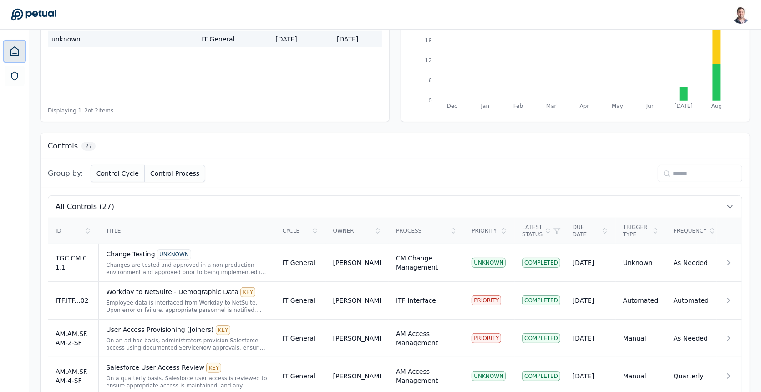
scroll to position [152, 0]
click at [696, 173] on input at bounding box center [700, 172] width 85 height 17
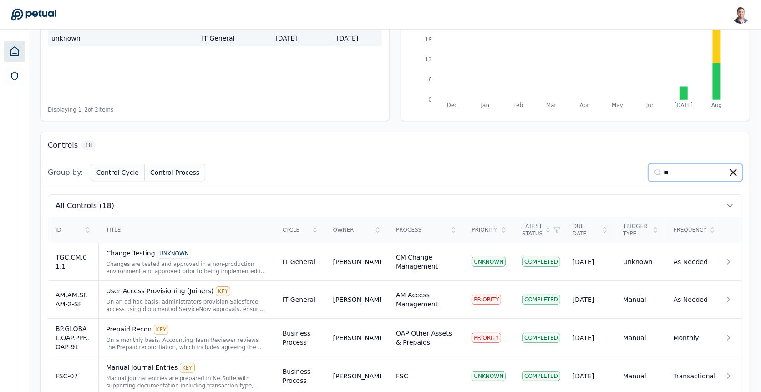
scroll to position [56, 0]
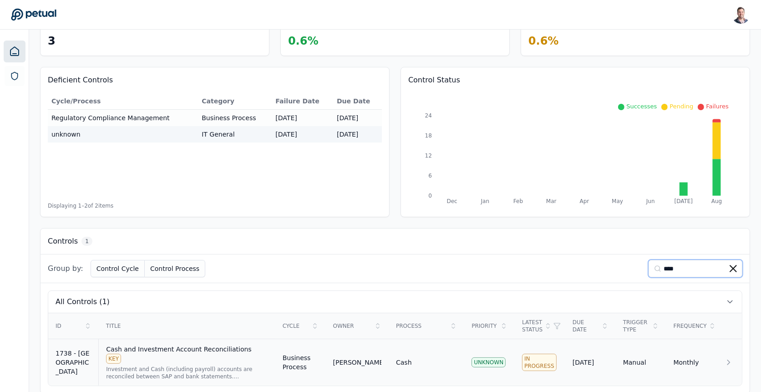
type input "****"
click at [193, 365] on div "Investment and Cash (including payroll) accounts are reconciled between SAP and…" at bounding box center [187, 372] width 162 height 15
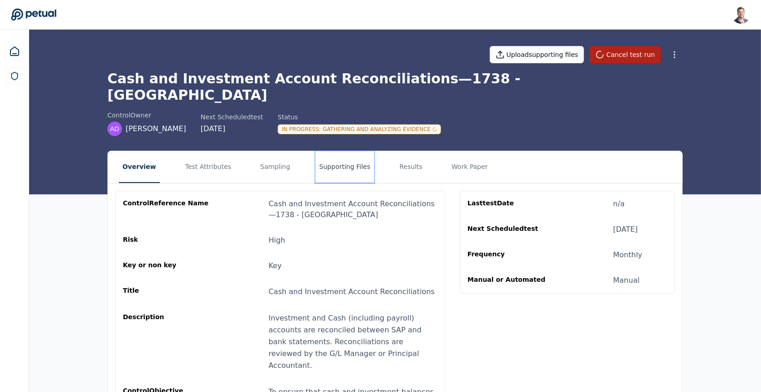
click at [338, 151] on button "Supporting Files" at bounding box center [344, 167] width 58 height 32
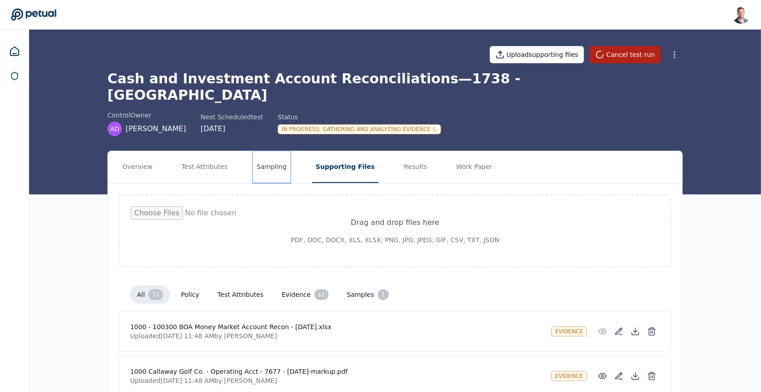
click at [264, 151] on button "Sampling" at bounding box center [271, 167] width 37 height 32
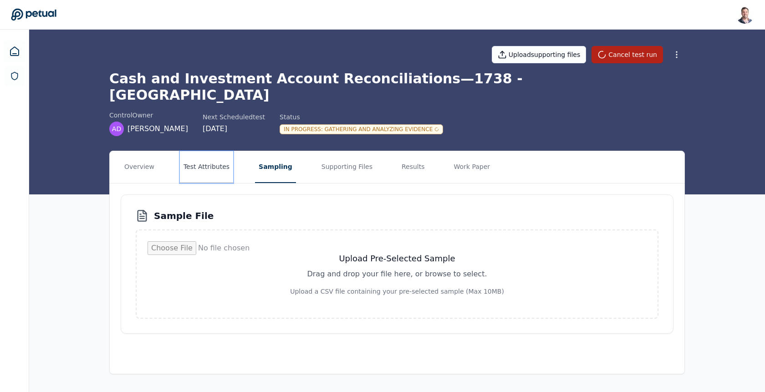
click at [216, 156] on button "Test Attributes" at bounding box center [206, 167] width 53 height 32
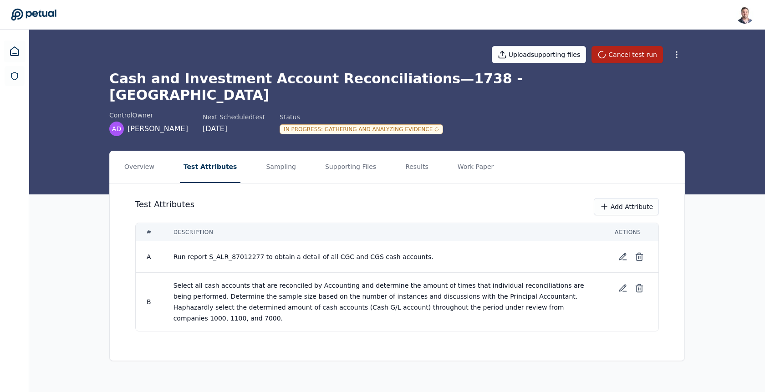
click at [721, 244] on div "Overview Test Attributes Sampling Supporting Files Results Work Paper Test Attr…" at bounding box center [397, 263] width 736 height 225
click at [223, 253] on span "Run report S_ALR_87012277 to obtain a detail of all CGC and CGS cash accounts." at bounding box center [303, 256] width 260 height 7
click at [229, 253] on span "Run report S_ALR_87012277 to obtain a detail of all CGC and CGS cash accounts." at bounding box center [303, 256] width 260 height 7
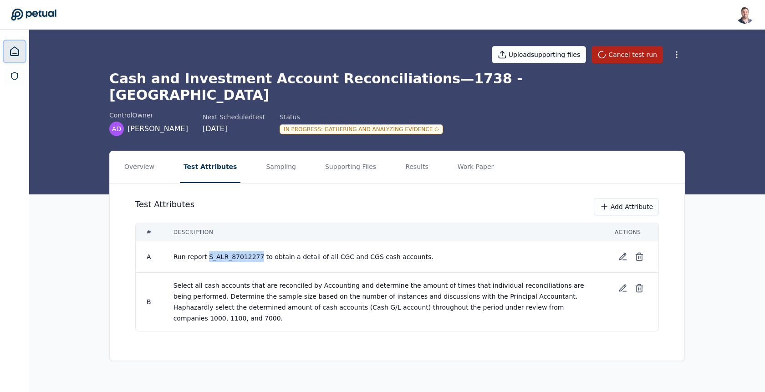
click at [15, 48] on icon at bounding box center [14, 51] width 11 height 11
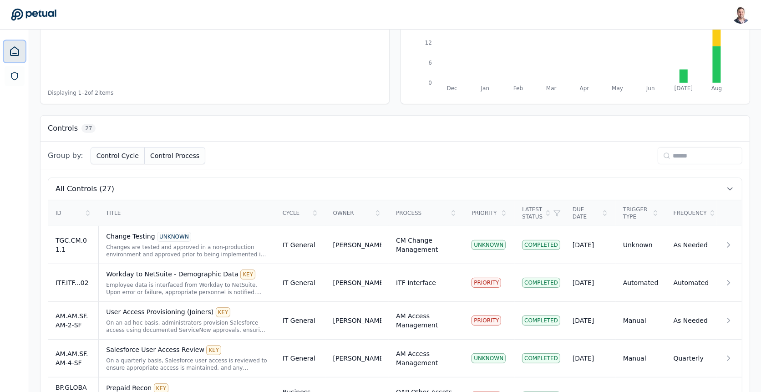
scroll to position [61, 0]
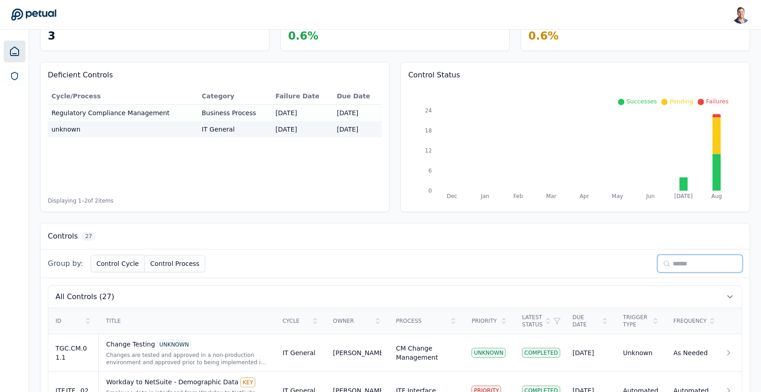
click at [689, 267] on input at bounding box center [700, 263] width 85 height 17
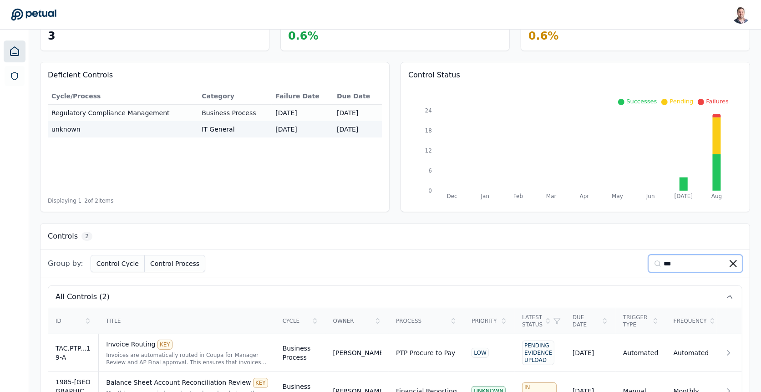
scroll to position [56, 0]
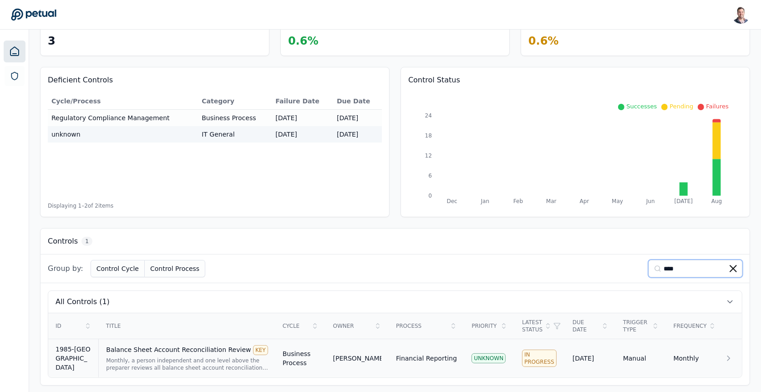
type input "****"
click at [195, 357] on div "Monthly, a person independent and one level above the preparer reviews all bala…" at bounding box center [187, 364] width 162 height 15
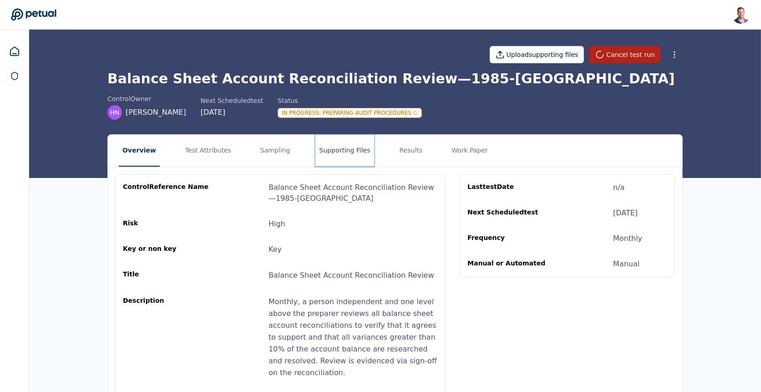
click at [342, 152] on button "Supporting Files" at bounding box center [344, 151] width 58 height 32
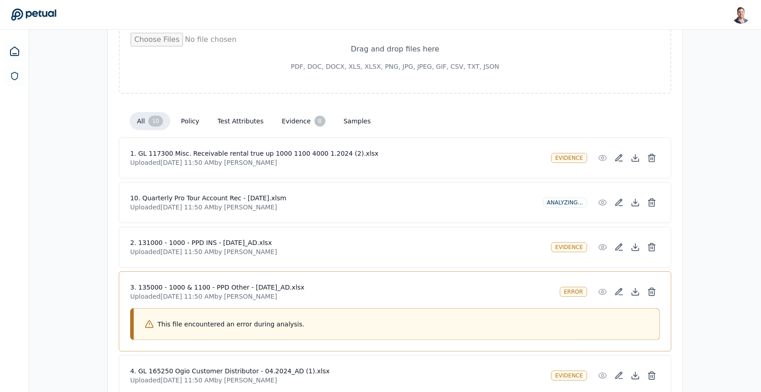
scroll to position [158, 0]
drag, startPoint x: 141, startPoint y: 193, endPoint x: 234, endPoint y: 196, distance: 93.3
click at [234, 196] on h4 "10. Quarterly Pro Tour Account Rec - [DATE].xlsm" at bounding box center [333, 197] width 406 height 9
copy h4 "Quarterly Pro Tour Account Rec"
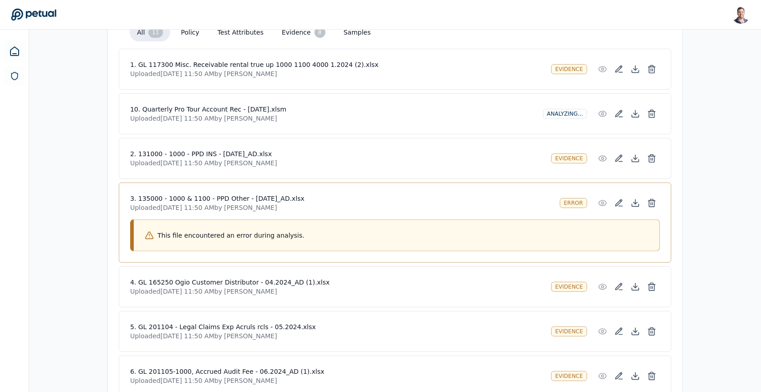
scroll to position [186, 0]
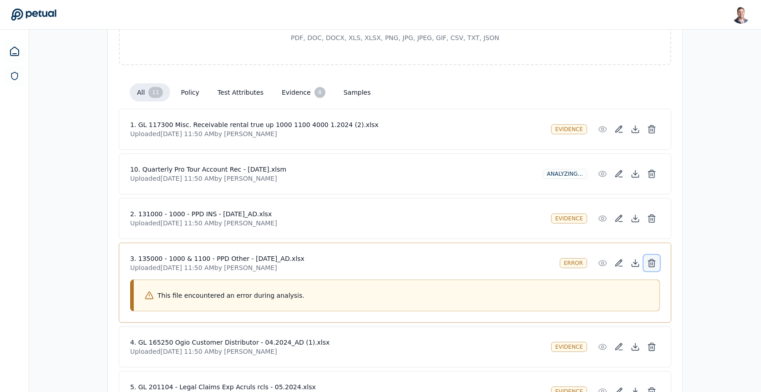
click at [654, 263] on icon at bounding box center [651, 263] width 9 height 9
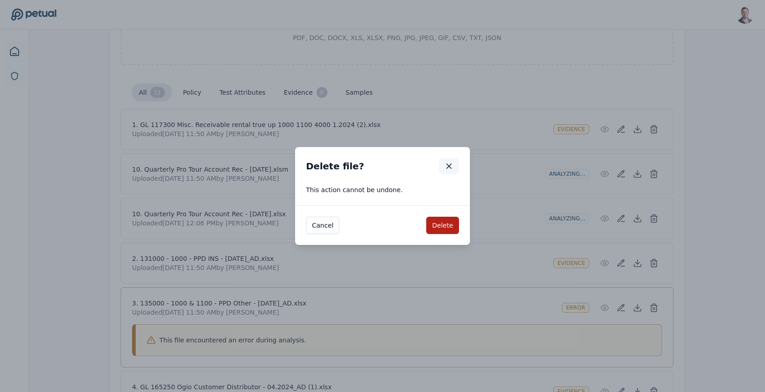
click at [453, 169] on icon "button" at bounding box center [448, 166] width 9 height 9
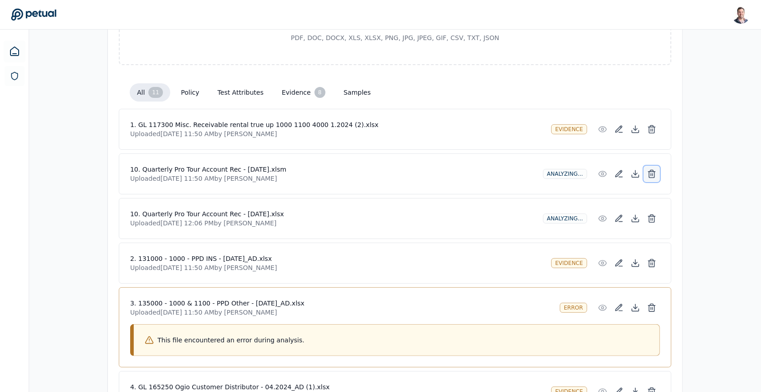
click at [653, 172] on icon at bounding box center [652, 172] width 7 height 0
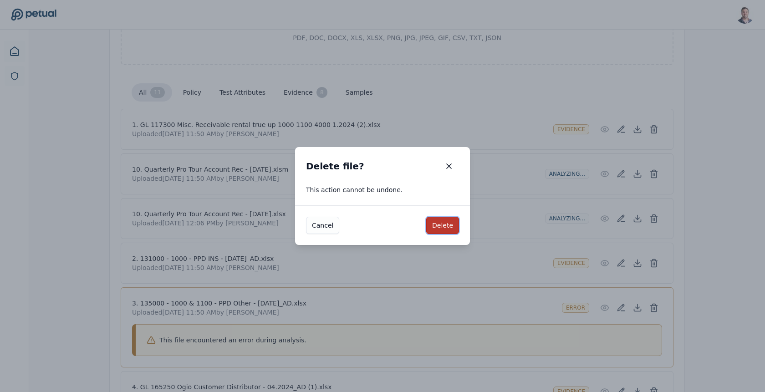
click at [449, 226] on button "Delete" at bounding box center [442, 225] width 33 height 17
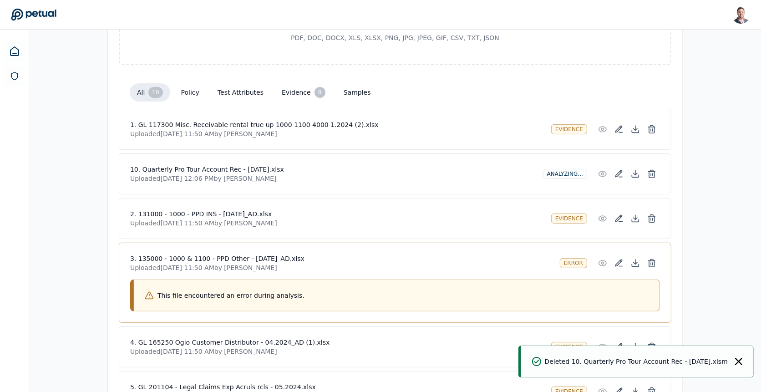
click at [266, 255] on h4 "3. 135000 - 1000 & 1100 - PPD Other - [DATE]_AD.xlsx" at bounding box center [341, 258] width 422 height 9
click at [278, 254] on h4 "3. 135000 - 1000 & 1100 - PPD Other - [DATE]_AD.xlsx" at bounding box center [341, 258] width 422 height 9
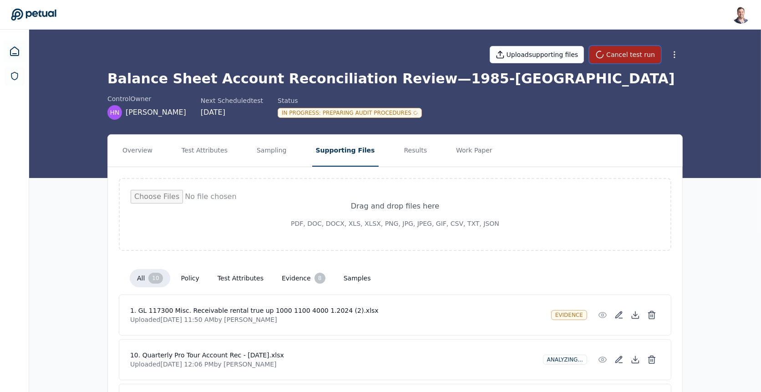
click at [634, 57] on button "Cancel test run" at bounding box center [624, 54] width 71 height 17
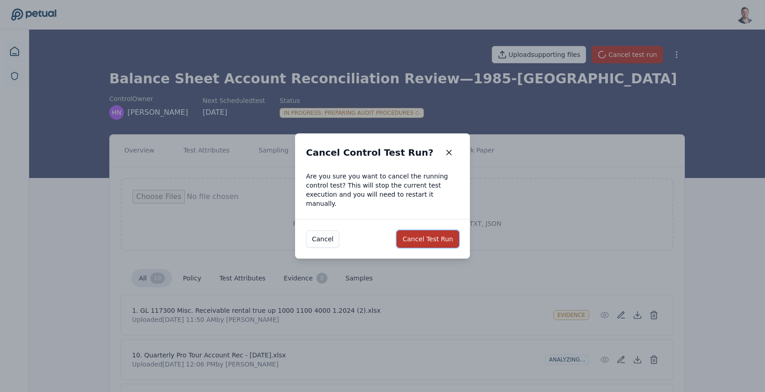
click at [443, 232] on button "Cancel Test Run" at bounding box center [427, 238] width 62 height 17
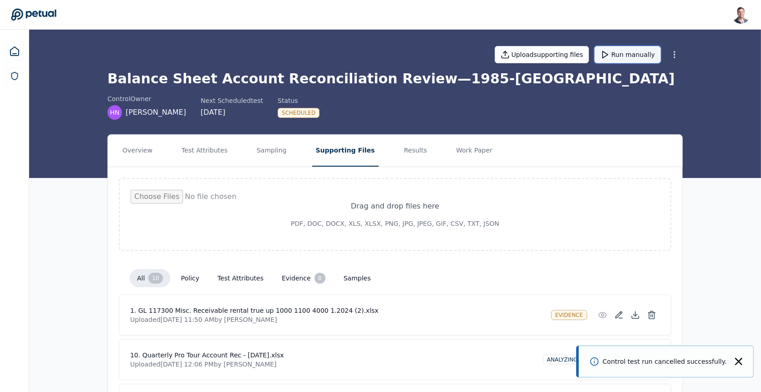
click at [636, 49] on button "Run manually" at bounding box center [627, 54] width 66 height 17
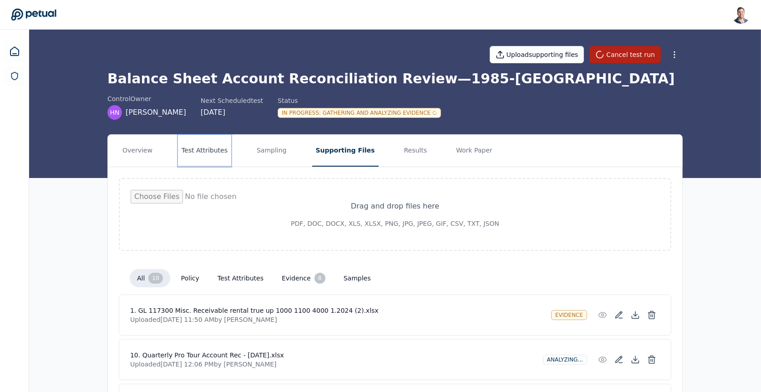
click at [208, 141] on button "Test Attributes" at bounding box center [204, 151] width 53 height 32
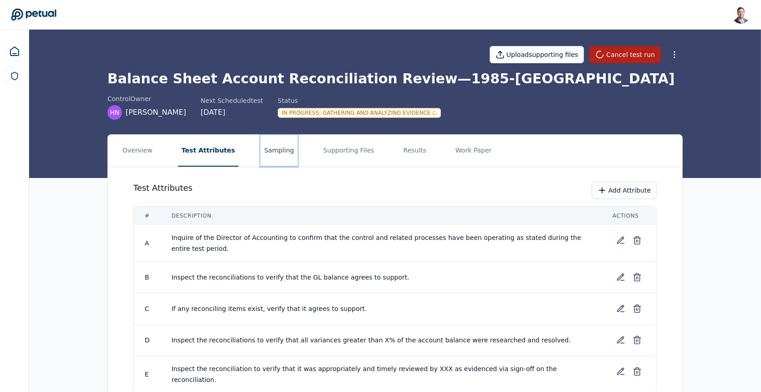
click at [275, 155] on button "Sampling" at bounding box center [278, 151] width 37 height 32
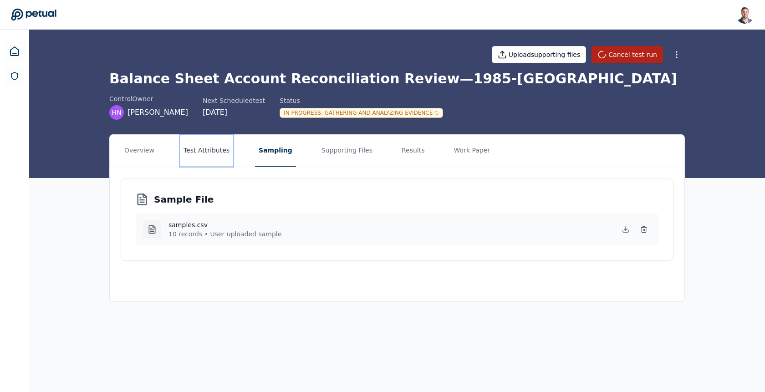
click at [210, 151] on button "Test Attributes" at bounding box center [206, 151] width 53 height 32
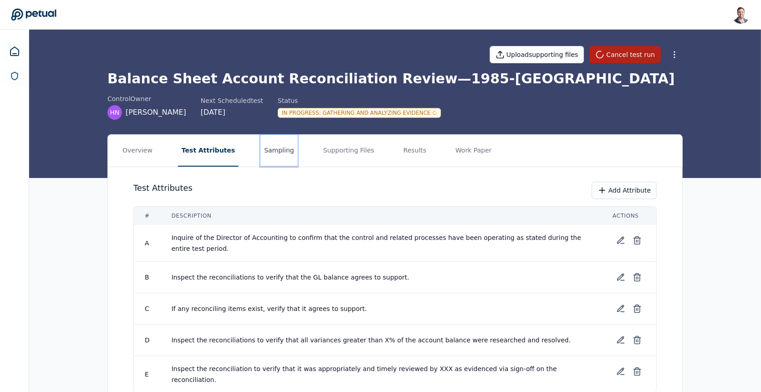
click at [274, 155] on button "Sampling" at bounding box center [278, 151] width 37 height 32
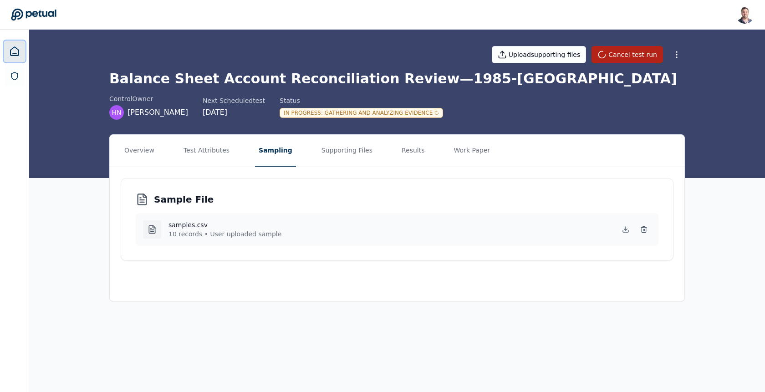
click at [25, 51] on link at bounding box center [15, 52] width 22 height 22
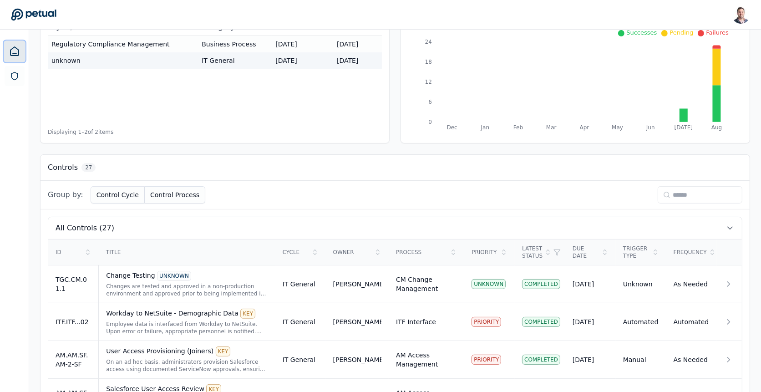
scroll to position [152, 0]
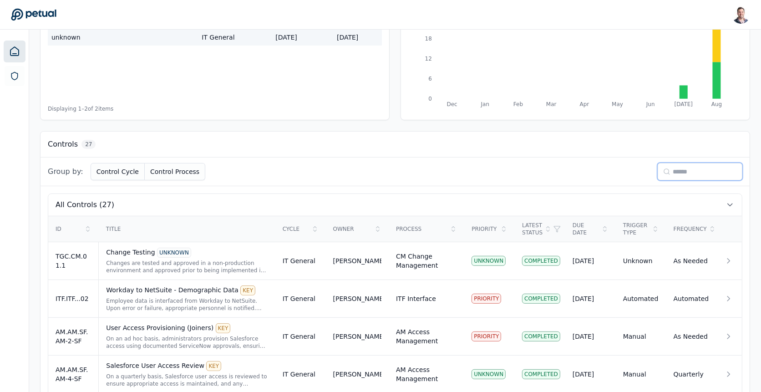
click at [693, 174] on input at bounding box center [700, 171] width 85 height 17
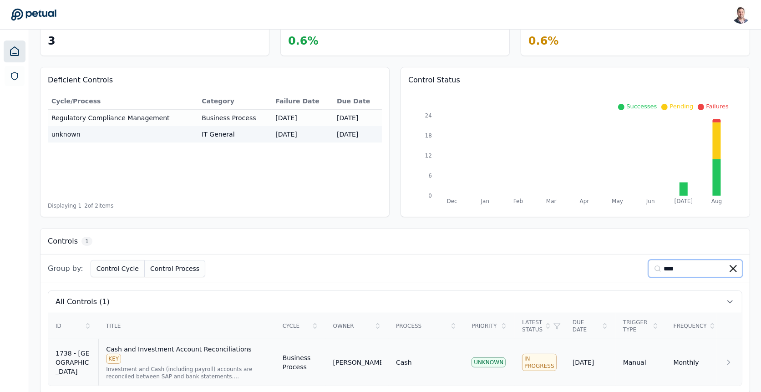
type input "****"
click at [183, 365] on div "Investment and Cash (including payroll) accounts are reconciled between SAP and…" at bounding box center [187, 372] width 162 height 15
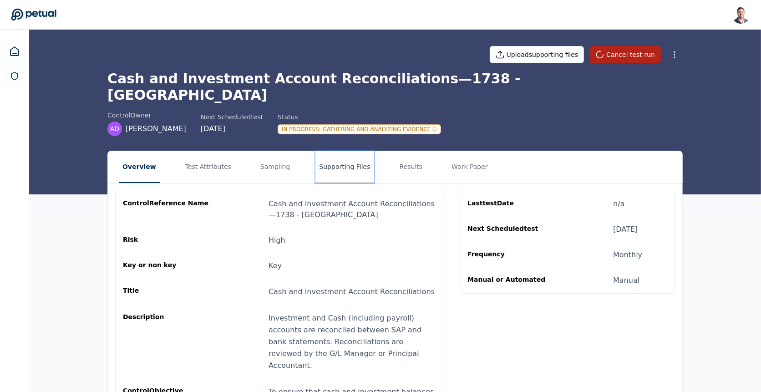
click at [339, 159] on button "Supporting Files" at bounding box center [344, 167] width 58 height 32
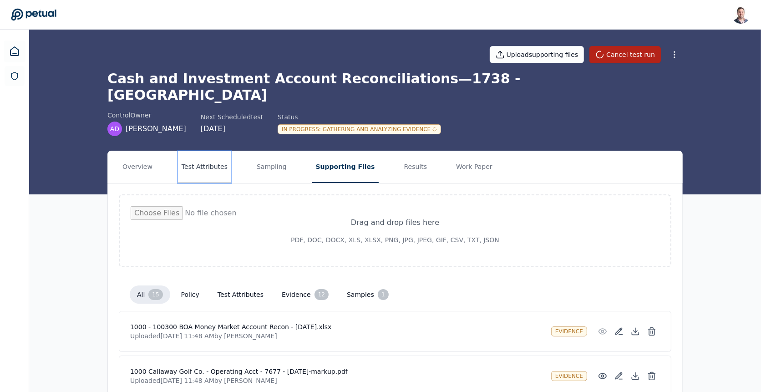
click at [221, 151] on button "Test Attributes" at bounding box center [204, 167] width 53 height 32
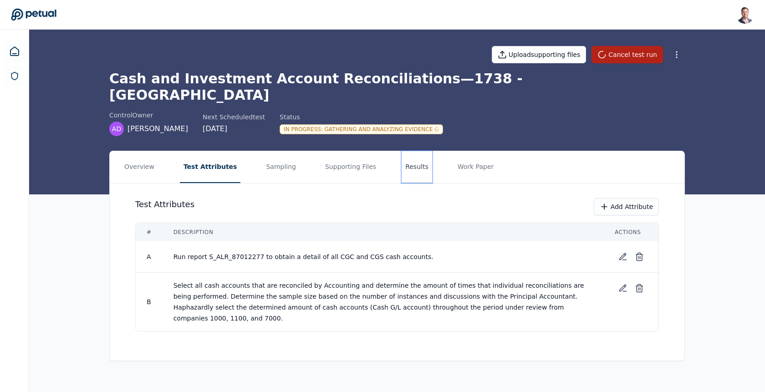
click at [403, 153] on button "Results" at bounding box center [416, 167] width 30 height 32
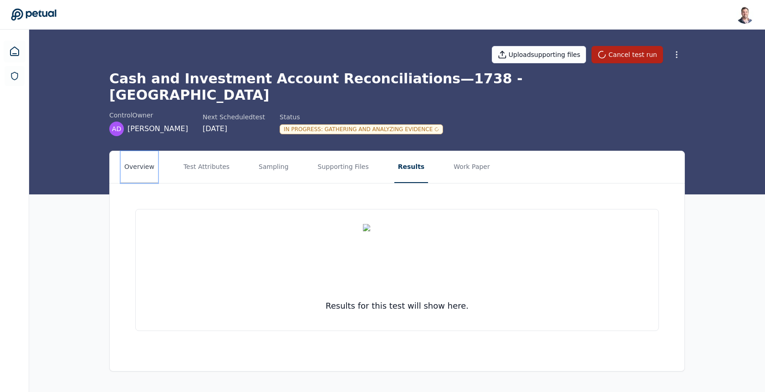
click at [148, 151] on button "Overview" at bounding box center [139, 167] width 37 height 32
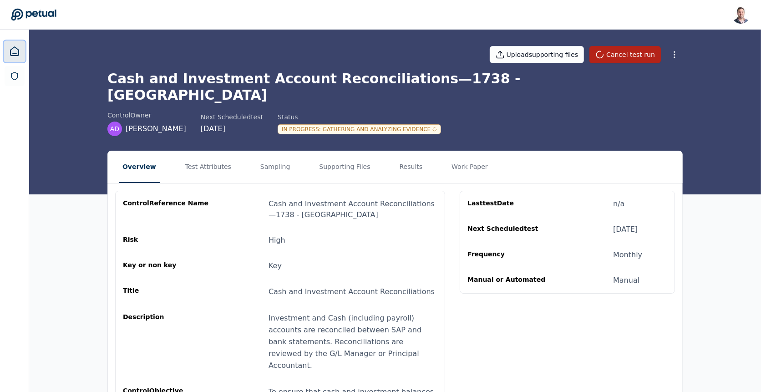
click at [15, 50] on icon at bounding box center [14, 51] width 11 height 11
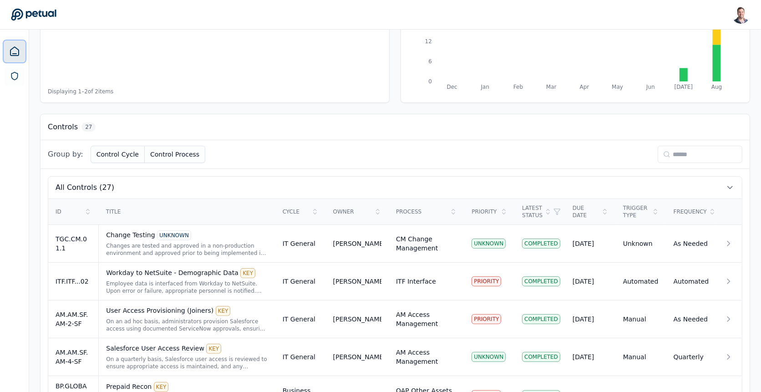
scroll to position [112, 0]
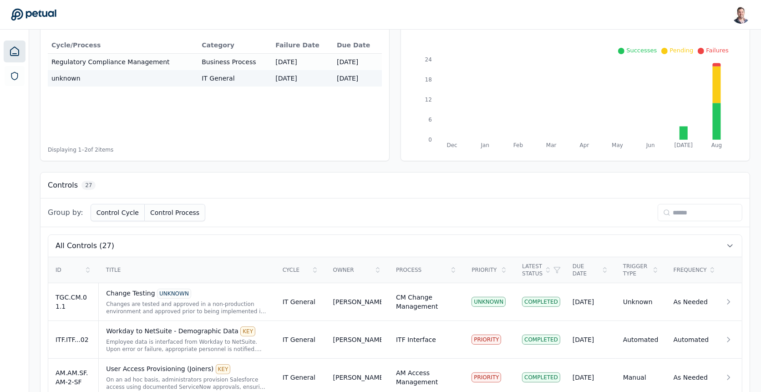
click at [675, 220] on div "Group by: Control Cycle Control Process" at bounding box center [395, 212] width 709 height 29
click at [684, 211] on input at bounding box center [700, 212] width 85 height 17
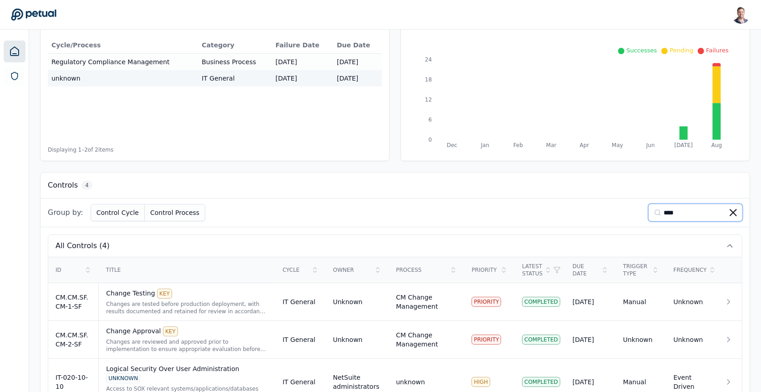
scroll to position [56, 0]
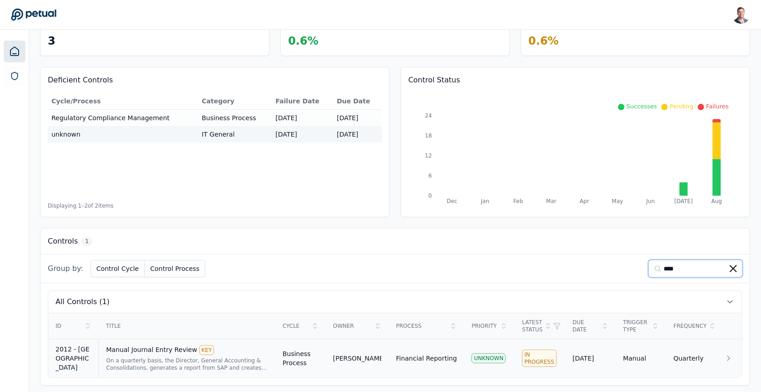
type input "****"
click at [150, 358] on div "On a quarterly basis, the Director, General Accounting & Consolidations, genera…" at bounding box center [187, 364] width 162 height 15
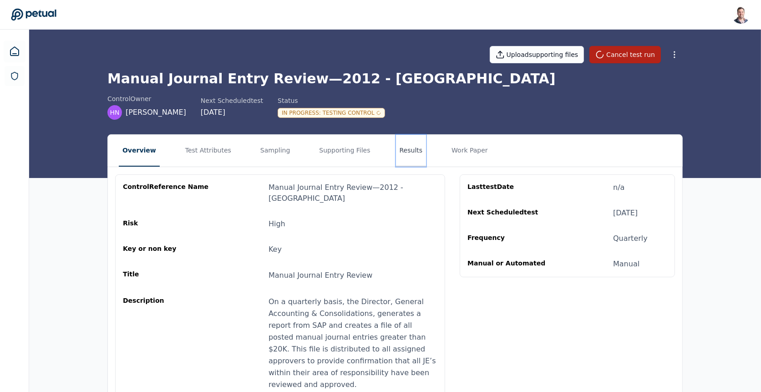
click at [403, 146] on button "Results" at bounding box center [411, 151] width 30 height 32
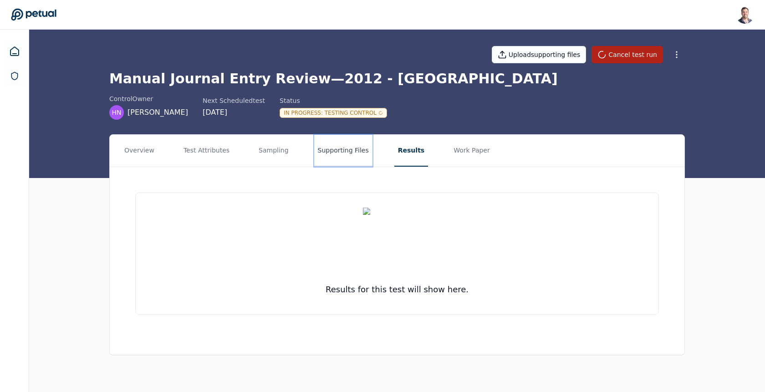
click at [326, 148] on button "Supporting Files" at bounding box center [343, 151] width 58 height 32
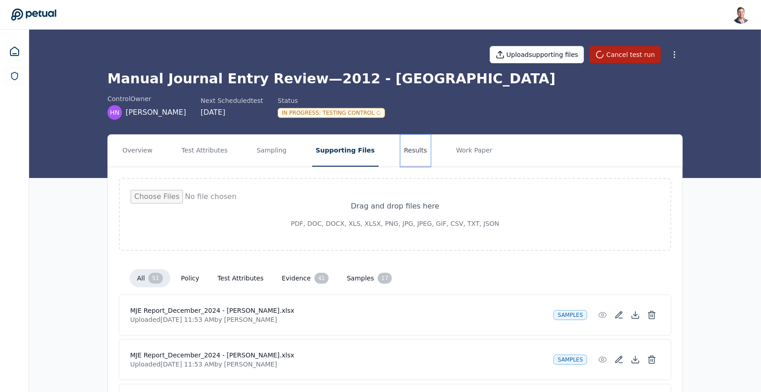
click at [403, 142] on button "Results" at bounding box center [416, 151] width 30 height 32
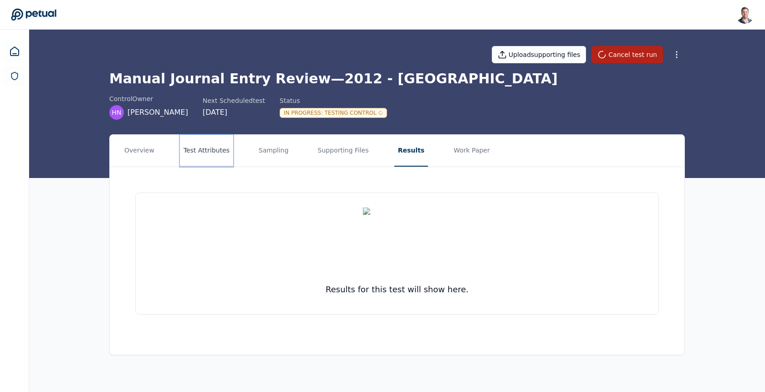
click at [215, 145] on button "Test Attributes" at bounding box center [206, 151] width 53 height 32
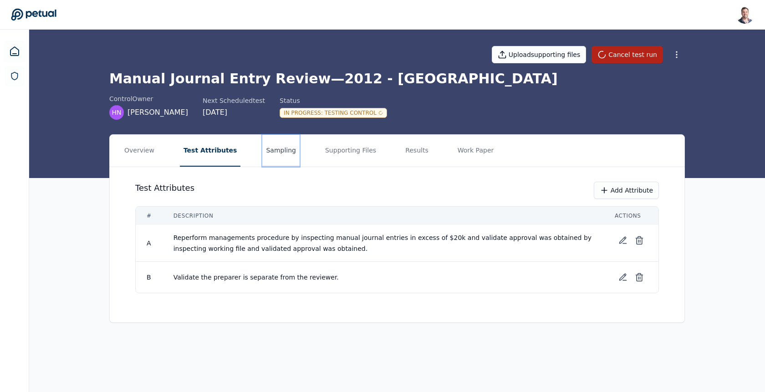
click at [262, 146] on button "Sampling" at bounding box center [280, 151] width 37 height 32
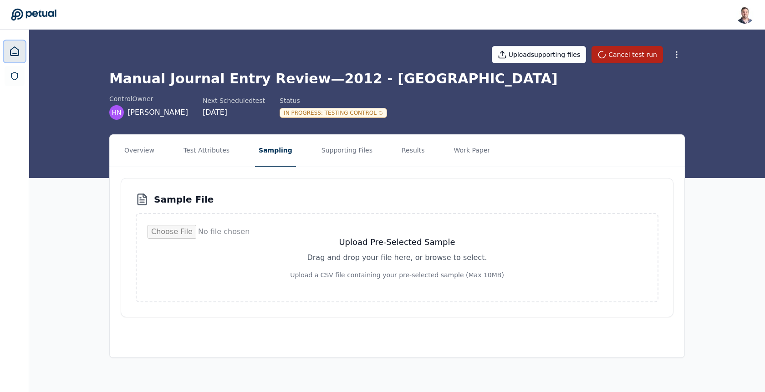
click at [16, 52] on icon at bounding box center [14, 51] width 11 height 11
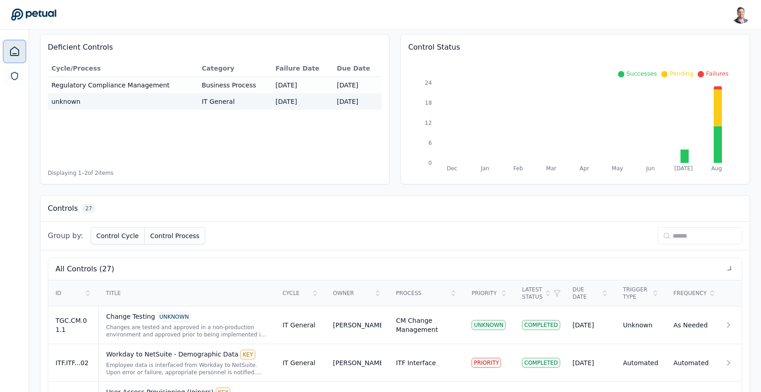
scroll to position [99, 0]
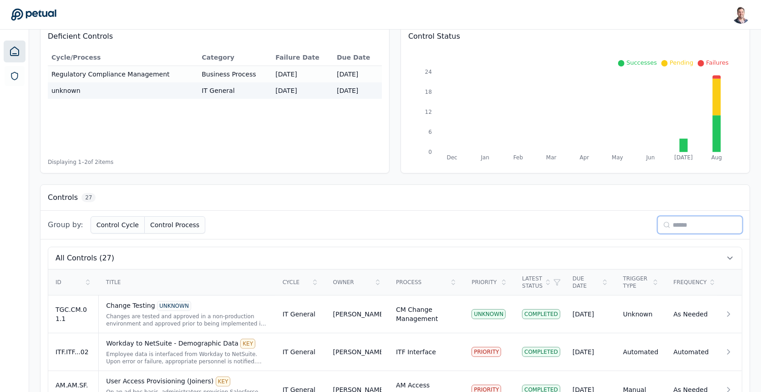
click at [681, 220] on input at bounding box center [700, 224] width 85 height 17
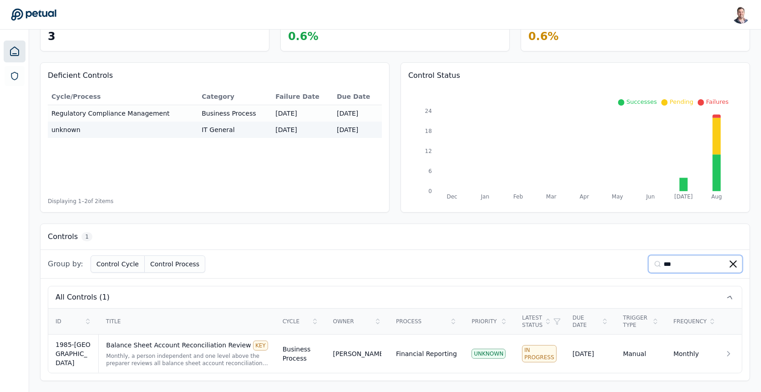
scroll to position [56, 0]
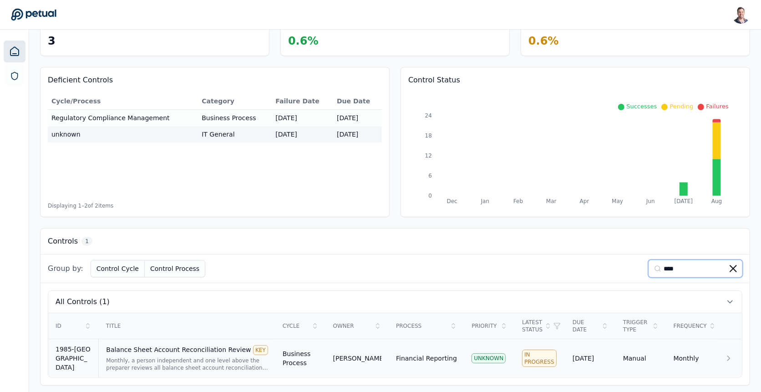
type input "****"
click at [170, 340] on td "Balance Sheet Account Reconciliation Review KEY Monthly, a person independent a…" at bounding box center [187, 358] width 177 height 39
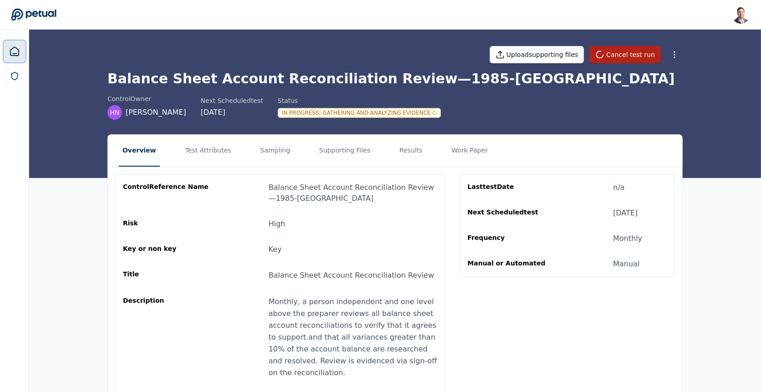
click at [10, 50] on icon at bounding box center [14, 51] width 8 height 9
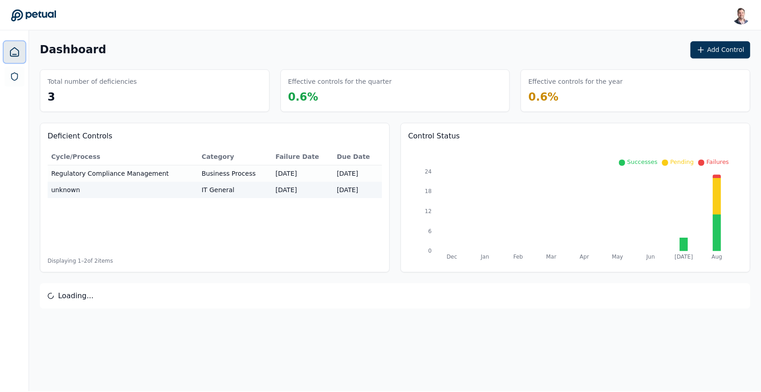
scroll to position [267, 0]
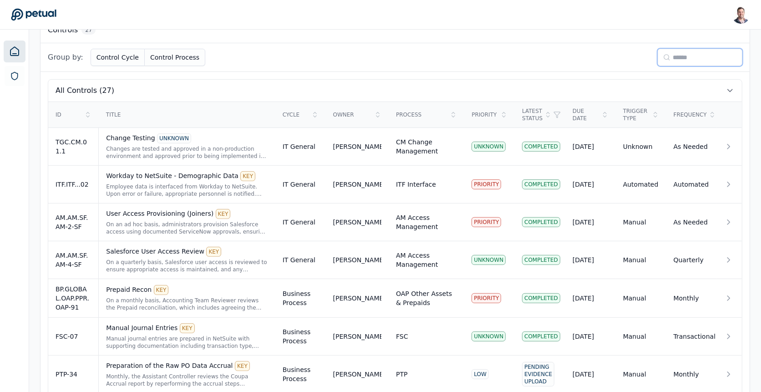
click at [683, 61] on input at bounding box center [700, 57] width 85 height 17
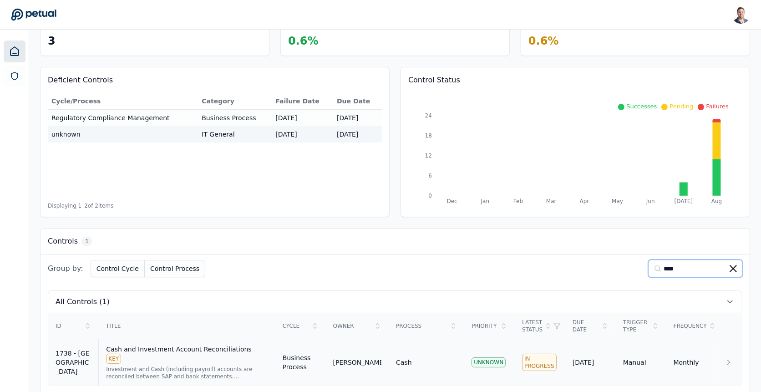
type input "****"
click at [179, 365] on div "Investment and Cash (including payroll) accounts are reconciled between SAP and…" at bounding box center [187, 372] width 162 height 15
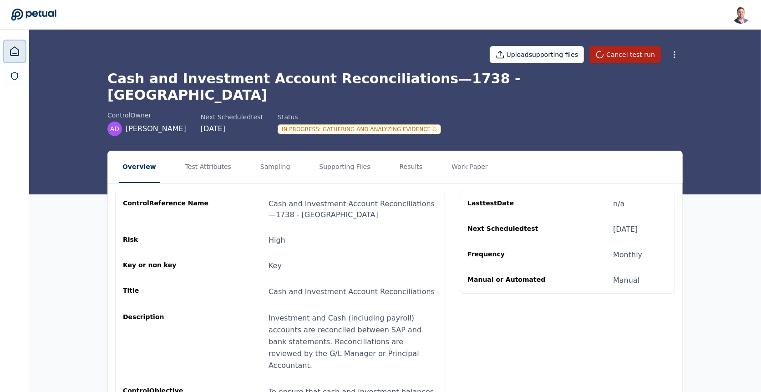
click at [19, 48] on icon at bounding box center [14, 51] width 11 height 11
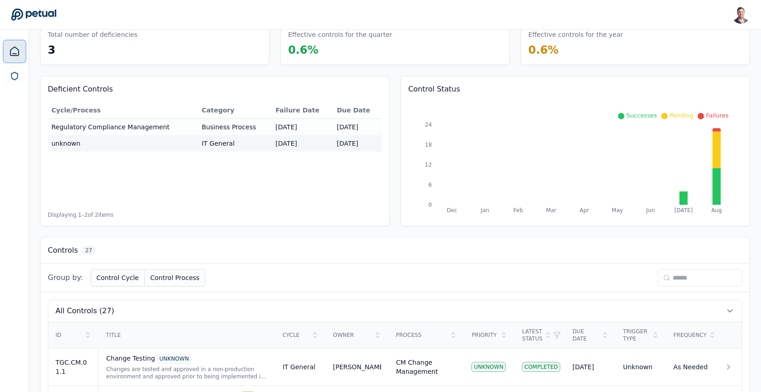
scroll to position [47, 0]
click at [686, 269] on input at bounding box center [700, 277] width 85 height 17
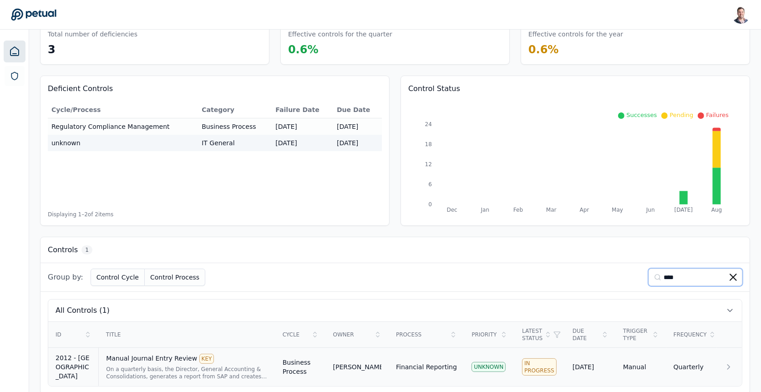
type input "****"
click at [226, 356] on div "Manual Journal Entry Review KEY" at bounding box center [187, 359] width 162 height 10
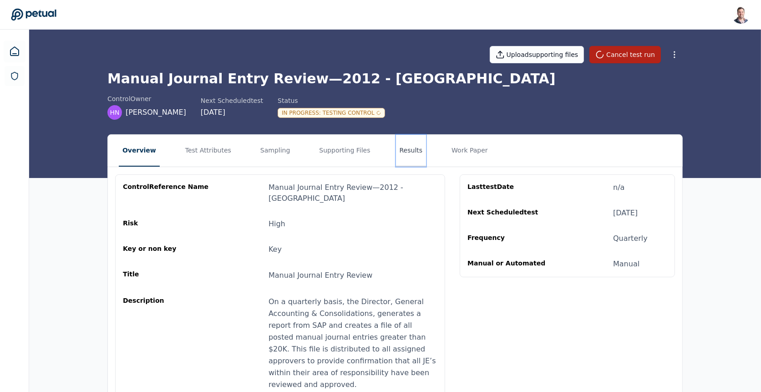
click at [403, 146] on button "Results" at bounding box center [411, 151] width 30 height 32
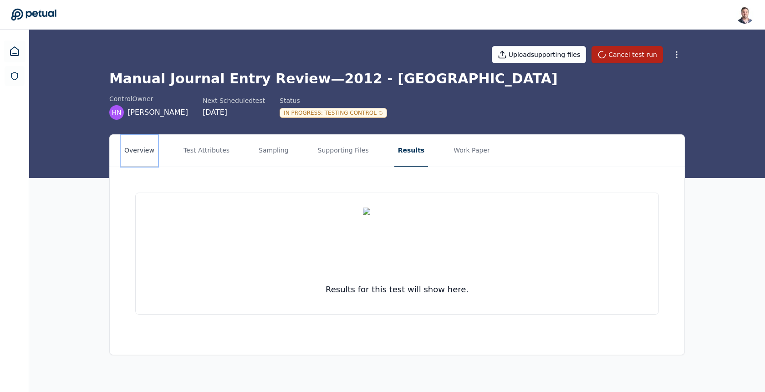
click at [126, 142] on button "Overview" at bounding box center [139, 151] width 37 height 32
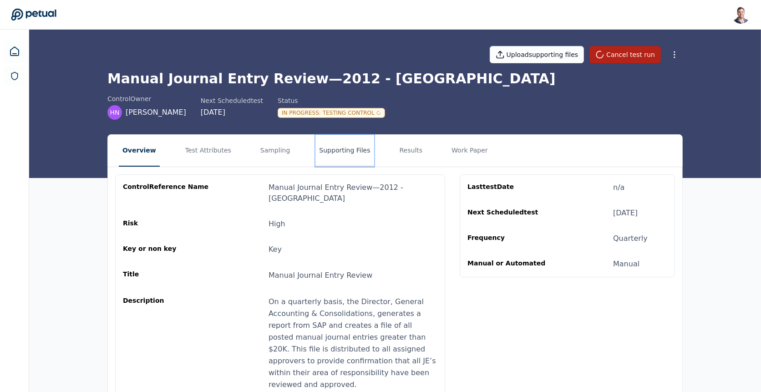
click at [341, 153] on button "Supporting Files" at bounding box center [344, 151] width 58 height 32
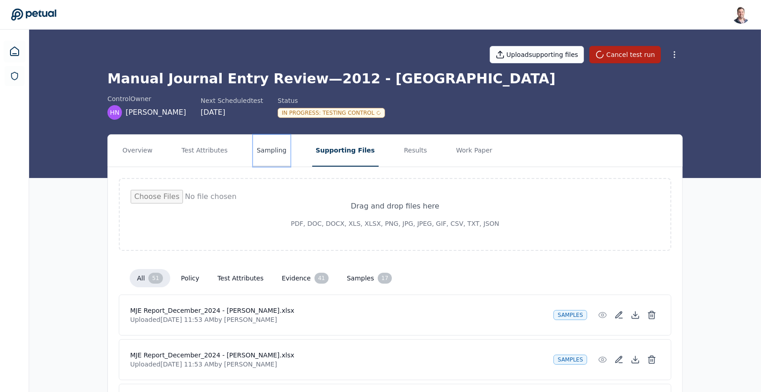
click at [270, 156] on button "Sampling" at bounding box center [271, 151] width 37 height 32
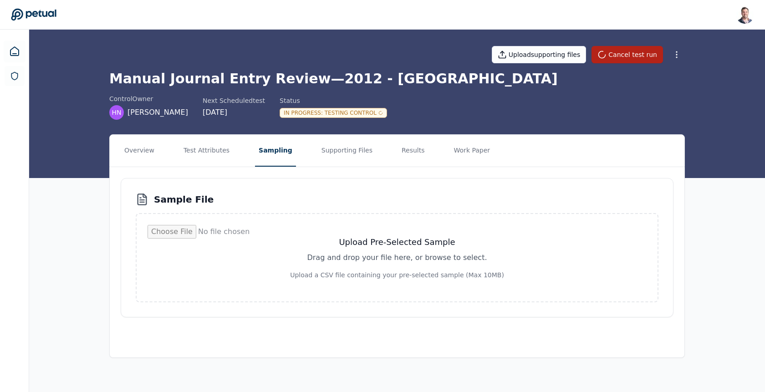
click at [69, 242] on div "Overview Test Attributes Sampling Supporting Files Results Work Paper Sample Fi…" at bounding box center [397, 253] width 736 height 238
click at [52, 231] on div "Overview Test Attributes Sampling Supporting Files Results Work Paper Sample Fi…" at bounding box center [397, 253] width 736 height 238
click at [318, 109] on div "In Progress : Testing Control" at bounding box center [332, 113] width 107 height 10
click at [345, 112] on div "In Progress : Testing Control" at bounding box center [332, 113] width 107 height 10
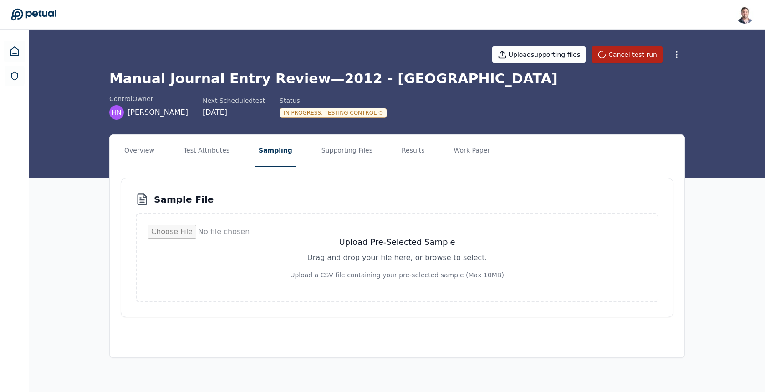
click at [368, 112] on div "In Progress : Testing Control" at bounding box center [332, 113] width 107 height 10
click at [398, 115] on div "control Owner HN Hau Novosedliak Next Scheduled test 9/29/2025 Status In Progre…" at bounding box center [396, 106] width 575 height 25
click at [331, 74] on h1 "Manual Journal Entry Review — 2012 - CA" at bounding box center [396, 79] width 575 height 16
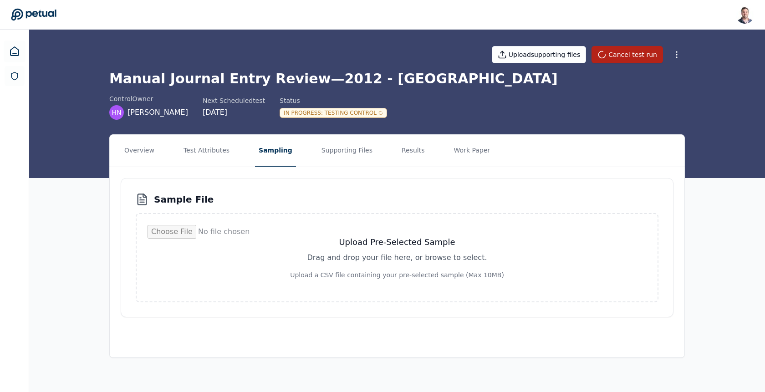
click at [330, 110] on div "In Progress : Testing Control" at bounding box center [332, 113] width 107 height 10
click at [345, 109] on div "In Progress : Testing Control" at bounding box center [332, 113] width 107 height 10
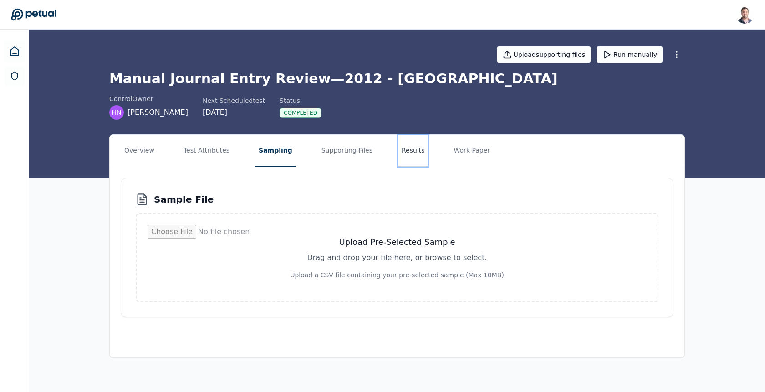
click at [406, 145] on button "Results" at bounding box center [413, 151] width 30 height 32
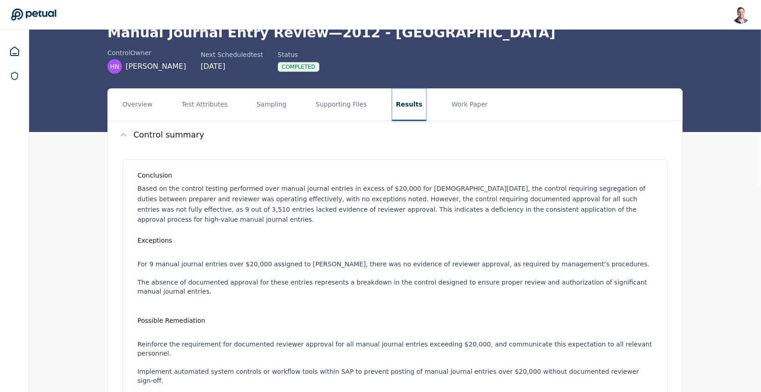
scroll to position [37, 0]
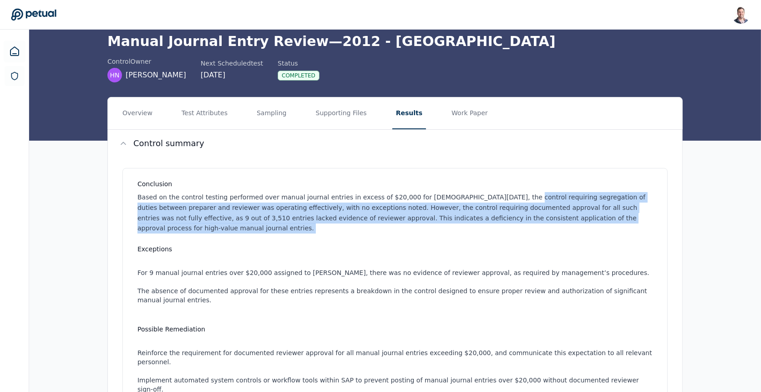
drag, startPoint x: 496, startPoint y: 227, endPoint x: 503, endPoint y: 198, distance: 28.9
click at [503, 198] on div "Conclusion Based on the control testing performed over manual journal entries i…" at bounding box center [394, 323] width 545 height 310
click at [503, 198] on p "Based on the control testing performed over manual journal entries in excess of…" at bounding box center [396, 212] width 519 height 41
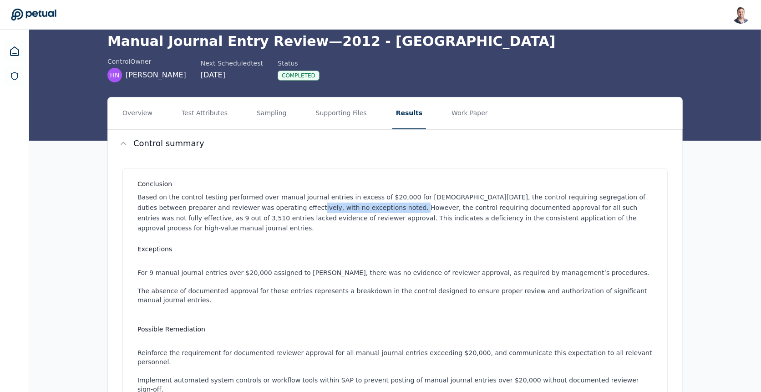
drag, startPoint x: 252, startPoint y: 206, endPoint x: 350, endPoint y: 206, distance: 98.8
click at [350, 206] on p "Based on the control testing performed over manual journal entries in excess of…" at bounding box center [396, 212] width 519 height 41
drag, startPoint x: 350, startPoint y: 206, endPoint x: 494, endPoint y: 201, distance: 143.5
click at [494, 201] on p "Based on the control testing performed over manual journal entries in excess of…" at bounding box center [396, 212] width 519 height 41
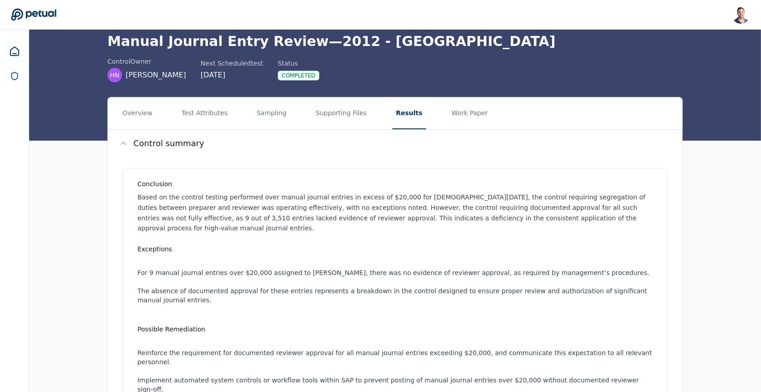
click at [542, 207] on p "Based on the control testing performed over manual journal entries in excess of…" at bounding box center [396, 212] width 519 height 41
drag, startPoint x: 601, startPoint y: 207, endPoint x: 649, endPoint y: 206, distance: 47.8
click at [649, 206] on p "Based on the control testing performed over manual journal entries in excess of…" at bounding box center [396, 212] width 519 height 41
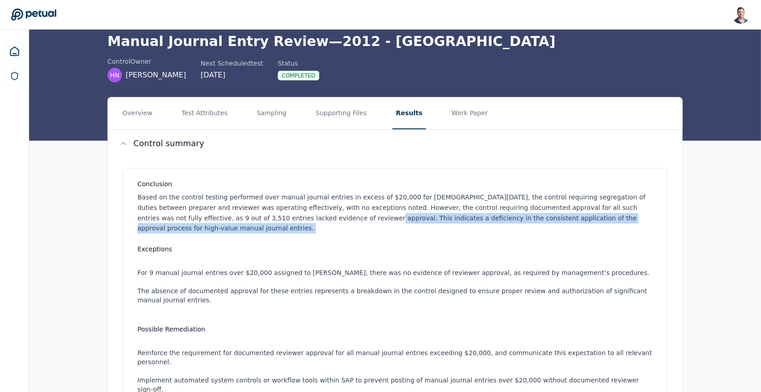
drag, startPoint x: 270, startPoint y: 217, endPoint x: 137, endPoint y: 226, distance: 133.2
click at [137, 226] on div "Conclusion Based on the control testing performed over manual journal entries i…" at bounding box center [394, 323] width 545 height 310
click at [137, 224] on div "Conclusion Based on the control testing performed over manual journal entries i…" at bounding box center [394, 323] width 545 height 310
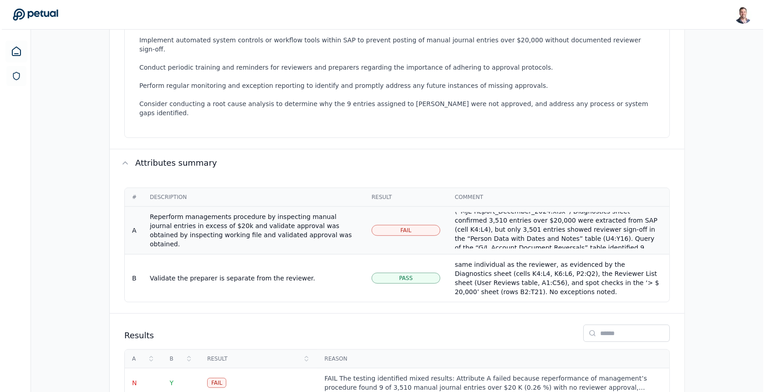
scroll to position [0, 0]
click at [259, 368] on td "Fail" at bounding box center [256, 383] width 117 height 30
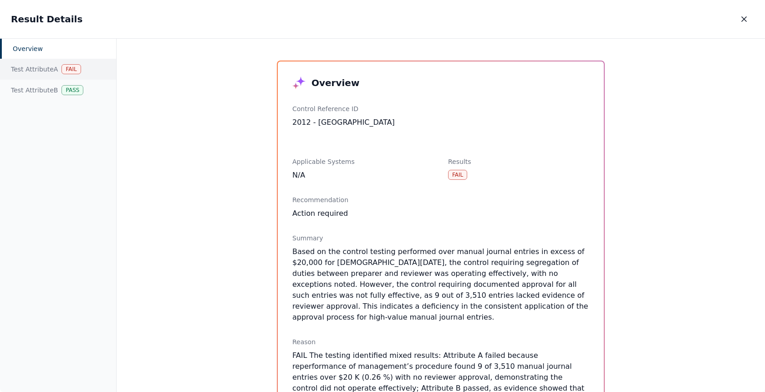
click at [33, 65] on div "Test Attribute A Fail" at bounding box center [58, 69] width 116 height 21
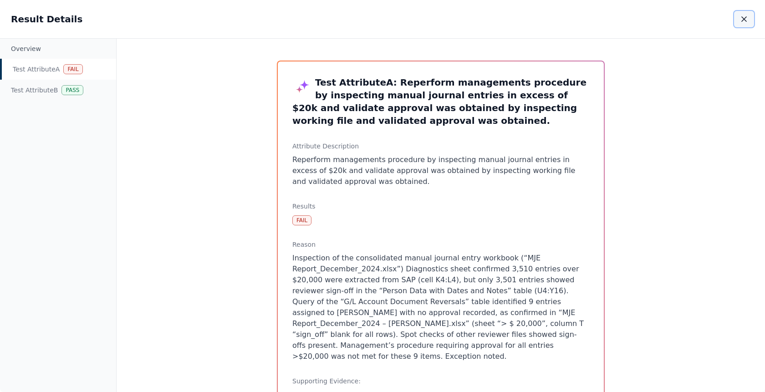
click at [745, 17] on icon "button" at bounding box center [743, 19] width 5 height 5
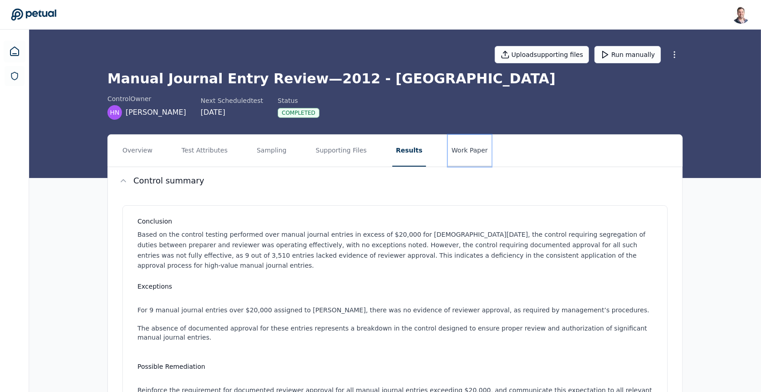
click at [468, 153] on button "Work Paper" at bounding box center [470, 151] width 44 height 32
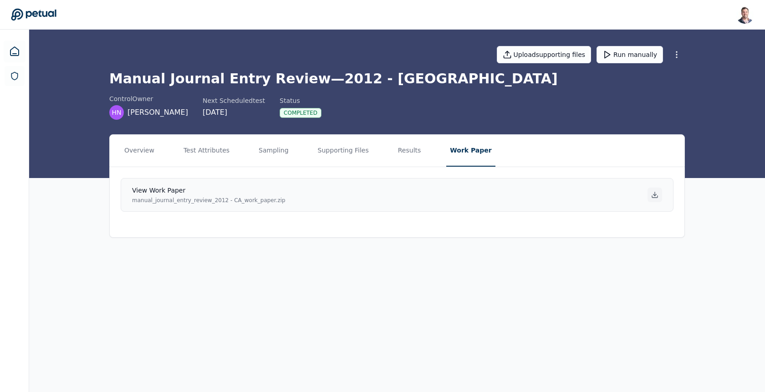
click at [654, 194] on icon at bounding box center [654, 194] width 3 height 1
click at [407, 154] on button "Results" at bounding box center [409, 151] width 30 height 32
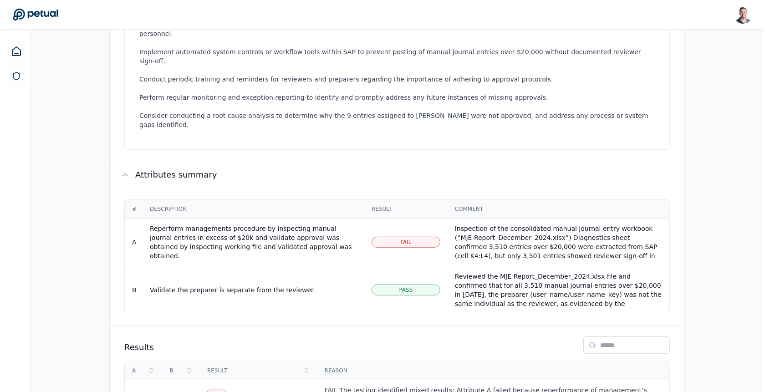
scroll to position [382, 0]
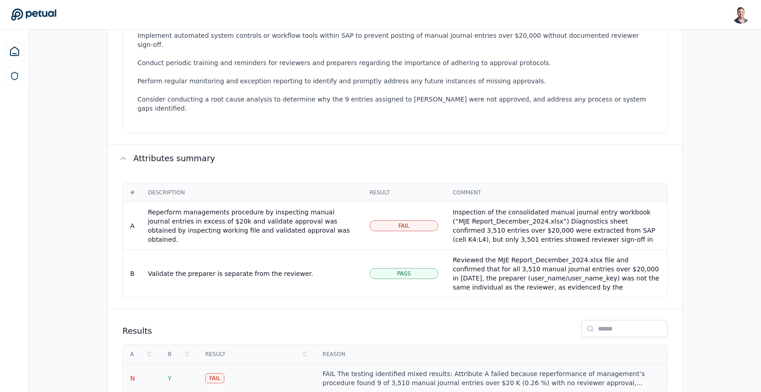
click at [495, 369] on div "FAIL The testing identified mixed results: Attribute A failed because reperform…" at bounding box center [491, 378] width 337 height 18
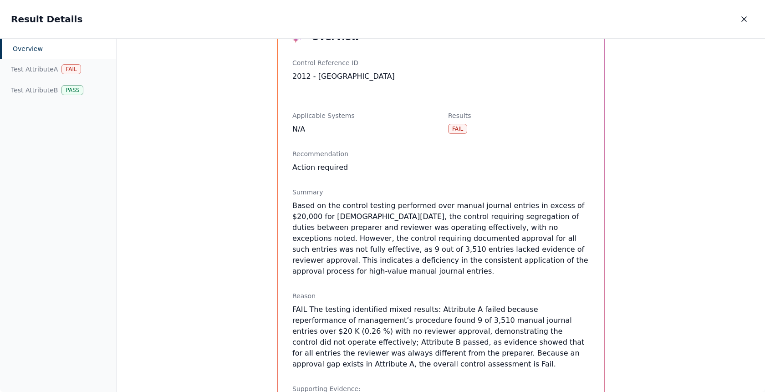
scroll to position [51, 0]
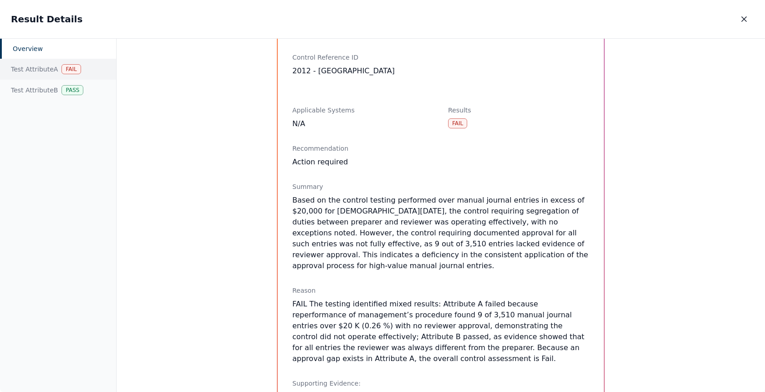
click at [46, 71] on div "Test Attribute A Fail" at bounding box center [58, 69] width 116 height 21
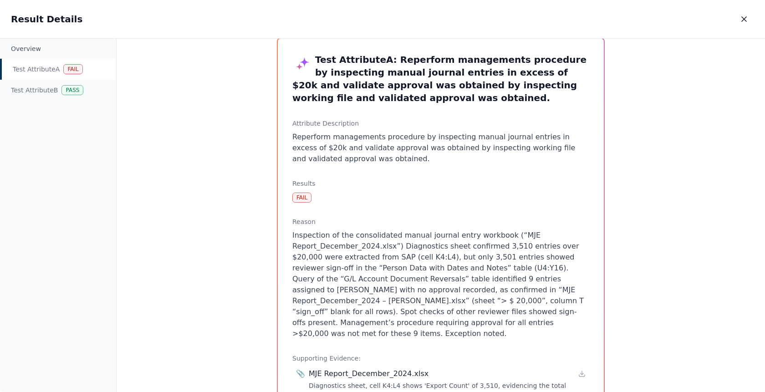
scroll to position [9, 0]
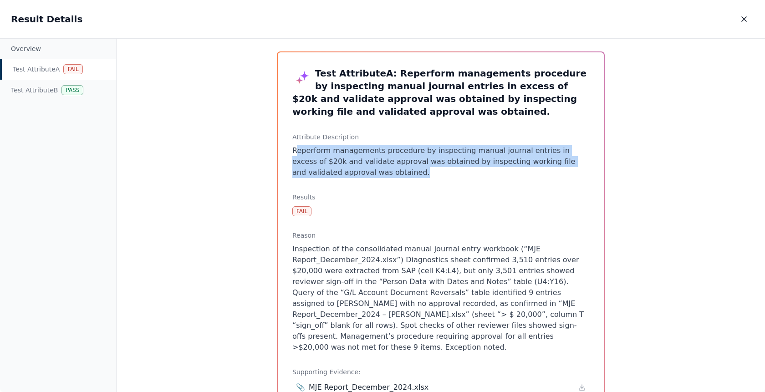
drag, startPoint x: 375, startPoint y: 175, endPoint x: 294, endPoint y: 155, distance: 82.7
click at [294, 155] on p "Reperform managements procedure by inspecting manual journal entries in excess …" at bounding box center [440, 161] width 297 height 33
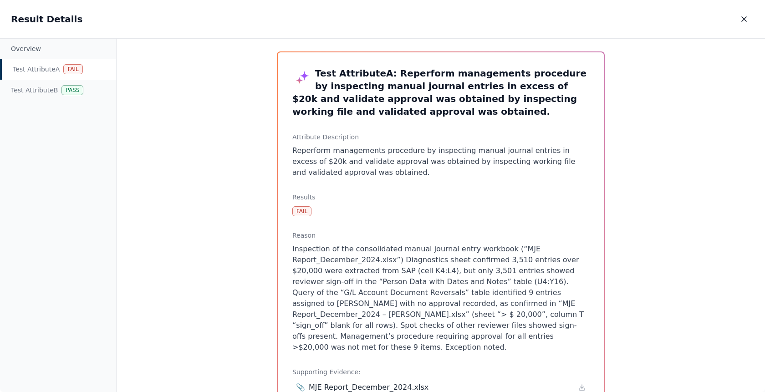
click at [360, 263] on p "Inspection of the consolidated manual journal entry workbook (“MJE Report_Decem…" at bounding box center [440, 298] width 297 height 109
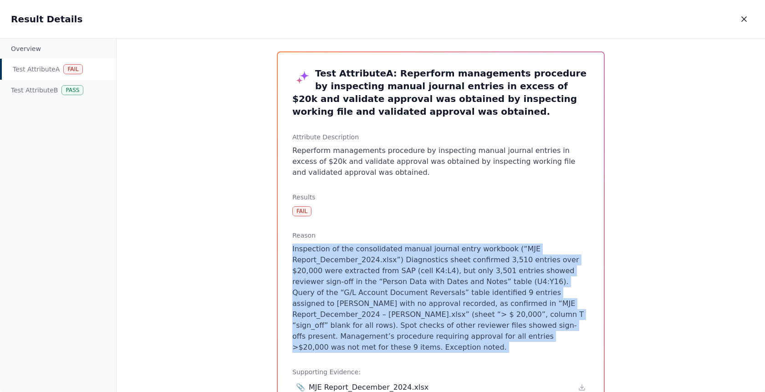
click at [360, 263] on p "Inspection of the consolidated manual journal entry workbook (“MJE Report_Decem…" at bounding box center [440, 298] width 297 height 109
click at [301, 249] on p "Inspection of the consolidated manual journal entry workbook (“MJE Report_Decem…" at bounding box center [440, 298] width 297 height 109
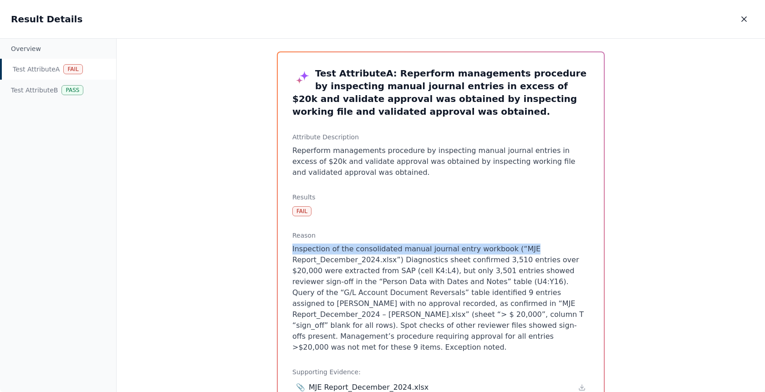
drag, startPoint x: 301, startPoint y: 249, endPoint x: 515, endPoint y: 250, distance: 214.4
click at [515, 250] on p "Inspection of the consolidated manual journal entry workbook (“MJE Report_Decem…" at bounding box center [440, 298] width 297 height 109
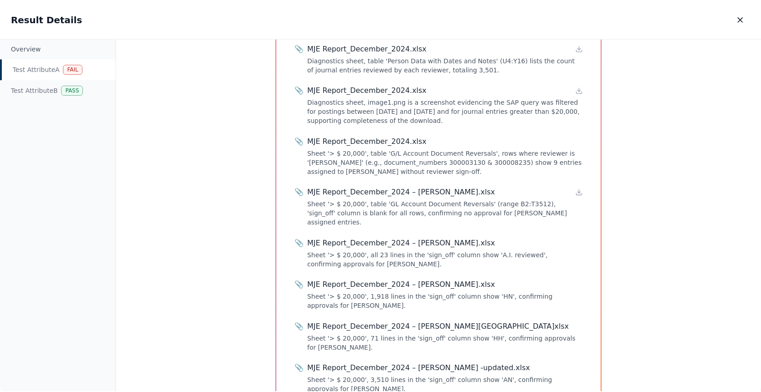
scroll to position [429, 0]
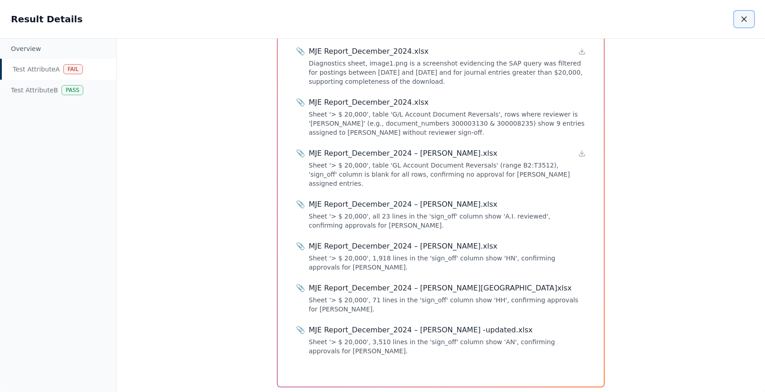
click at [744, 17] on icon "button" at bounding box center [743, 19] width 9 height 9
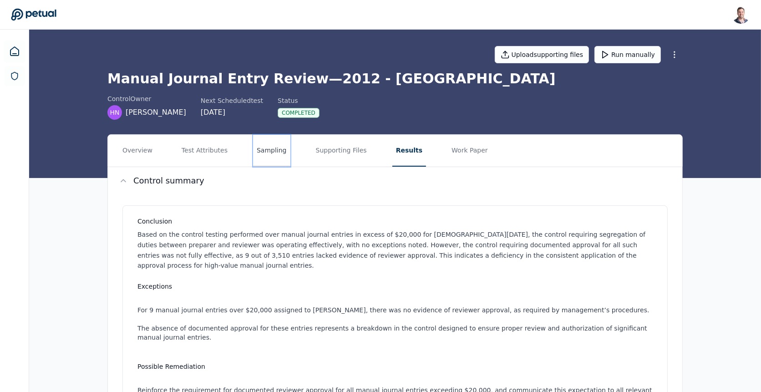
click at [279, 148] on button "Sampling" at bounding box center [271, 151] width 37 height 32
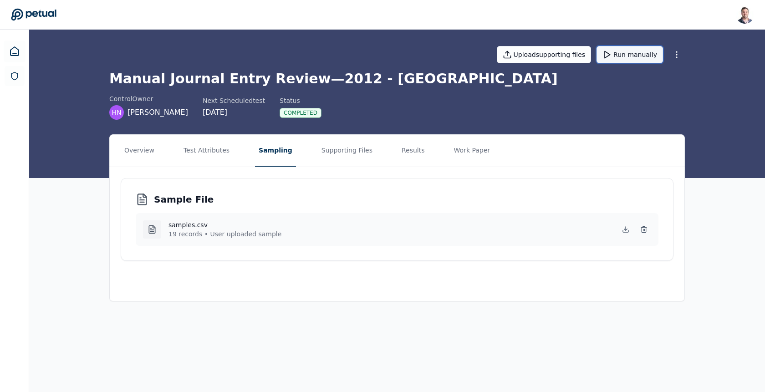
click at [638, 50] on button "Run manually" at bounding box center [629, 54] width 66 height 17
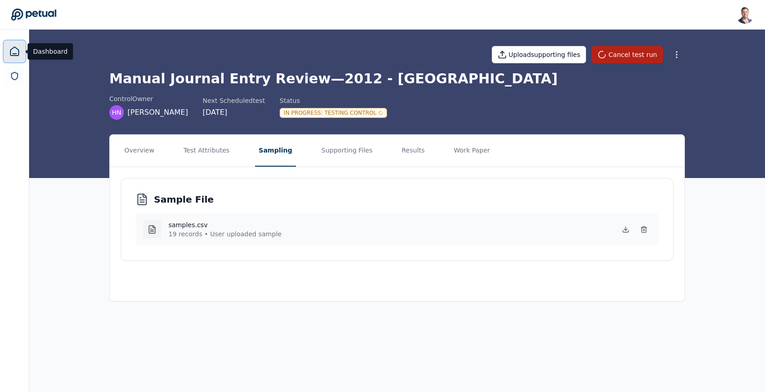
click at [15, 51] on icon at bounding box center [14, 51] width 11 height 11
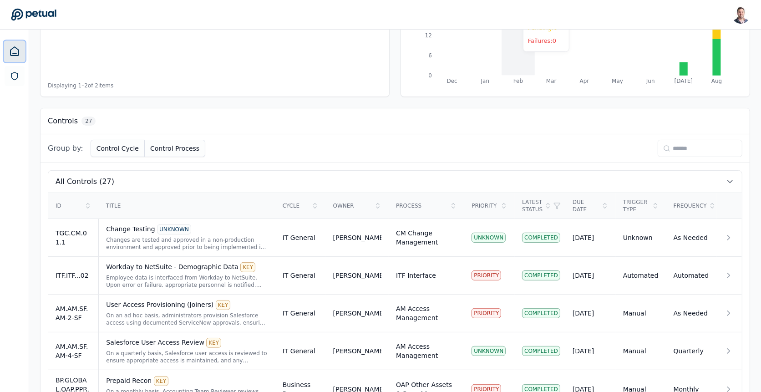
scroll to position [243, 0]
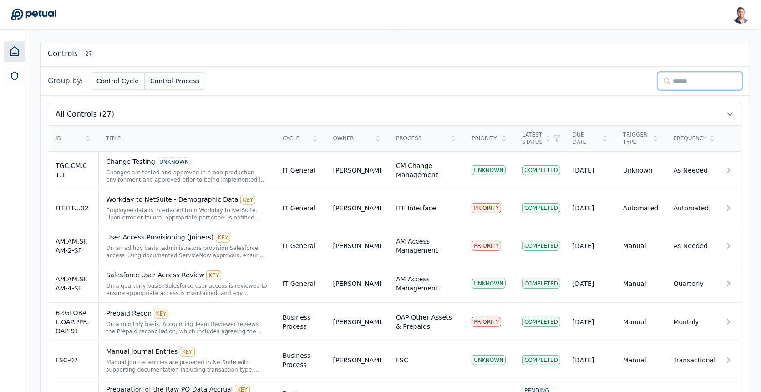
click at [689, 78] on input at bounding box center [700, 80] width 85 height 17
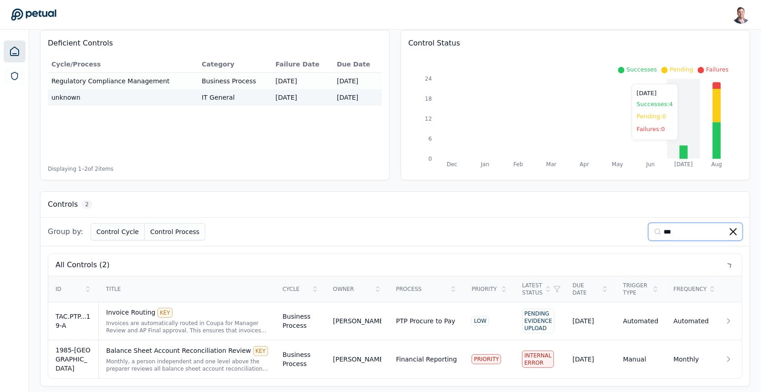
scroll to position [56, 0]
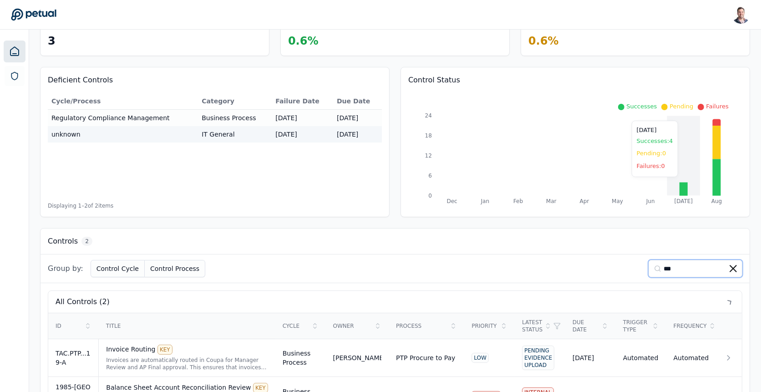
type input "****"
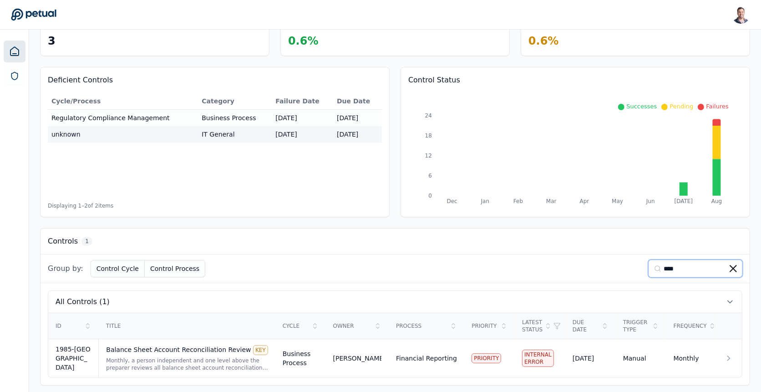
click at [676, 267] on input "****" at bounding box center [696, 268] width 94 height 17
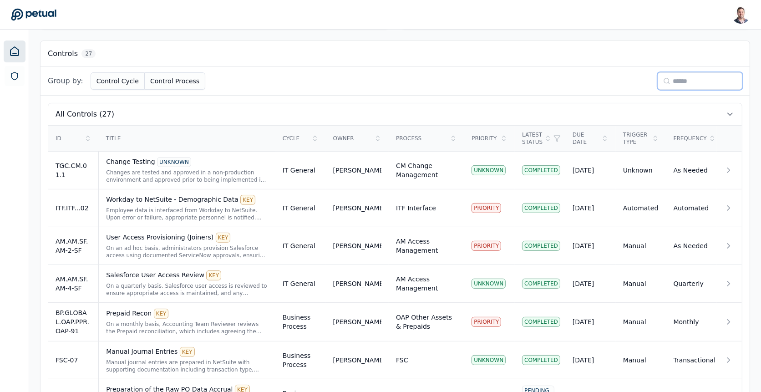
click at [681, 81] on input at bounding box center [700, 80] width 85 height 17
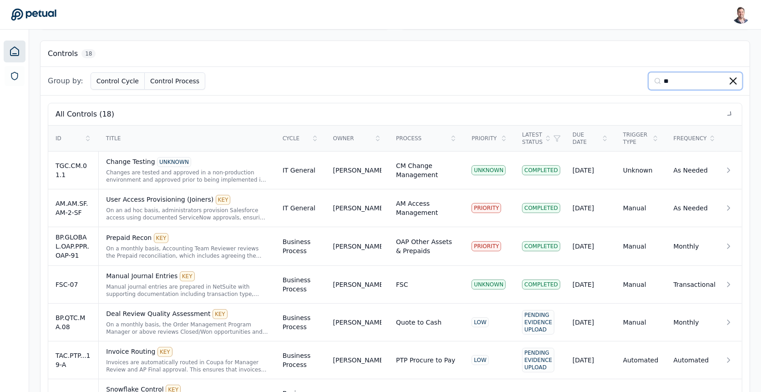
scroll to position [56, 0]
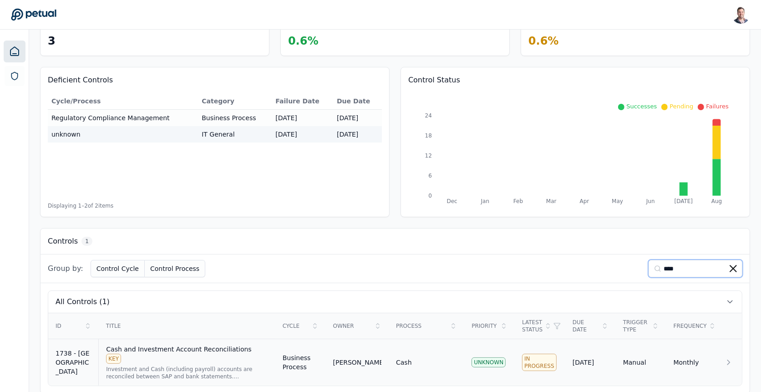
type input "****"
click at [184, 365] on div "Investment and Cash (including payroll) accounts are reconciled between SAP and…" at bounding box center [187, 372] width 162 height 15
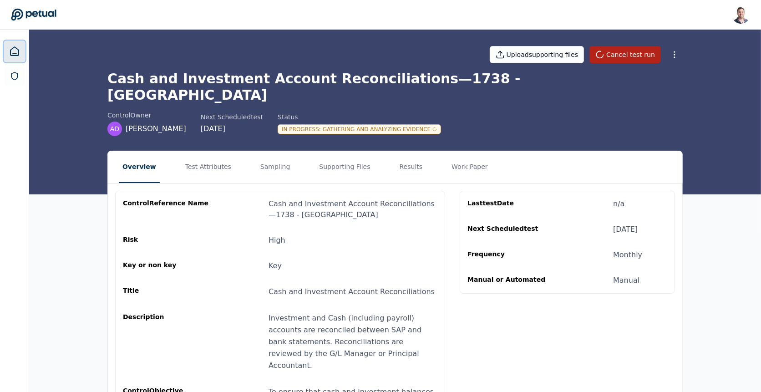
click at [23, 42] on link at bounding box center [15, 52] width 22 height 22
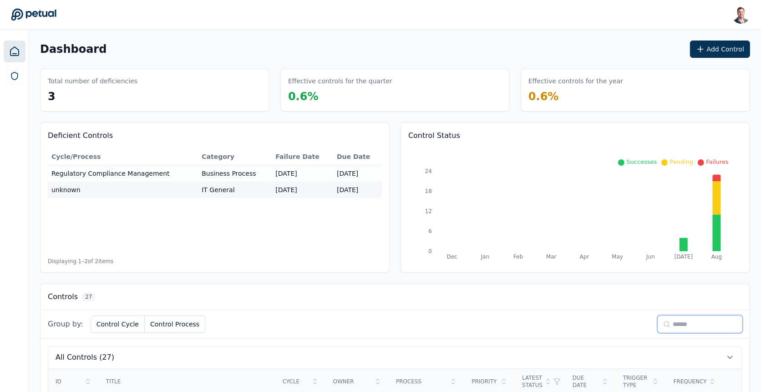
click at [693, 318] on input at bounding box center [700, 323] width 85 height 17
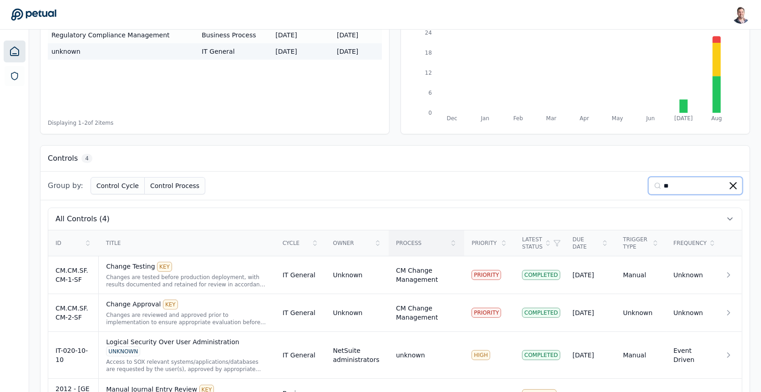
scroll to position [167, 0]
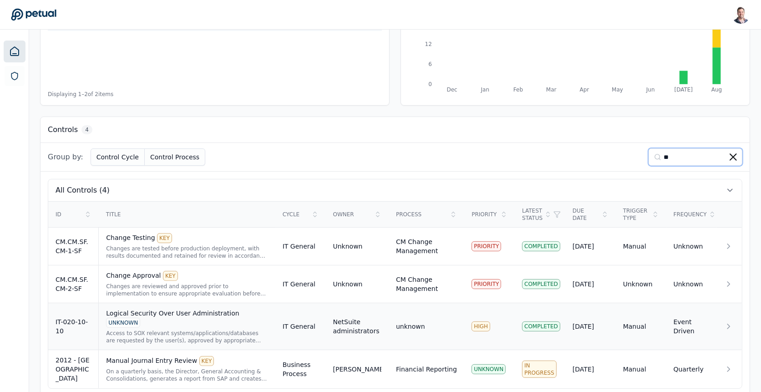
type input "**"
click at [227, 330] on div "Access to SOX relevant systems/applications/databases are requested by the user…" at bounding box center [187, 337] width 162 height 15
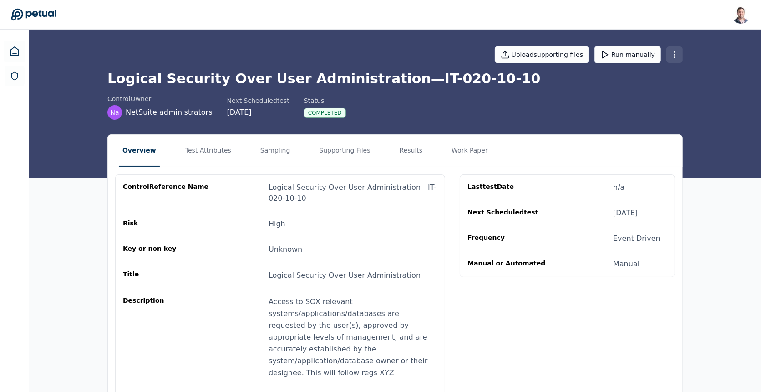
click at [677, 55] on html "Snir Kodesh snir@petual.ai Sign out Upload supporting files Run manually Logica…" at bounding box center [380, 242] width 761 height 485
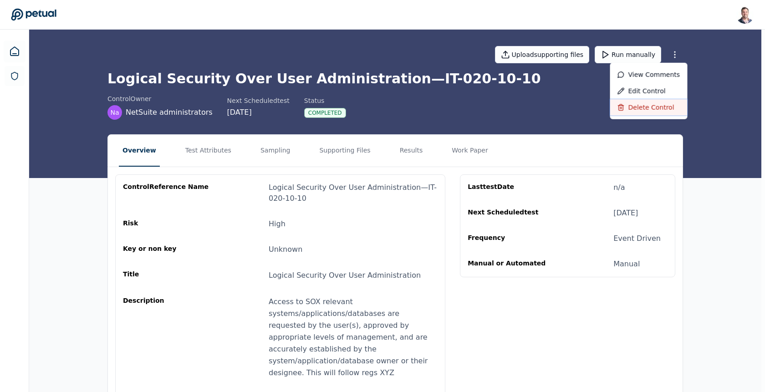
click at [646, 105] on div "Delete control" at bounding box center [647, 107] width 77 height 16
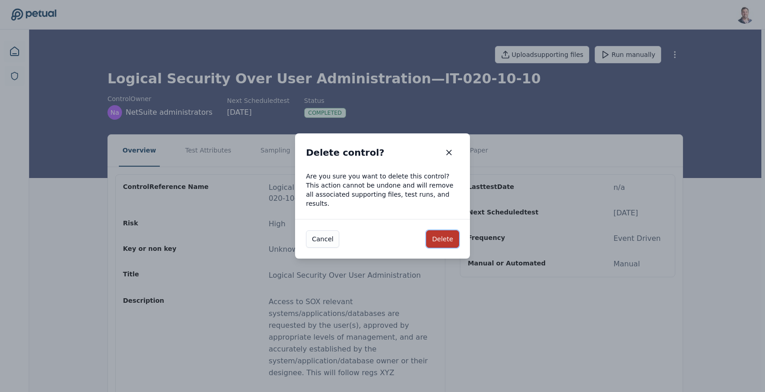
click at [442, 236] on button "Delete" at bounding box center [442, 238] width 33 height 17
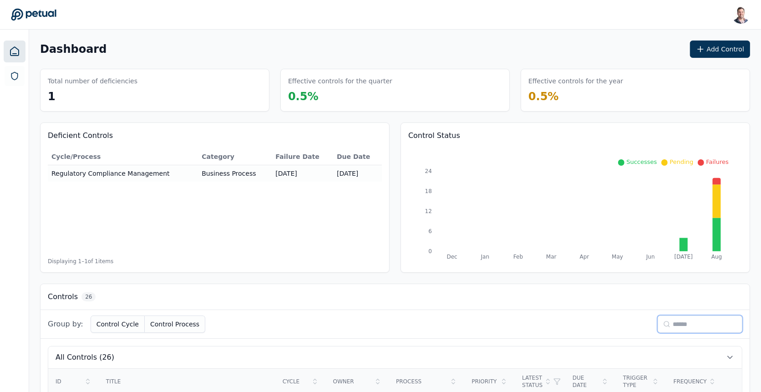
click at [697, 320] on input at bounding box center [700, 323] width 85 height 17
type input "**"
click at [733, 324] on icon at bounding box center [733, 323] width 7 height 7
click at [701, 48] on icon at bounding box center [701, 48] width 0 height 5
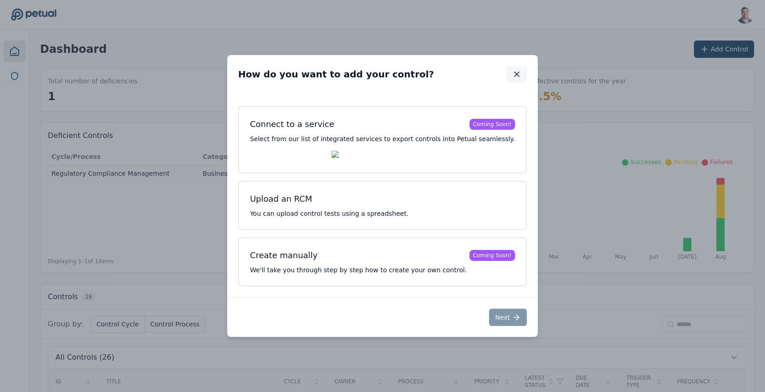
click at [508, 78] on button "button" at bounding box center [517, 74] width 20 height 16
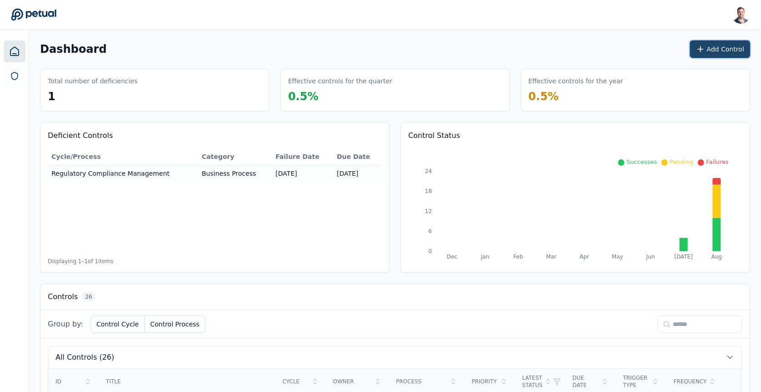
click at [729, 52] on button "Add Control" at bounding box center [720, 49] width 60 height 17
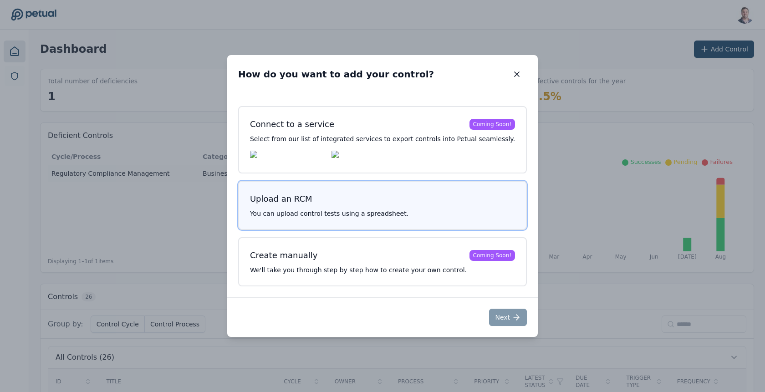
click at [378, 215] on p "You can upload control tests using a spreadsheet." at bounding box center [382, 213] width 265 height 9
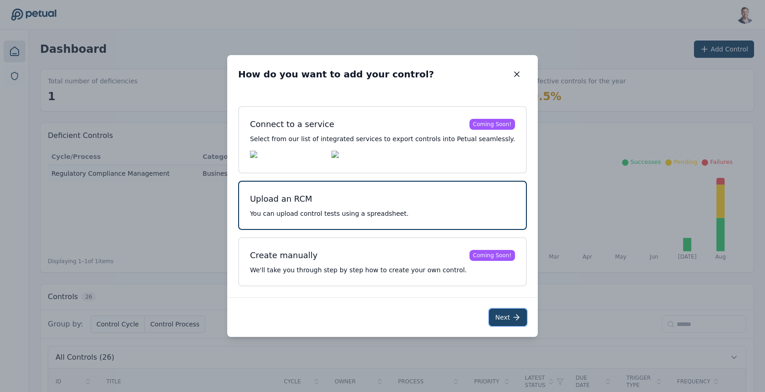
click at [489, 316] on button "Next" at bounding box center [508, 317] width 38 height 17
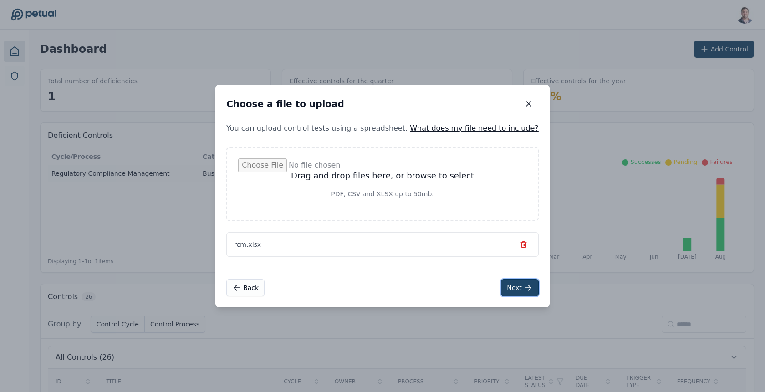
click at [501, 285] on button "Next" at bounding box center [520, 287] width 38 height 17
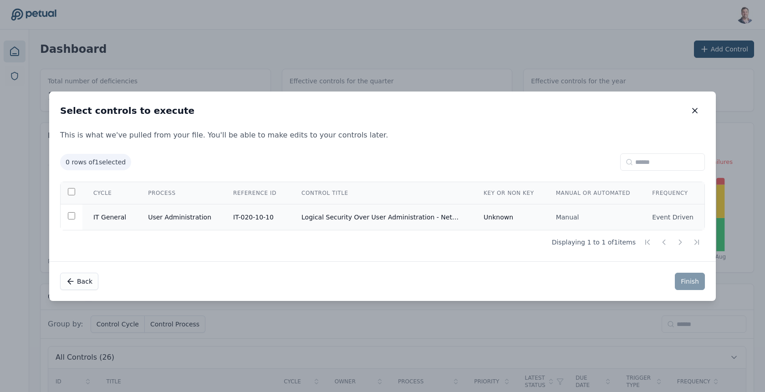
click at [405, 215] on td "Logical Security Over User Administration - NetSuite" at bounding box center [381, 217] width 182 height 26
click at [681, 281] on button "Finish" at bounding box center [690, 281] width 30 height 17
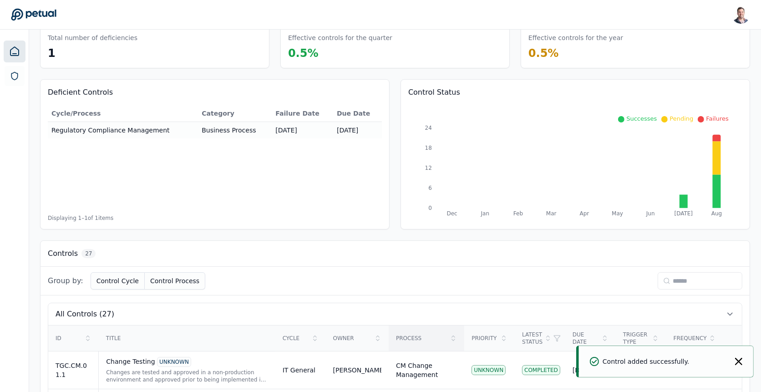
scroll to position [42, 0]
click at [677, 281] on input at bounding box center [700, 282] width 85 height 17
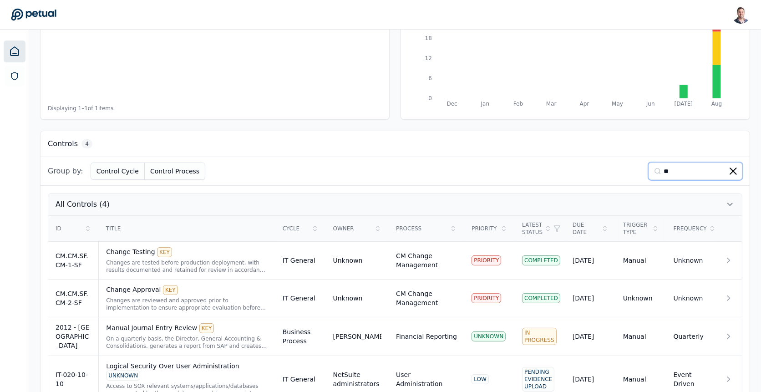
scroll to position [163, 0]
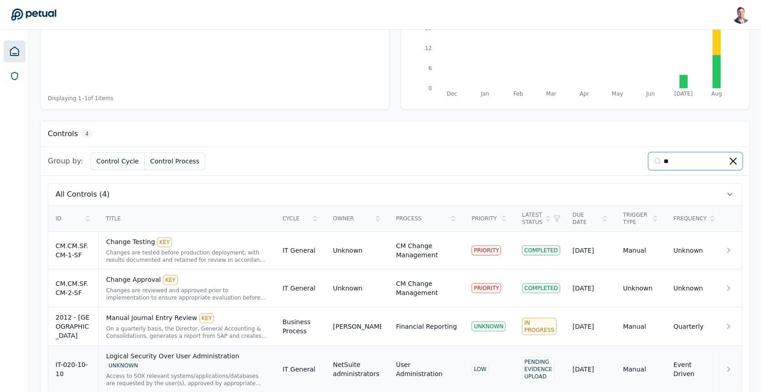
type input "**"
click at [164, 372] on div "Access to SOX relevant systems/applications/databases are requested by the user…" at bounding box center [187, 379] width 162 height 15
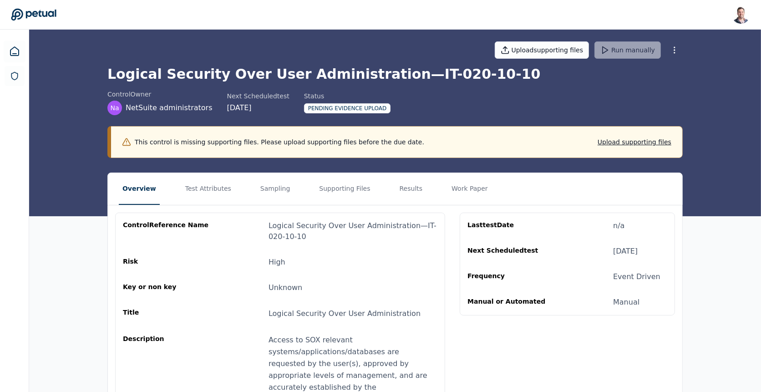
scroll to position [2, 0]
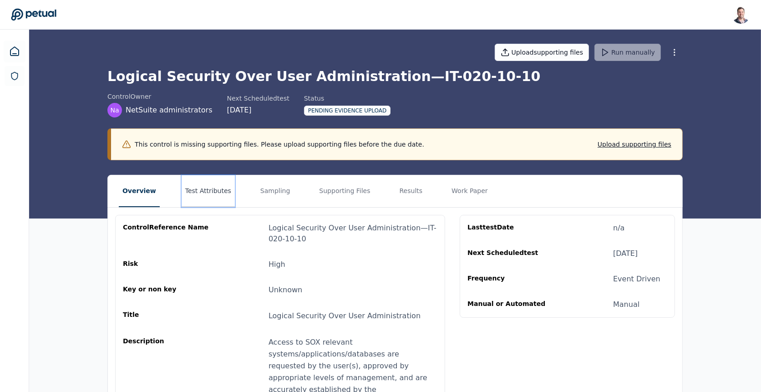
click at [198, 195] on button "Test Attributes" at bounding box center [208, 191] width 53 height 32
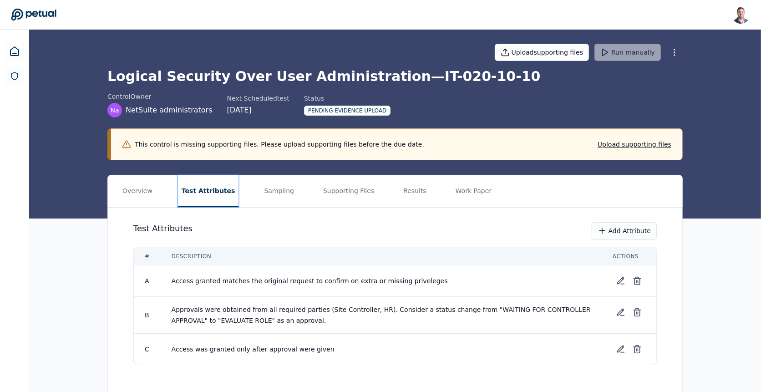
scroll to position [16, 0]
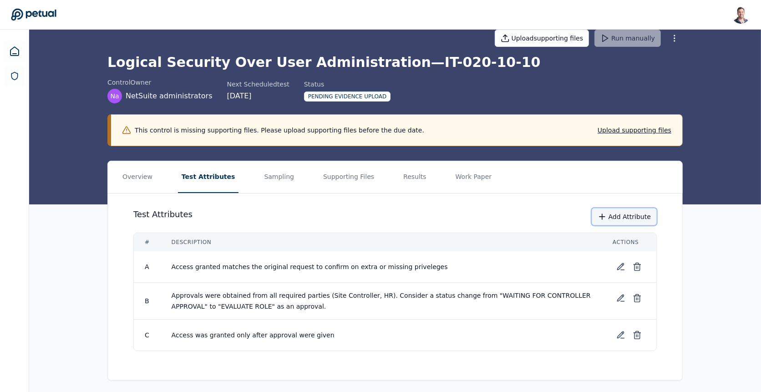
click at [620, 219] on button "Add Attribute" at bounding box center [624, 216] width 65 height 17
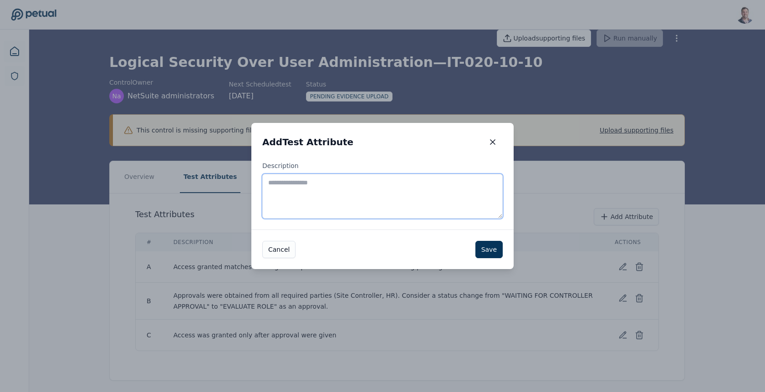
click at [373, 200] on textarea "Description" at bounding box center [382, 196] width 240 height 45
type textarea "**********"
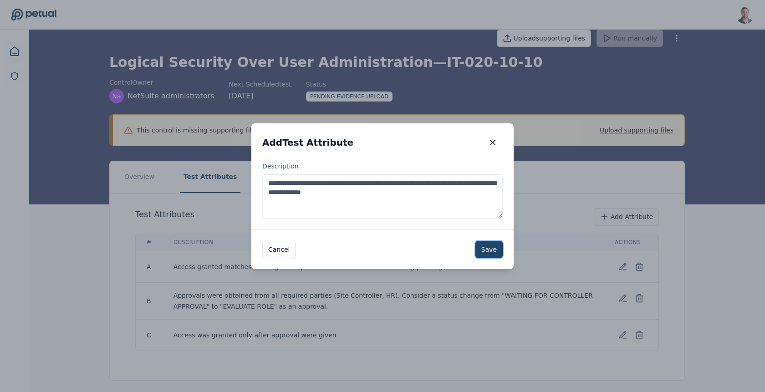
click at [485, 249] on button "Save" at bounding box center [488, 249] width 27 height 17
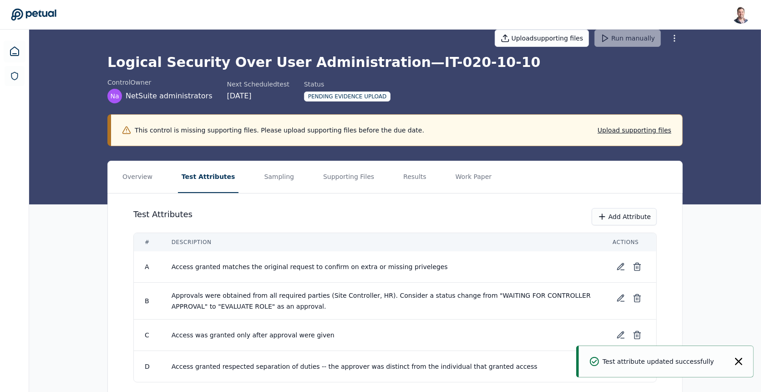
scroll to position [48, 0]
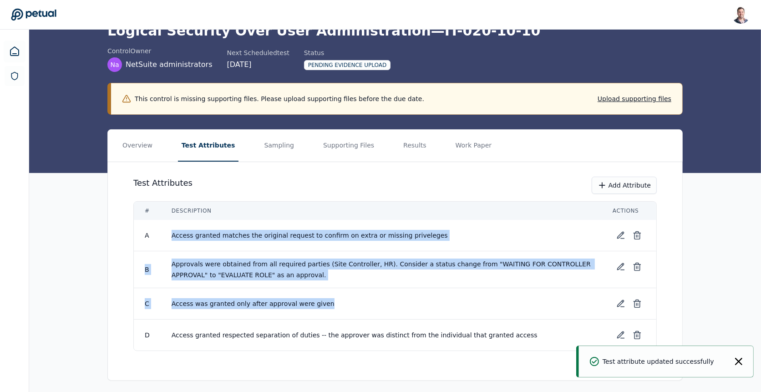
drag, startPoint x: 410, startPoint y: 315, endPoint x: 176, endPoint y: 227, distance: 249.7
click at [176, 227] on tbody "A Access granted matches the original request to confirm on extra or missing pr…" at bounding box center [395, 285] width 523 height 131
click at [176, 227] on td "Access granted matches the original request to confirm on extra or missing priv…" at bounding box center [381, 235] width 441 height 31
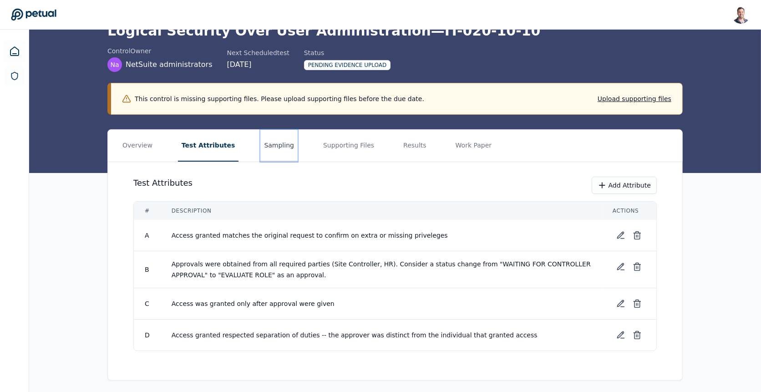
click at [265, 138] on button "Sampling" at bounding box center [278, 146] width 37 height 32
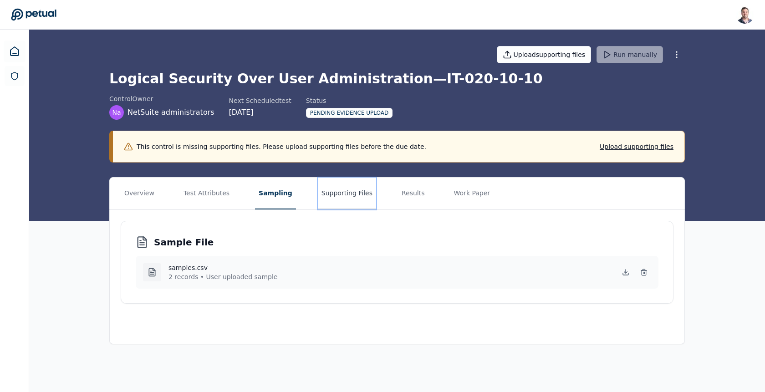
click at [320, 196] on button "Supporting Files" at bounding box center [347, 194] width 58 height 32
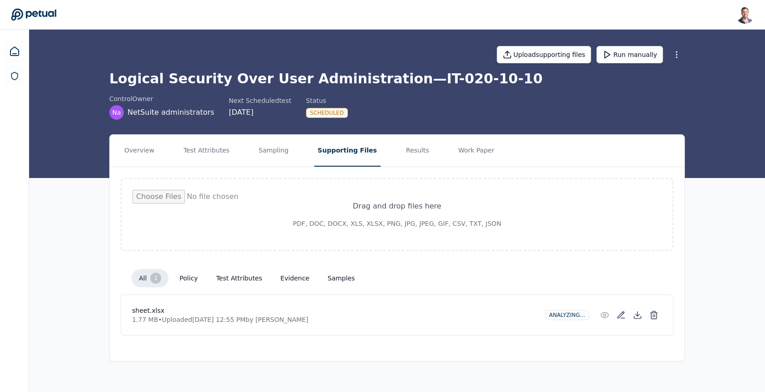
click at [418, 76] on h1 "Logical Security Over User Administration — IT-020-10-10" at bounding box center [396, 79] width 575 height 16
click at [617, 55] on button "Run manually" at bounding box center [629, 54] width 66 height 17
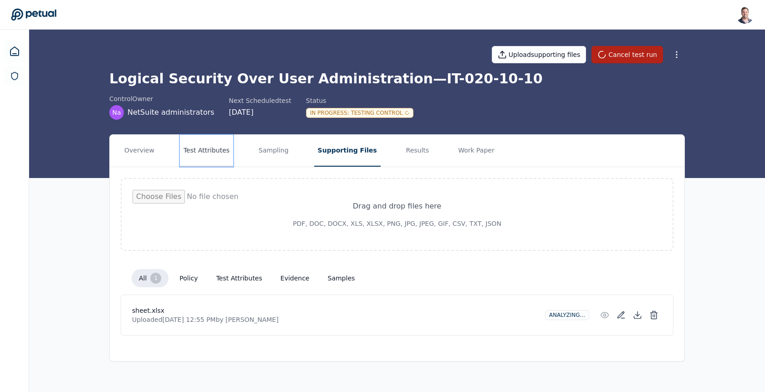
click at [211, 152] on button "Test Attributes" at bounding box center [206, 151] width 53 height 32
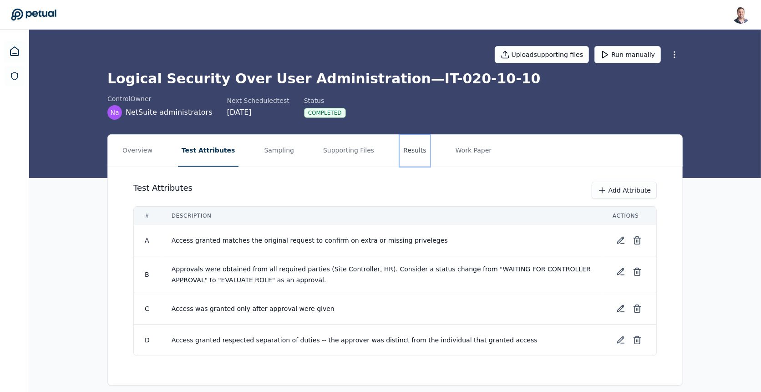
click at [400, 149] on button "Results" at bounding box center [415, 151] width 30 height 32
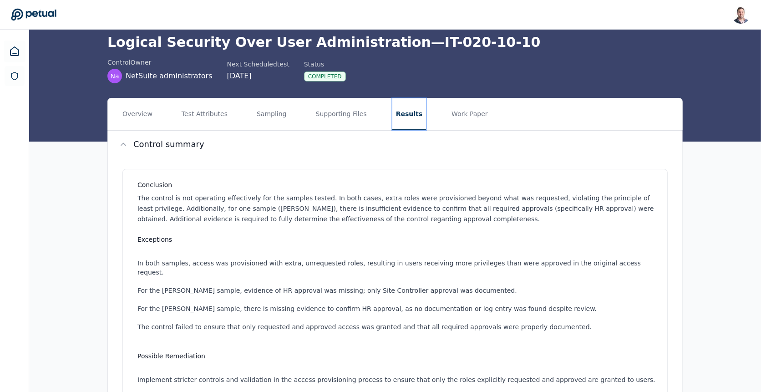
scroll to position [41, 0]
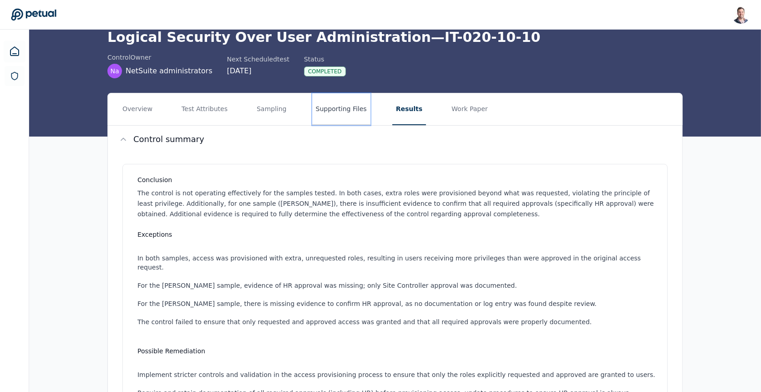
click at [324, 115] on button "Supporting Files" at bounding box center [341, 109] width 58 height 32
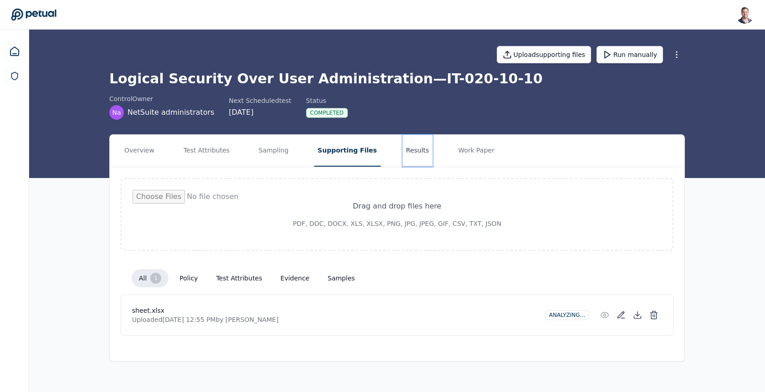
click at [402, 145] on button "Results" at bounding box center [417, 151] width 30 height 32
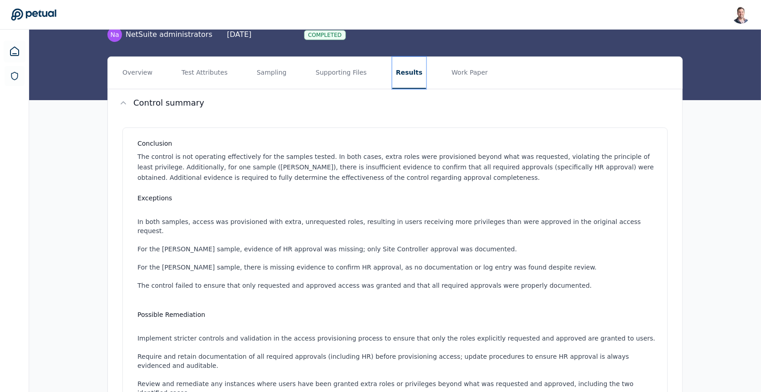
scroll to position [79, 0]
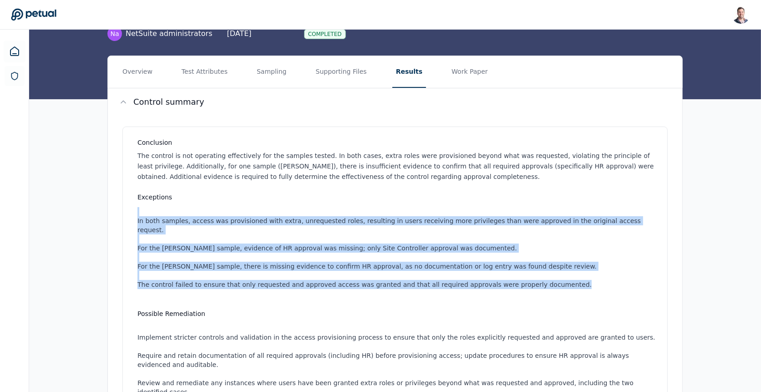
drag, startPoint x: 340, startPoint y: 208, endPoint x: 558, endPoint y: 278, distance: 228.1
click at [558, 278] on ul "In both samples, access was provisioned with extra, unrequested roles, resultin…" at bounding box center [396, 252] width 519 height 91
click at [558, 280] on li "The control failed to ensure that only requested and approved access was grante…" at bounding box center [396, 284] width 519 height 9
drag, startPoint x: 558, startPoint y: 278, endPoint x: 197, endPoint y: 205, distance: 367.7
click at [197, 207] on ul "In both samples, access was provisioned with extra, unrequested roles, resultin…" at bounding box center [396, 252] width 519 height 91
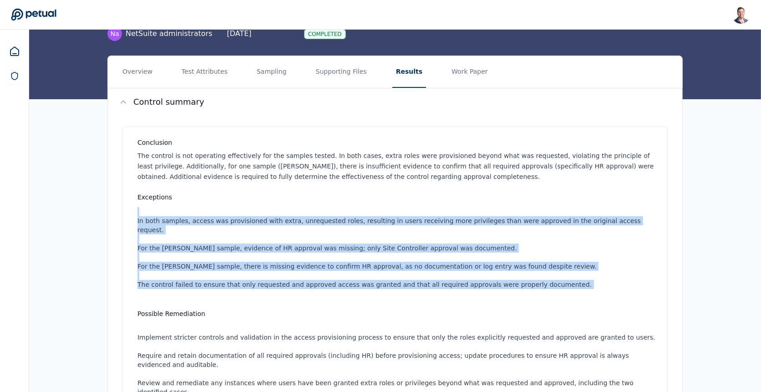
click at [197, 207] on ul "In both samples, access was provisioned with extra, unrequested roles, resultin…" at bounding box center [396, 252] width 519 height 91
drag, startPoint x: 197, startPoint y: 205, endPoint x: 518, endPoint y: 271, distance: 328.1
click at [518, 271] on ul "In both samples, access was provisioned with extra, unrequested roles, resultin…" at bounding box center [396, 252] width 519 height 91
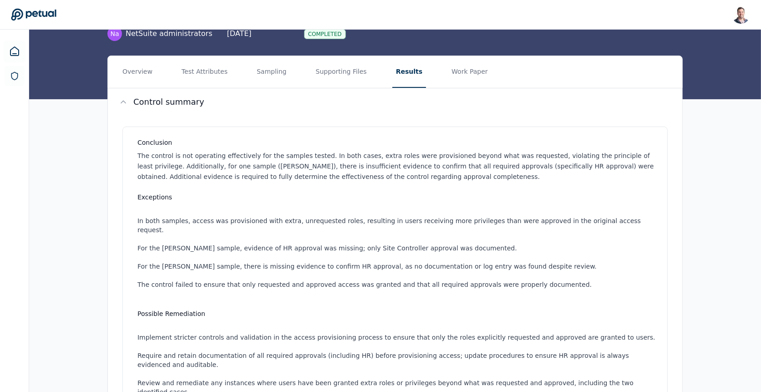
click at [559, 284] on ul "In both samples, access was provisioned with extra, unrequested roles, resultin…" at bounding box center [396, 252] width 519 height 91
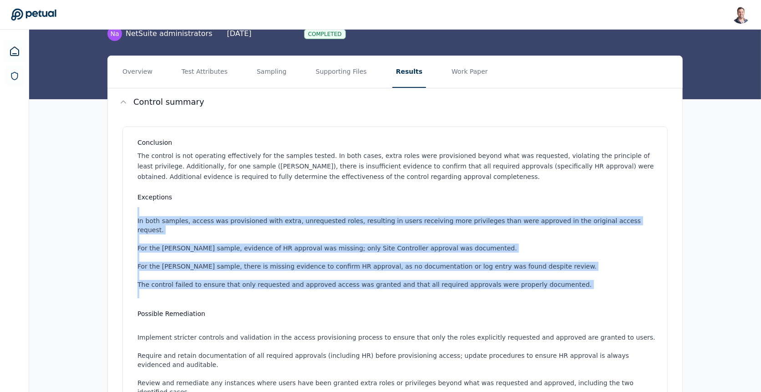
drag, startPoint x: 559, startPoint y: 284, endPoint x: 363, endPoint y: 204, distance: 211.7
click at [363, 204] on div "Exceptions In both samples, access was provisioned with extra, unrequested role…" at bounding box center [396, 246] width 519 height 106
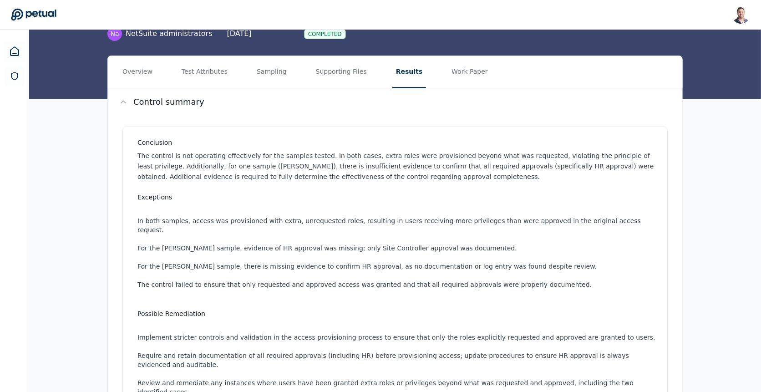
click at [326, 280] on li "The control failed to ensure that only requested and approved access was grante…" at bounding box center [396, 284] width 519 height 9
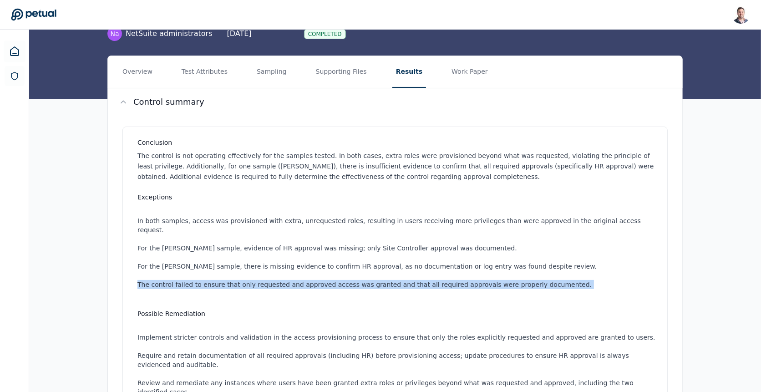
click at [326, 280] on li "The control failed to ensure that only requested and approved access was grante…" at bounding box center [396, 284] width 519 height 9
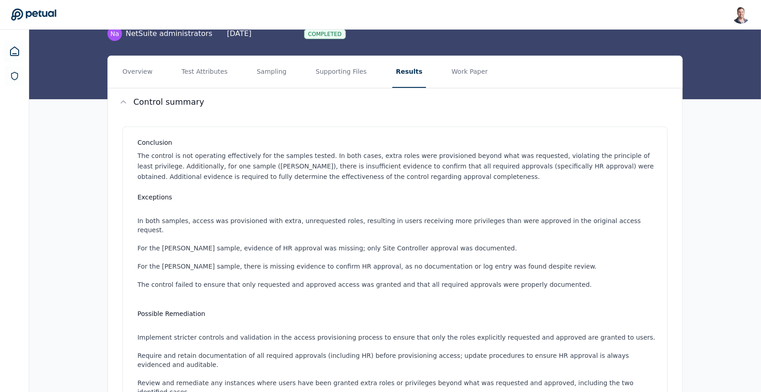
click at [386, 280] on li "The control failed to ensure that only requested and approved access was grante…" at bounding box center [396, 284] width 519 height 9
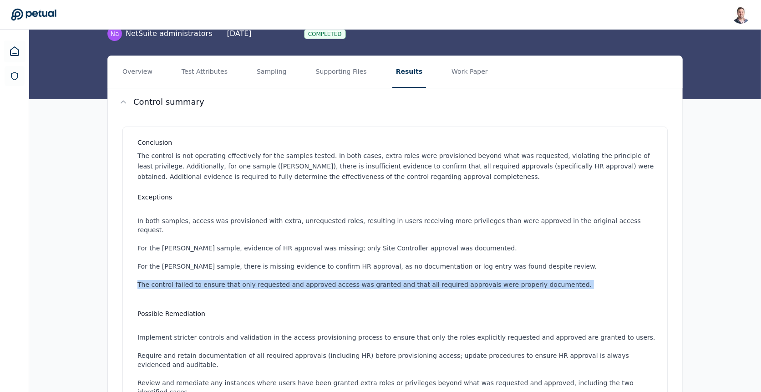
click at [386, 280] on li "The control failed to ensure that only requested and approved access was grante…" at bounding box center [396, 284] width 519 height 9
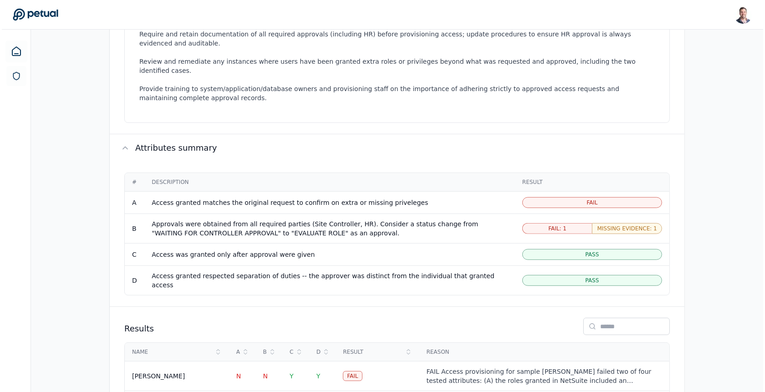
scroll to position [421, 0]
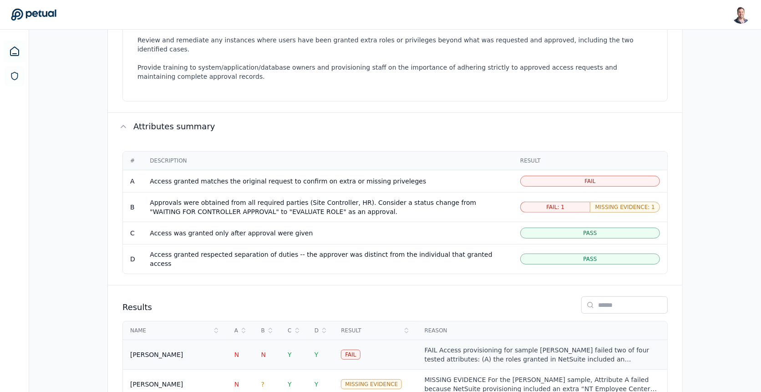
click at [299, 340] on td "Y" at bounding box center [293, 355] width 27 height 30
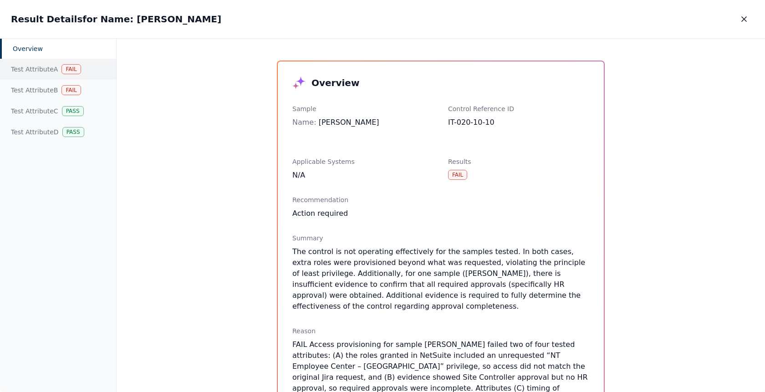
click at [41, 76] on div "Test Attribute A Fail" at bounding box center [58, 69] width 116 height 21
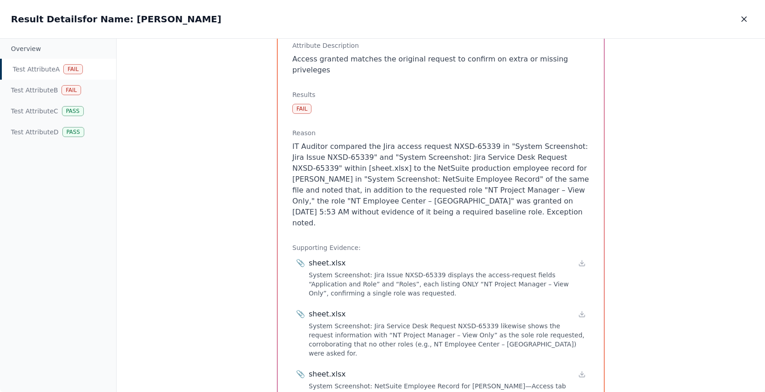
scroll to position [80, 0]
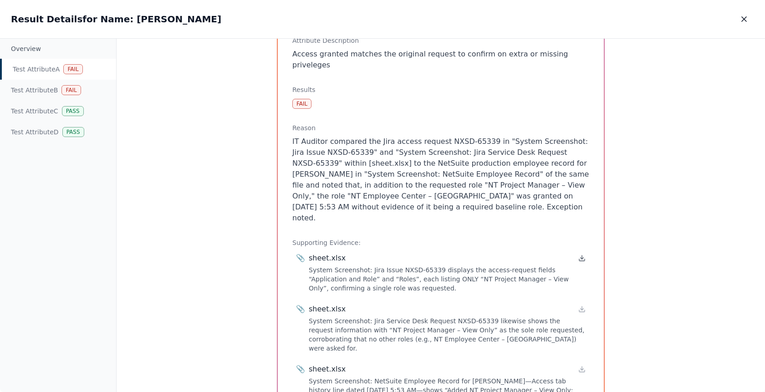
click at [579, 254] on icon at bounding box center [581, 257] width 7 height 7
click at [581, 305] on icon at bounding box center [581, 308] width 7 height 7
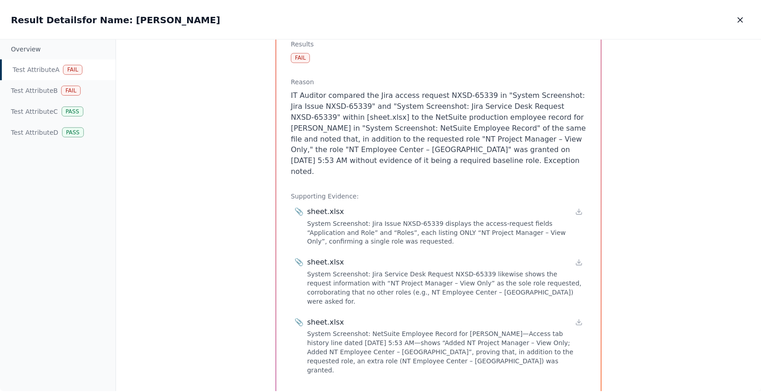
scroll to position [0, 0]
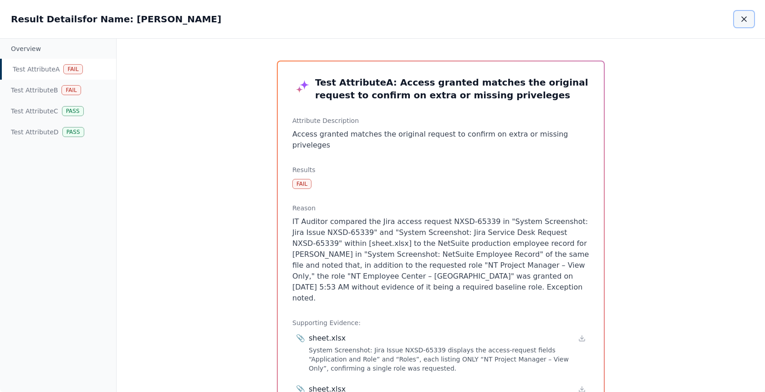
click at [746, 22] on icon "button" at bounding box center [743, 19] width 9 height 9
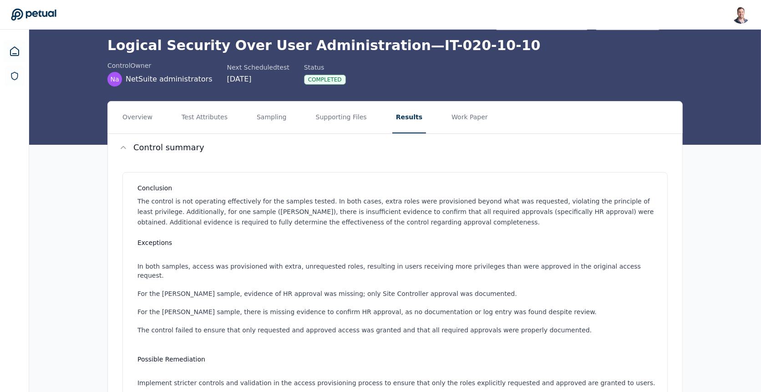
scroll to position [17, 0]
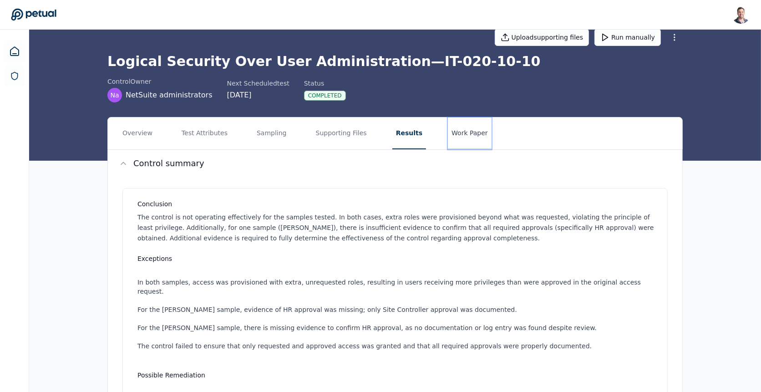
click at [461, 122] on button "Work Paper" at bounding box center [470, 133] width 44 height 32
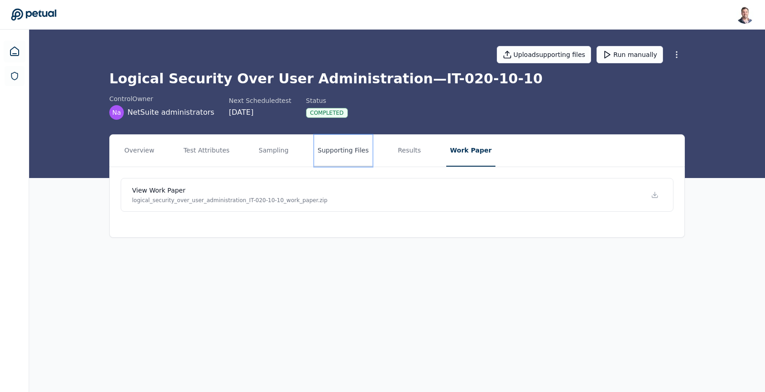
click at [354, 154] on button "Supporting Files" at bounding box center [343, 151] width 58 height 32
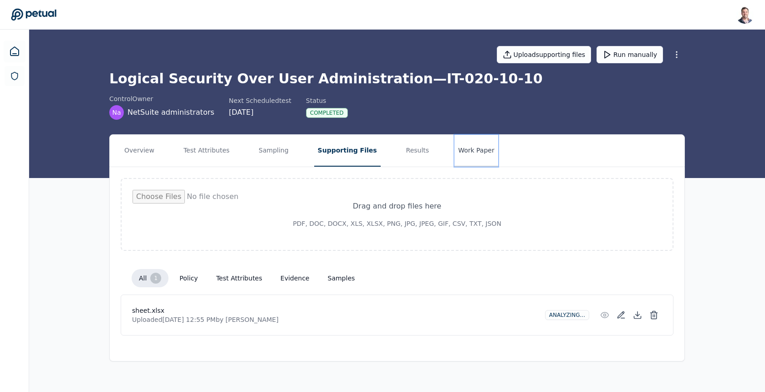
click at [462, 147] on button "Work Paper" at bounding box center [476, 151] width 44 height 32
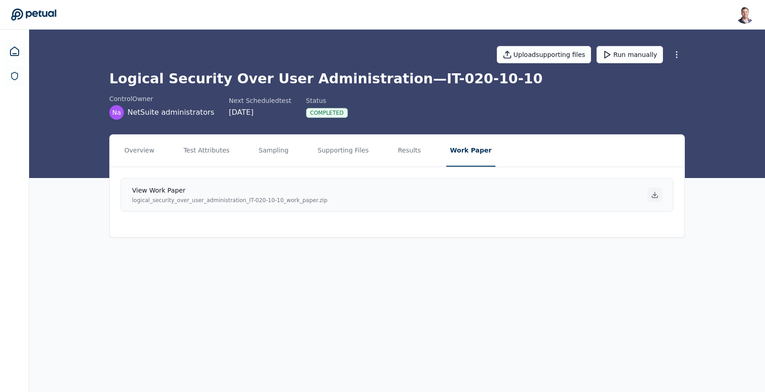
click at [657, 194] on icon at bounding box center [654, 194] width 7 height 7
click at [665, 320] on main "Upload supporting files Run manually Logical Security Over User Administration …" at bounding box center [397, 211] width 736 height 362
click at [394, 145] on button "Results" at bounding box center [409, 151] width 30 height 32
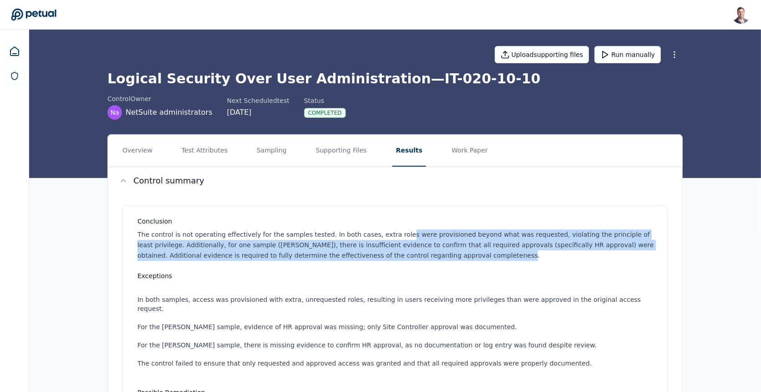
drag, startPoint x: 460, startPoint y: 257, endPoint x: 392, endPoint y: 229, distance: 73.3
click at [392, 229] on p "The control is not operating effectively for the samples tested. In both cases,…" at bounding box center [396, 244] width 519 height 31
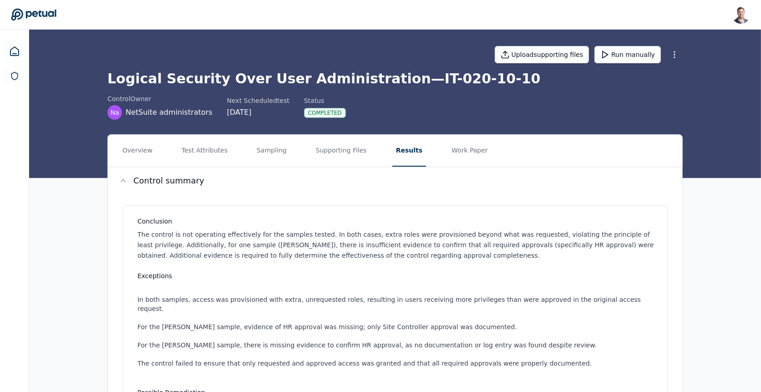
click at [358, 236] on p "The control is not operating effectively for the samples tested. In both cases,…" at bounding box center [396, 244] width 519 height 31
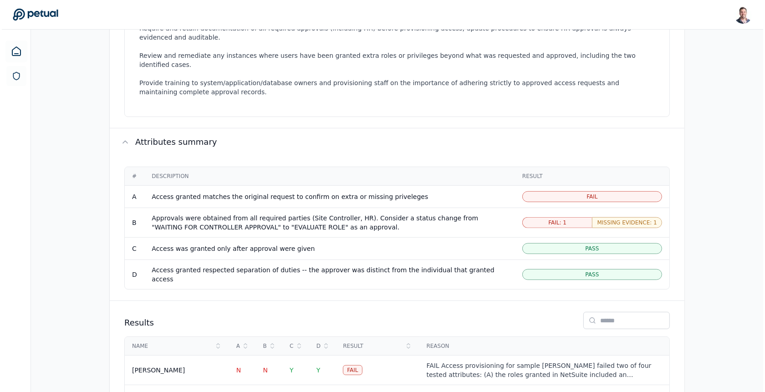
scroll to position [417, 0]
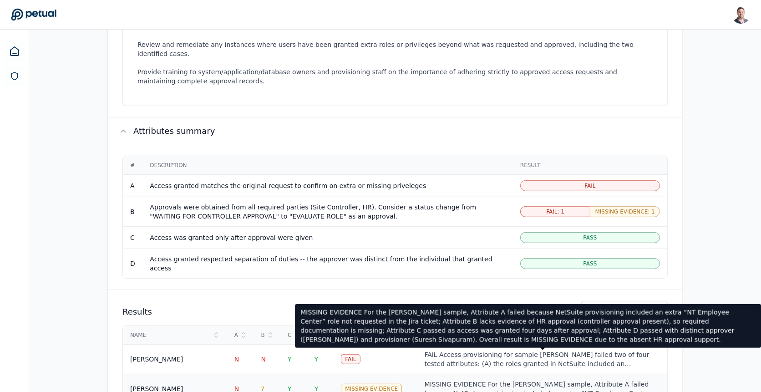
click at [533, 380] on div "MISSING EVIDENCE For the Ricky Dunbar sample, Attribute A failed because NetSui…" at bounding box center [542, 389] width 235 height 18
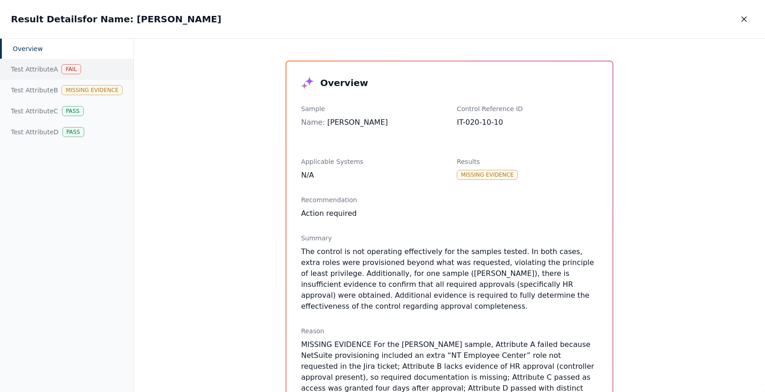
click at [52, 70] on div "Test Attribute A Fail" at bounding box center [66, 69] width 133 height 21
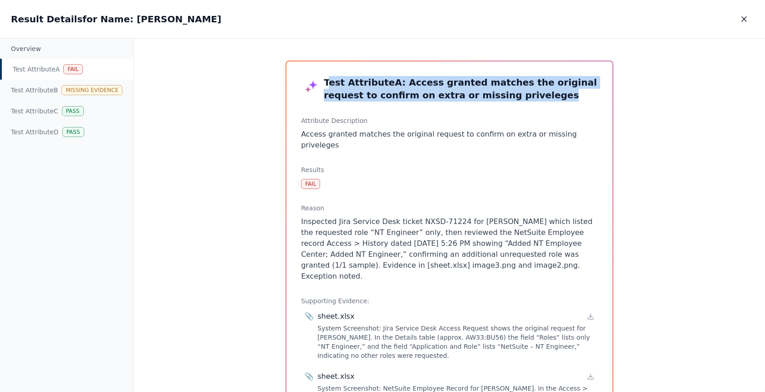
drag, startPoint x: 506, startPoint y: 96, endPoint x: 322, endPoint y: 80, distance: 184.6
click at [322, 80] on h3 "Test Attribute A : Access granted matches the original request to confirm on ex…" at bounding box center [449, 88] width 297 height 25
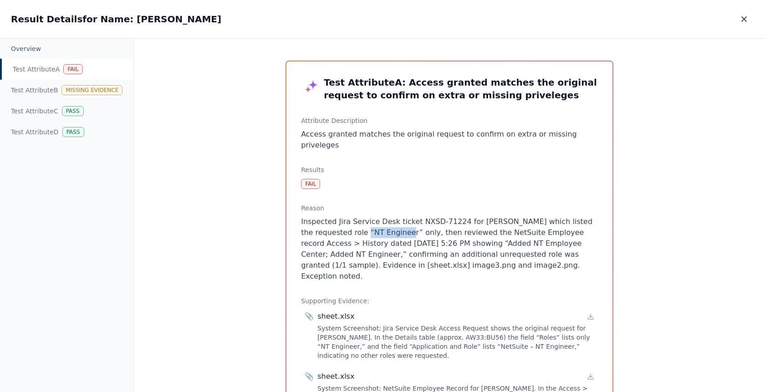
drag, startPoint x: 349, startPoint y: 221, endPoint x: 392, endPoint y: 221, distance: 42.8
click at [392, 221] on p "Inspected Jira Service Desk ticket NXSD-71224 for Ricky Dunbar which listed the…" at bounding box center [449, 249] width 297 height 66
drag, startPoint x: 443, startPoint y: 233, endPoint x: 536, endPoint y: 236, distance: 92.9
click at [536, 236] on p "Inspected Jira Service Desk ticket NXSD-71224 for Ricky Dunbar which listed the…" at bounding box center [449, 249] width 297 height 66
click at [501, 233] on p "Inspected Jira Service Desk ticket NXSD-71224 for Ricky Dunbar which listed the…" at bounding box center [449, 249] width 297 height 66
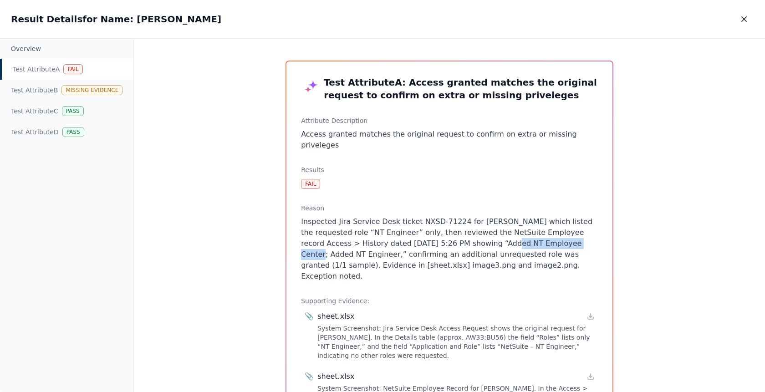
drag, startPoint x: 444, startPoint y: 233, endPoint x: 528, endPoint y: 233, distance: 83.8
click at [528, 233] on p "Inspected Jira Service Desk ticket NXSD-71224 for Ricky Dunbar which listed the…" at bounding box center [449, 249] width 297 height 66
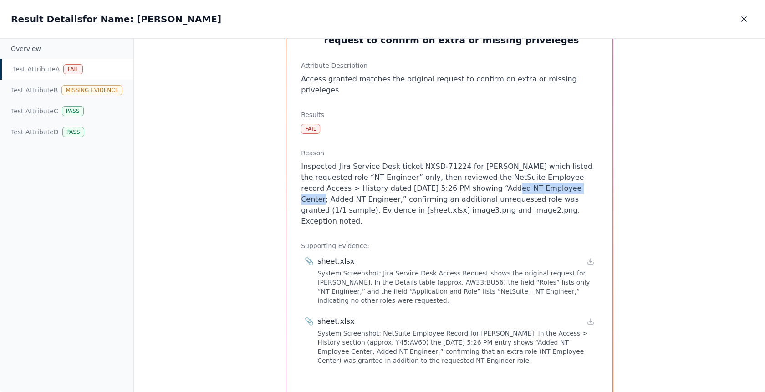
scroll to position [60, 0]
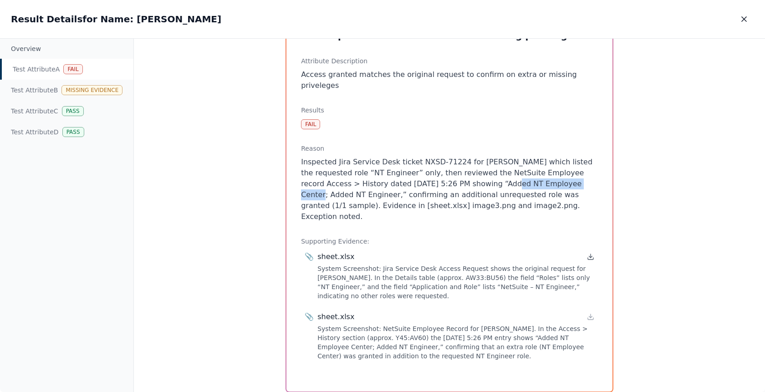
click at [587, 253] on icon at bounding box center [590, 256] width 7 height 7
click at [588, 313] on icon at bounding box center [590, 316] width 7 height 7
click at [393, 173] on p "Inspected Jira Service Desk ticket NXSD-71224 for Ricky Dunbar which listed the…" at bounding box center [449, 190] width 297 height 66
drag, startPoint x: 393, startPoint y: 173, endPoint x: 484, endPoint y: 175, distance: 91.5
click at [484, 175] on p "Inspected Jira Service Desk ticket NXSD-71224 for Ricky Dunbar which listed the…" at bounding box center [449, 190] width 297 height 66
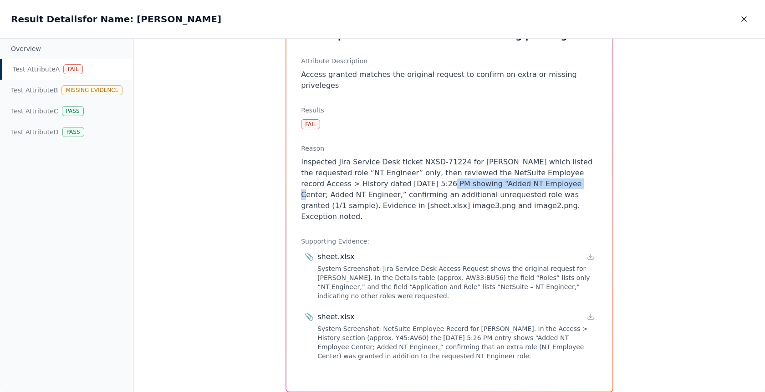
click at [486, 175] on p "Inspected Jira Service Desk ticket NXSD-71224 for Ricky Dunbar which listed the…" at bounding box center [449, 190] width 297 height 66
drag, startPoint x: 294, startPoint y: 172, endPoint x: 535, endPoint y: 176, distance: 241.3
click at [535, 176] on div "Test Attribute A : Access granted matches the original request to confirm on ex…" at bounding box center [449, 197] width 326 height 390
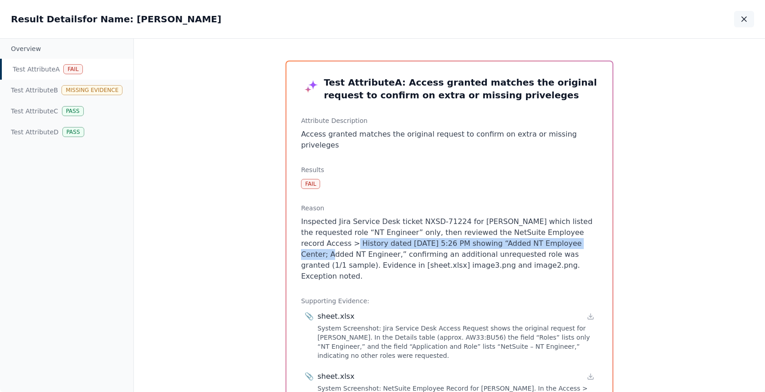
click at [744, 19] on icon "button" at bounding box center [743, 19] width 5 height 5
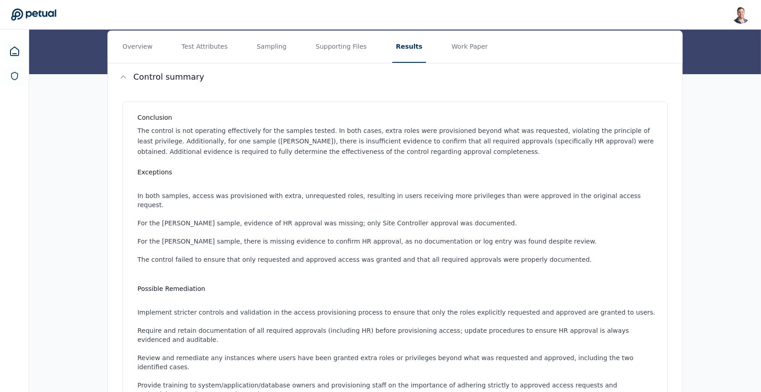
scroll to position [30, 0]
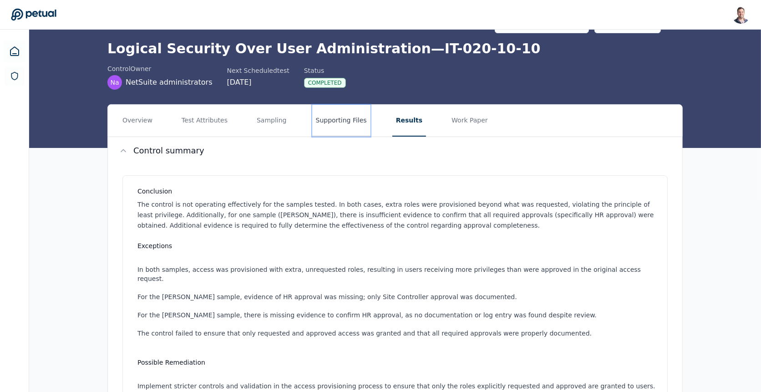
click at [339, 126] on button "Supporting Files" at bounding box center [341, 121] width 58 height 32
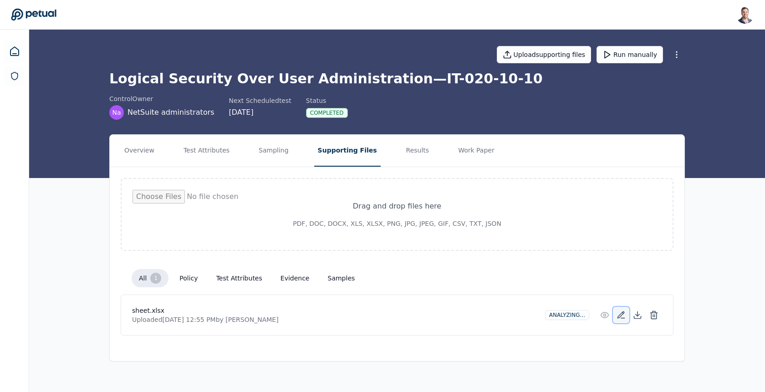
click at [621, 312] on icon at bounding box center [621, 315] width 6 height 6
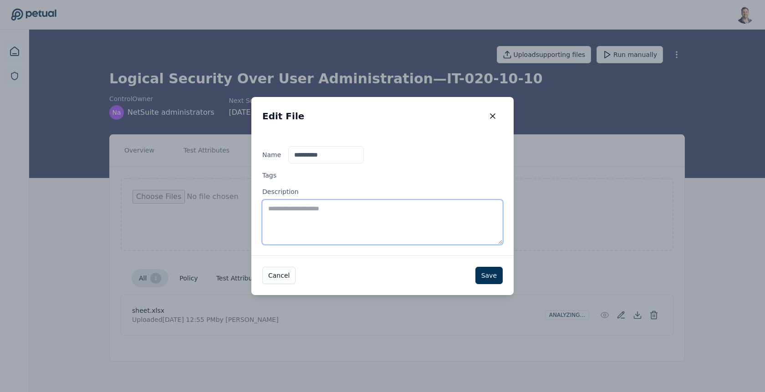
click at [374, 224] on textarea "Description" at bounding box center [382, 222] width 240 height 45
type textarea "**********"
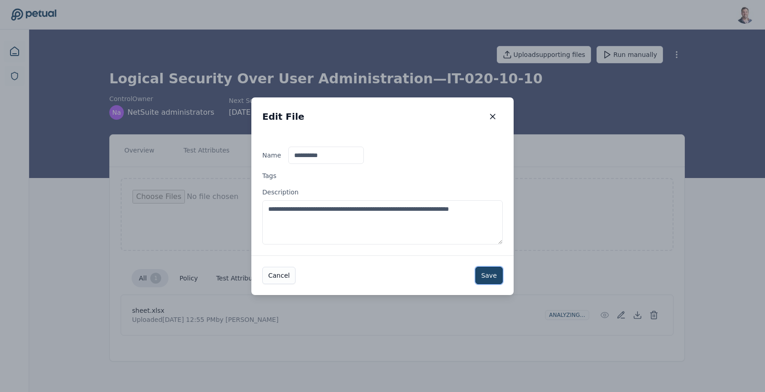
click at [490, 273] on button "Save" at bounding box center [488, 275] width 27 height 17
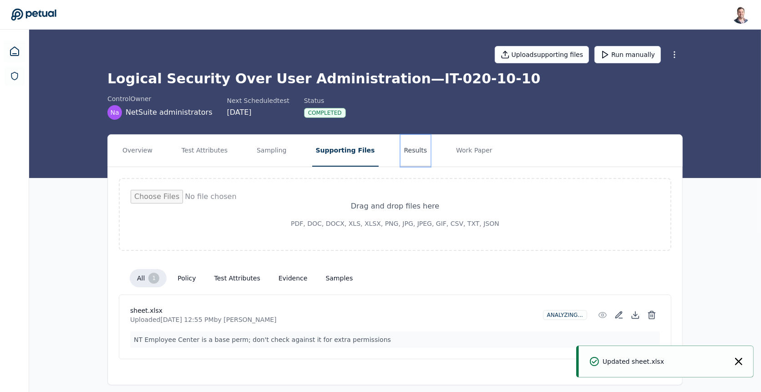
click at [401, 155] on button "Results" at bounding box center [416, 151] width 30 height 32
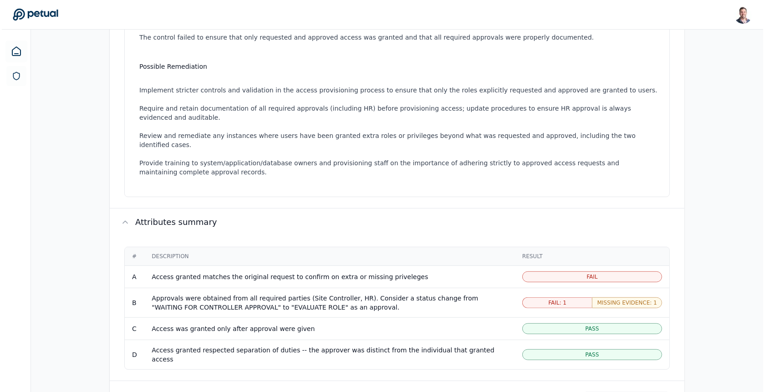
scroll to position [439, 0]
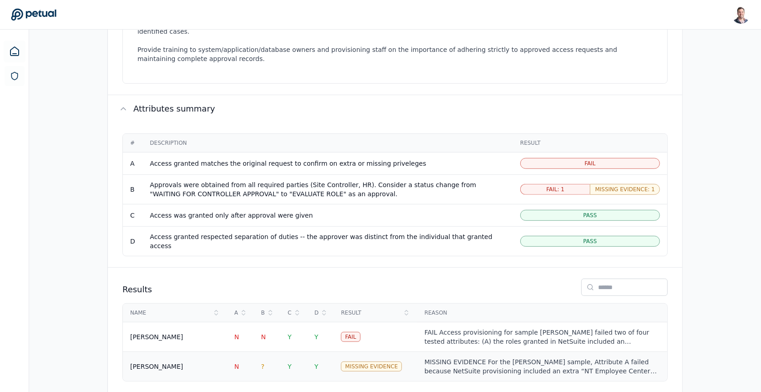
click at [416, 352] on td "Missing Evidence" at bounding box center [375, 367] width 83 height 30
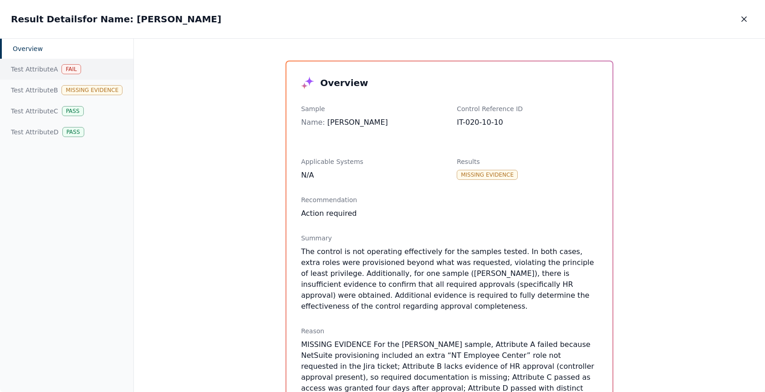
click at [75, 70] on div "Fail" at bounding box center [70, 69] width 19 height 10
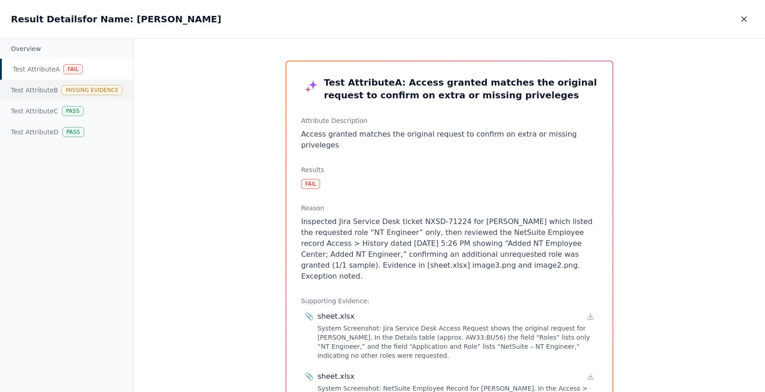
click at [46, 91] on div "Test Attribute B Missing Evidence" at bounding box center [66, 90] width 133 height 21
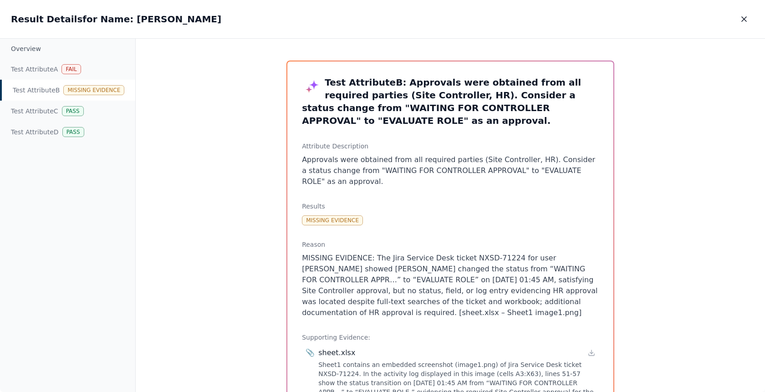
drag, startPoint x: 485, startPoint y: 315, endPoint x: 392, endPoint y: 264, distance: 106.1
click at [392, 264] on p "MISSING EVIDENCE: The Jira Service Desk ticket NXSD-71224 for user Ricky Dunbar…" at bounding box center [450, 286] width 297 height 66
drag, startPoint x: 366, startPoint y: 289, endPoint x: 534, endPoint y: 294, distance: 168.0
click at [534, 294] on p "MISSING EVIDENCE: The Jira Service Desk ticket NXSD-71224 for user Ricky Dunbar…" at bounding box center [450, 286] width 297 height 66
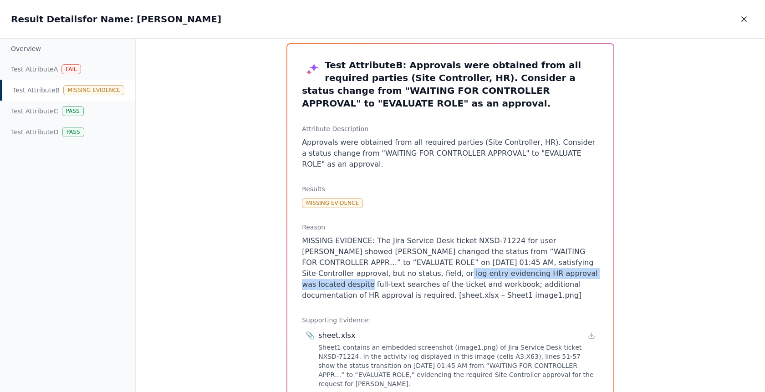
scroll to position [9, 0]
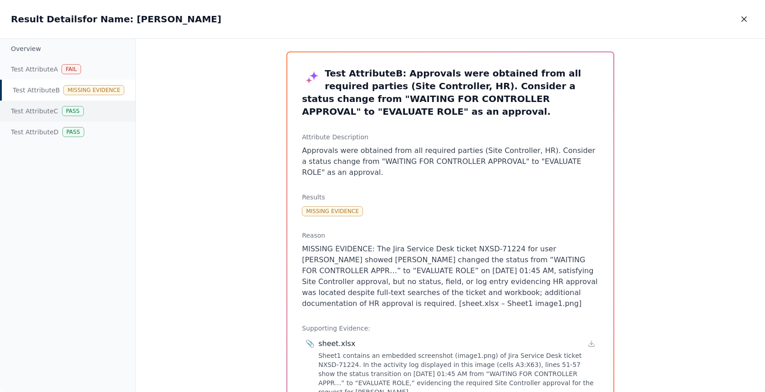
click at [35, 114] on div "Test Attribute C Pass" at bounding box center [67, 111] width 135 height 21
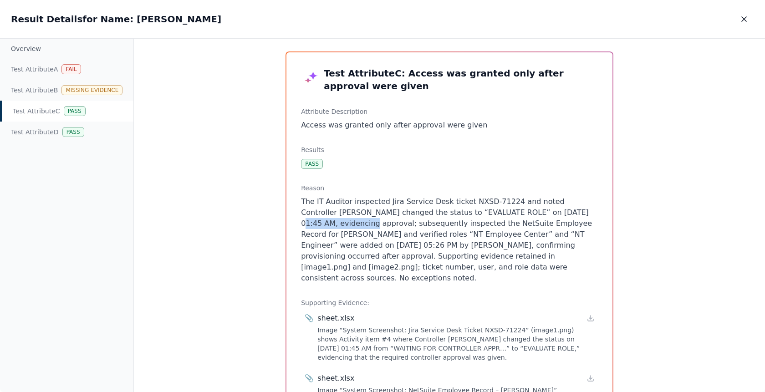
drag, startPoint x: 528, startPoint y: 212, endPoint x: 318, endPoint y: 219, distance: 209.5
click at [318, 219] on p "The IT Auditor inspected Jira Service Desk ticket NXSD-71224 and noted Controll…" at bounding box center [449, 239] width 297 height 87
click at [528, 212] on p "The IT Auditor inspected Jira Service Desk ticket NXSD-71224 and noted Controll…" at bounding box center [449, 239] width 297 height 87
click at [308, 224] on p "The IT Auditor inspected Jira Service Desk ticket NXSD-71224 and noted Controll…" at bounding box center [449, 239] width 297 height 87
drag, startPoint x: 308, startPoint y: 246, endPoint x: 396, endPoint y: 244, distance: 88.3
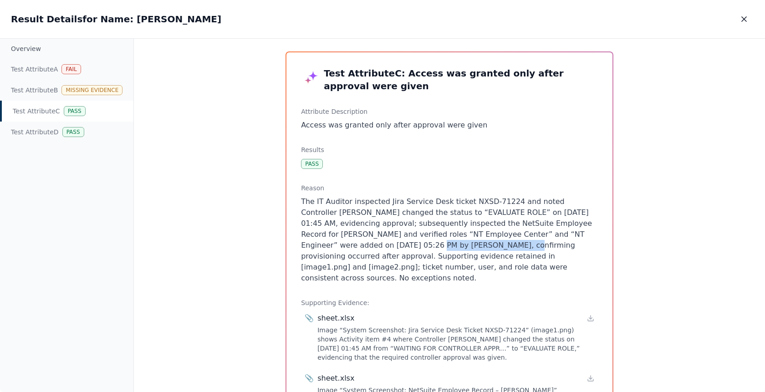
click at [396, 244] on p "The IT Auditor inspected Jira Service Desk ticket NXSD-71224 and noted Controll…" at bounding box center [449, 239] width 297 height 87
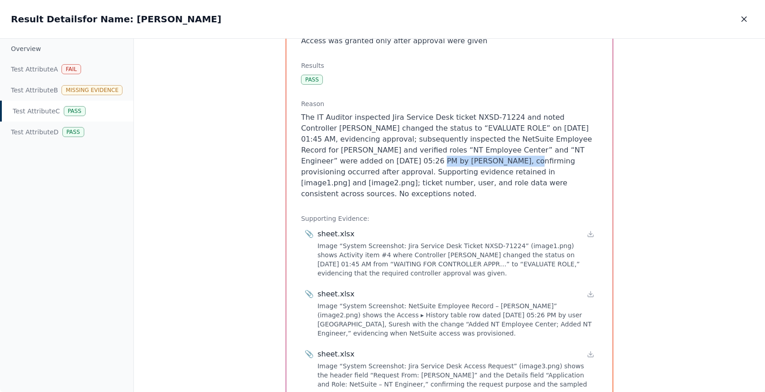
scroll to position [136, 0]
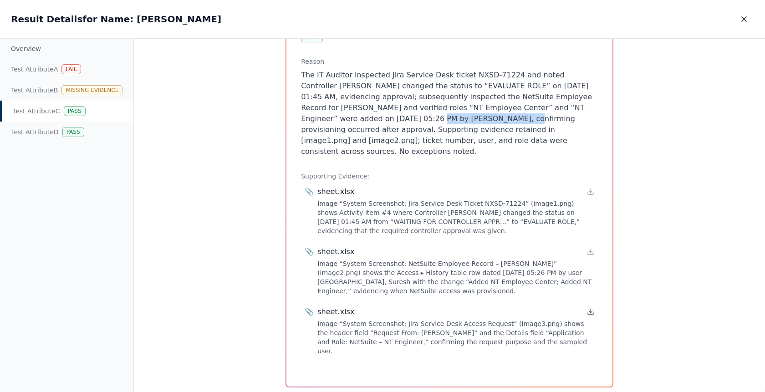
click at [587, 308] on icon at bounding box center [590, 311] width 7 height 7
click at [587, 248] on icon at bounding box center [590, 251] width 7 height 7
click at [588, 188] on icon at bounding box center [590, 191] width 7 height 7
click at [60, 138] on div "Test Attribute D Pass" at bounding box center [66, 132] width 133 height 21
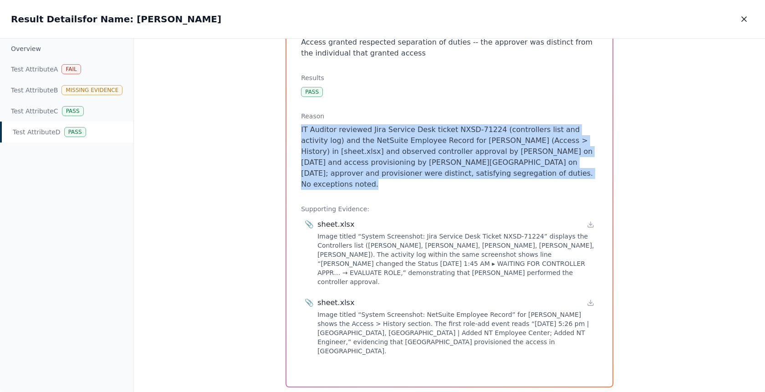
drag, startPoint x: 500, startPoint y: 174, endPoint x: 386, endPoint y: 115, distance: 128.0
click at [386, 115] on div "Reason IT Auditor reviewed Jira Service Desk ticket NXSD-71224 (controllers lis…" at bounding box center [449, 151] width 297 height 78
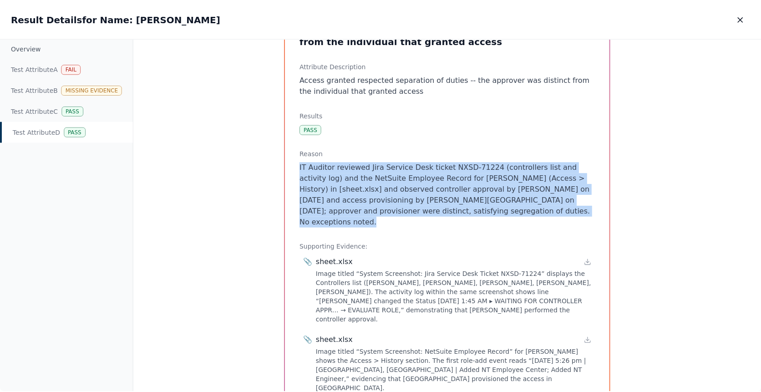
scroll to position [64, 0]
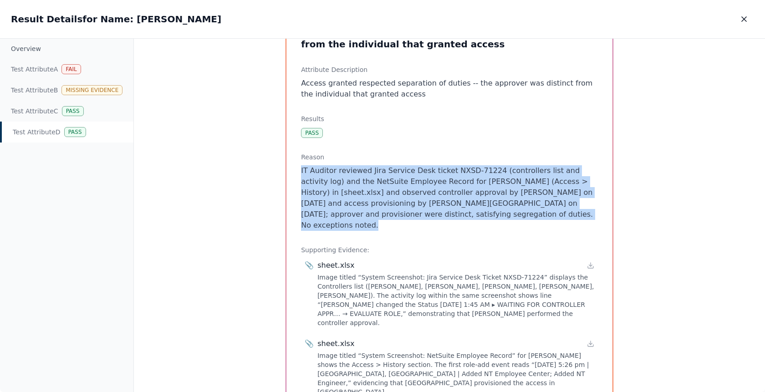
click at [394, 218] on p "IT Auditor reviewed Jira Service Desk ticket NXSD-71224 (controllers list and a…" at bounding box center [449, 198] width 297 height 66
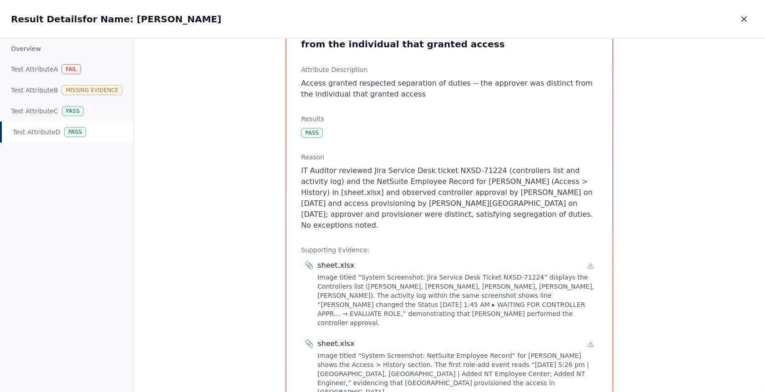
click at [402, 191] on p "IT Auditor reviewed Jira Service Desk ticket NXSD-71224 (controllers list and a…" at bounding box center [449, 198] width 297 height 66
drag, startPoint x: 404, startPoint y: 191, endPoint x: 489, endPoint y: 190, distance: 85.1
click at [489, 190] on p "IT Auditor reviewed Jira Service Desk ticket NXSD-71224 (controllers list and a…" at bounding box center [449, 198] width 297 height 66
drag, startPoint x: 350, startPoint y: 203, endPoint x: 404, endPoint y: 203, distance: 54.2
click at [404, 203] on p "IT Auditor reviewed Jira Service Desk ticket NXSD-71224 (controllers list and a…" at bounding box center [449, 198] width 297 height 66
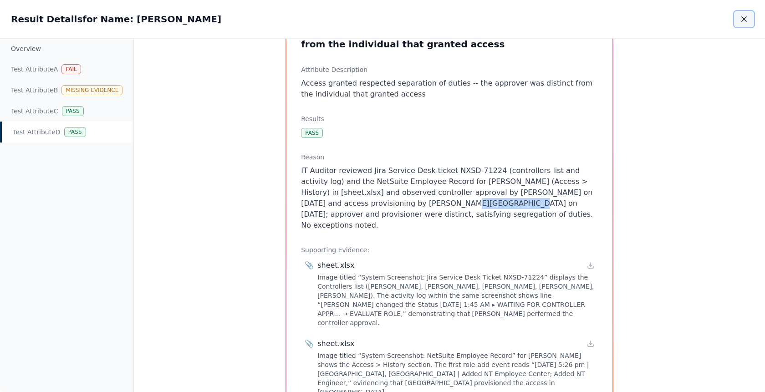
click at [751, 16] on button "button" at bounding box center [744, 19] width 20 height 16
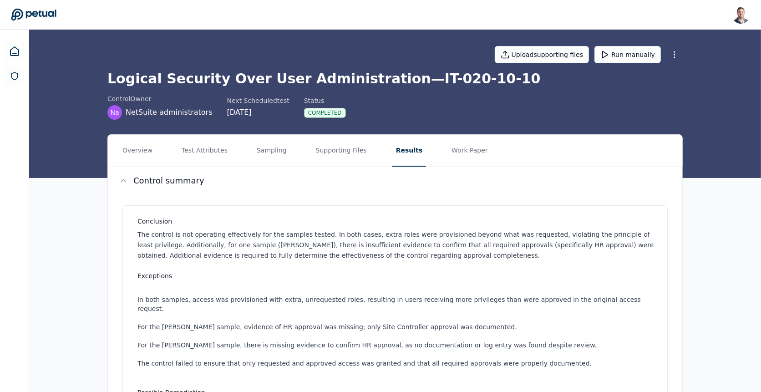
drag, startPoint x: 387, startPoint y: 76, endPoint x: 529, endPoint y: 81, distance: 142.1
click at [529, 81] on h1 "Logical Security Over User Administration — IT-020-10-10" at bounding box center [394, 79] width 575 height 16
click at [502, 84] on h1 "Logical Security Over User Administration — IT-020-10-10" at bounding box center [394, 79] width 575 height 16
click at [385, 233] on p "The control is not operating effectively for the samples tested. In both cases,…" at bounding box center [396, 244] width 519 height 31
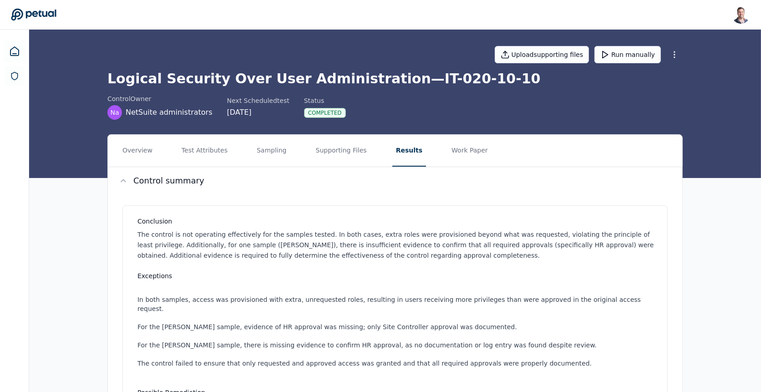
click at [389, 243] on p "The control is not operating effectively for the samples tested. In both cases,…" at bounding box center [396, 244] width 519 height 31
click at [410, 243] on p "The control is not operating effectively for the samples tested. In both cases,…" at bounding box center [396, 244] width 519 height 31
click at [399, 77] on h1 "Logical Security Over User Administration — IT-020-10-10" at bounding box center [394, 79] width 575 height 16
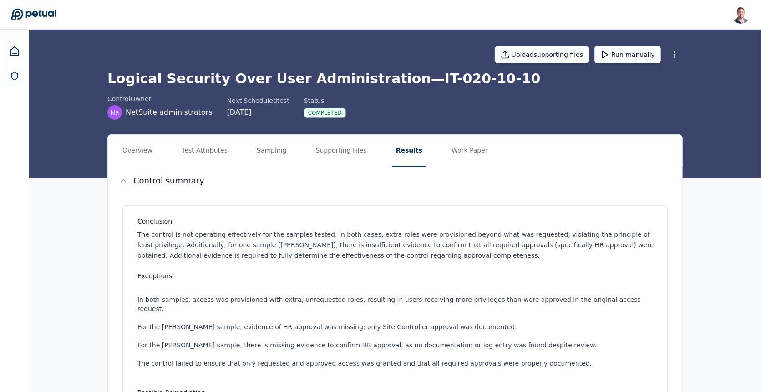
click at [417, 76] on h1 "Logical Security Over User Administration — IT-020-10-10" at bounding box center [394, 79] width 575 height 16
click at [447, 79] on h1 "Logical Security Over User Administration — IT-020-10-10" at bounding box center [394, 79] width 575 height 16
click at [450, 79] on h1 "Logical Security Over User Administration — IT-020-10-10" at bounding box center [394, 79] width 575 height 16
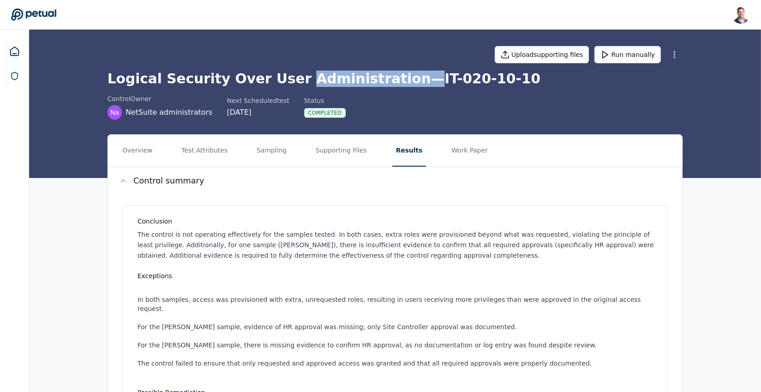
drag, startPoint x: 279, startPoint y: 78, endPoint x: 376, endPoint y: 78, distance: 97.9
click at [376, 78] on h1 "Logical Security Over User Administration — IT-020-10-10" at bounding box center [394, 79] width 575 height 16
click at [369, 79] on h1 "Logical Security Over User Administration — IT-020-10-10" at bounding box center [394, 79] width 575 height 16
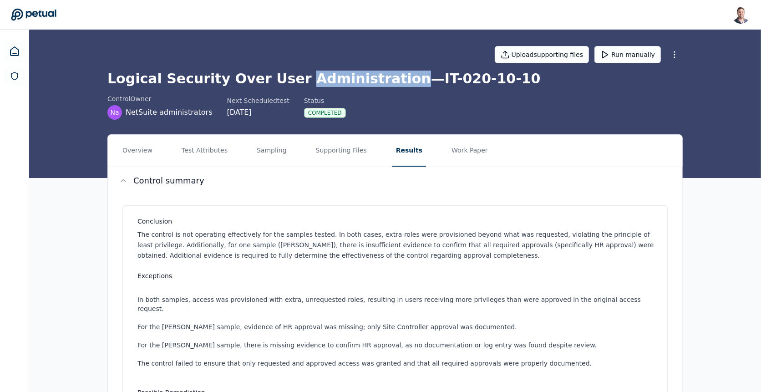
click at [344, 80] on h1 "Logical Security Over User Administration — IT-020-10-10" at bounding box center [394, 79] width 575 height 16
